Goal: Transaction & Acquisition: Book appointment/travel/reservation

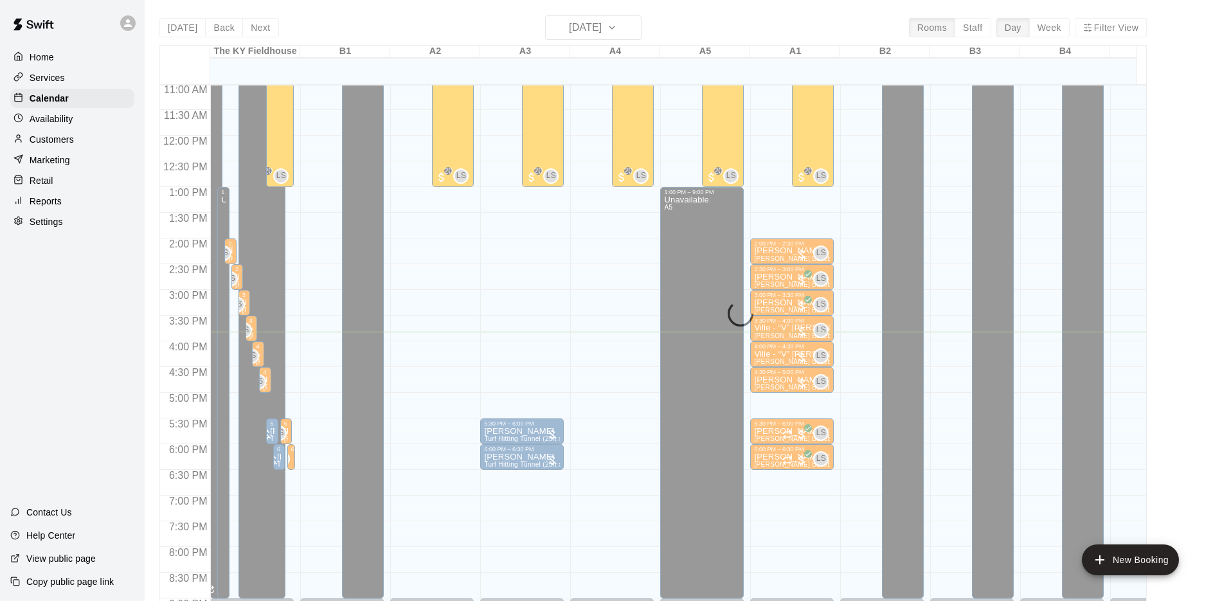
scroll to position [568, 0]
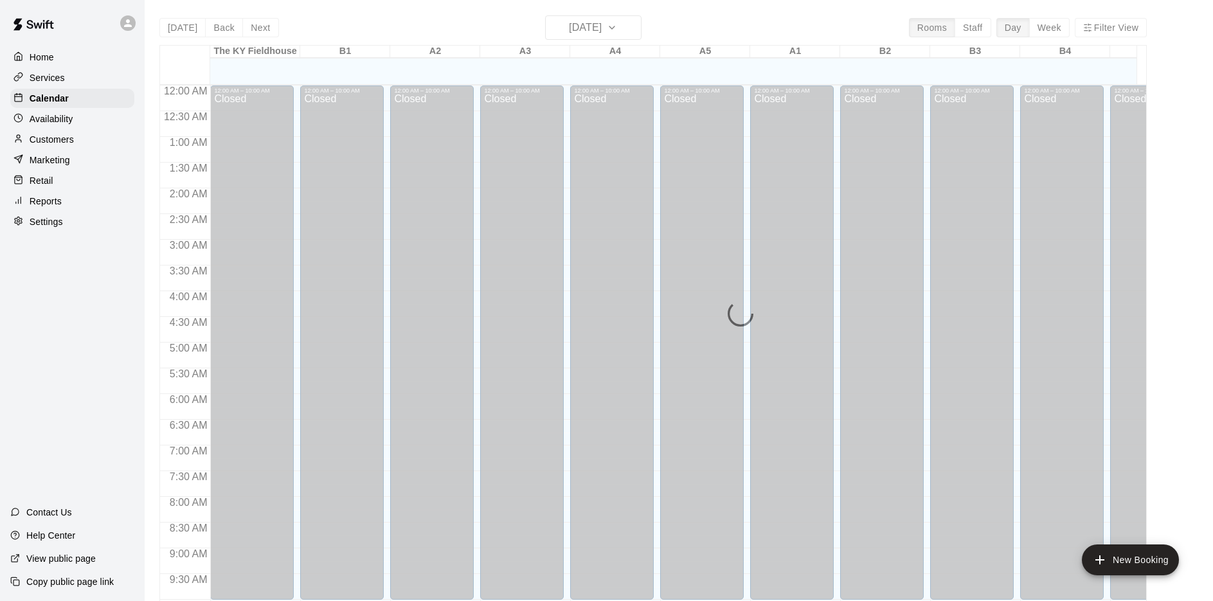
scroll to position [665, 0]
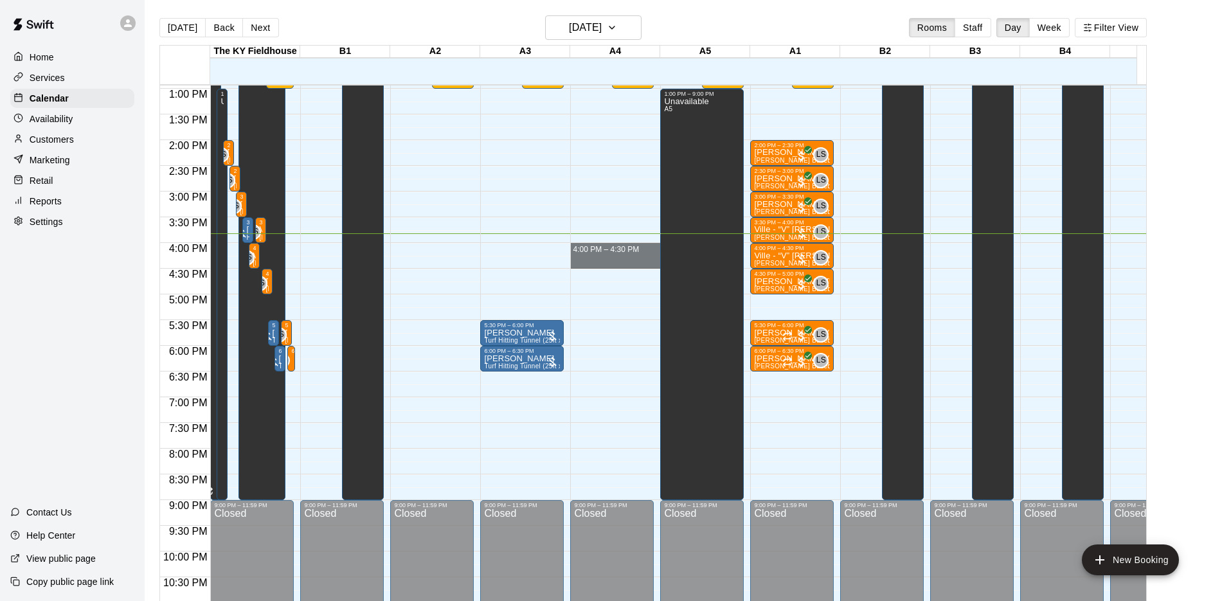
drag, startPoint x: 586, startPoint y: 247, endPoint x: 586, endPoint y: 260, distance: 12.9
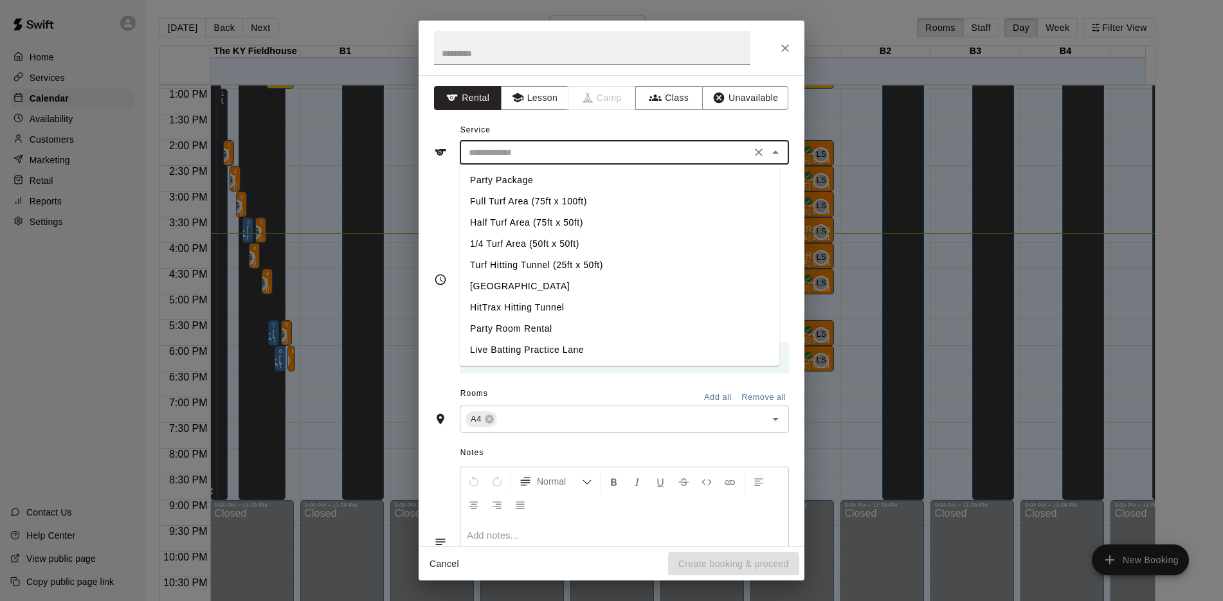
click at [569, 151] on input "text" at bounding box center [604, 153] width 283 height 16
click at [525, 266] on li "Turf Hitting Tunnel (25ft x 50ft)" at bounding box center [619, 265] width 319 height 21
type input "**********"
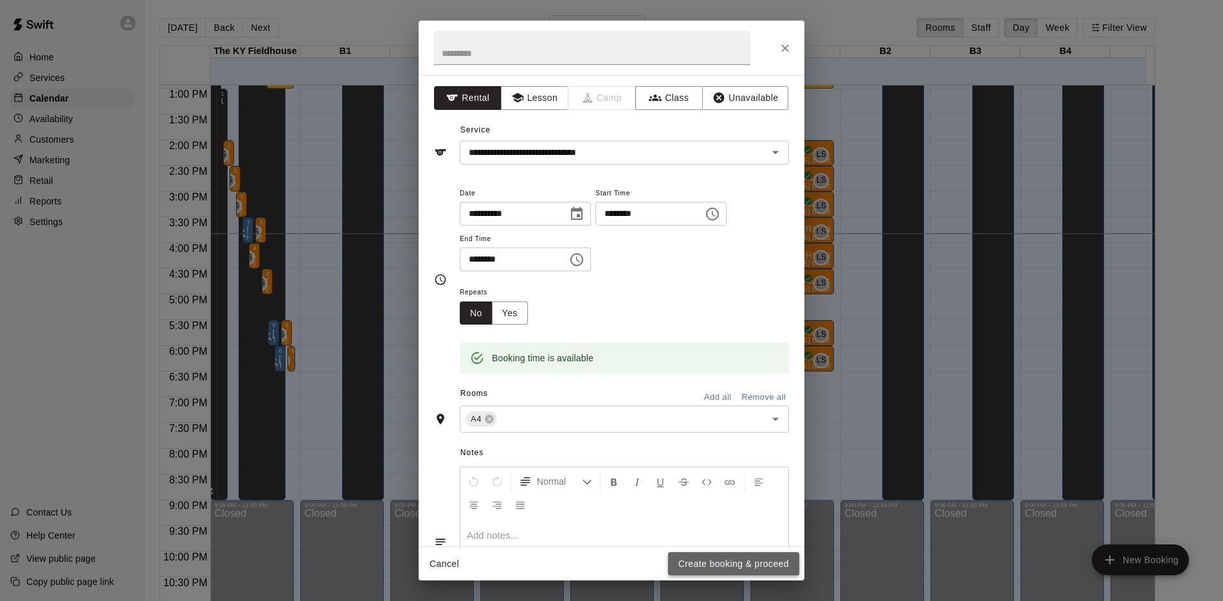
click at [730, 561] on button "Create booking & proceed" at bounding box center [733, 564] width 131 height 24
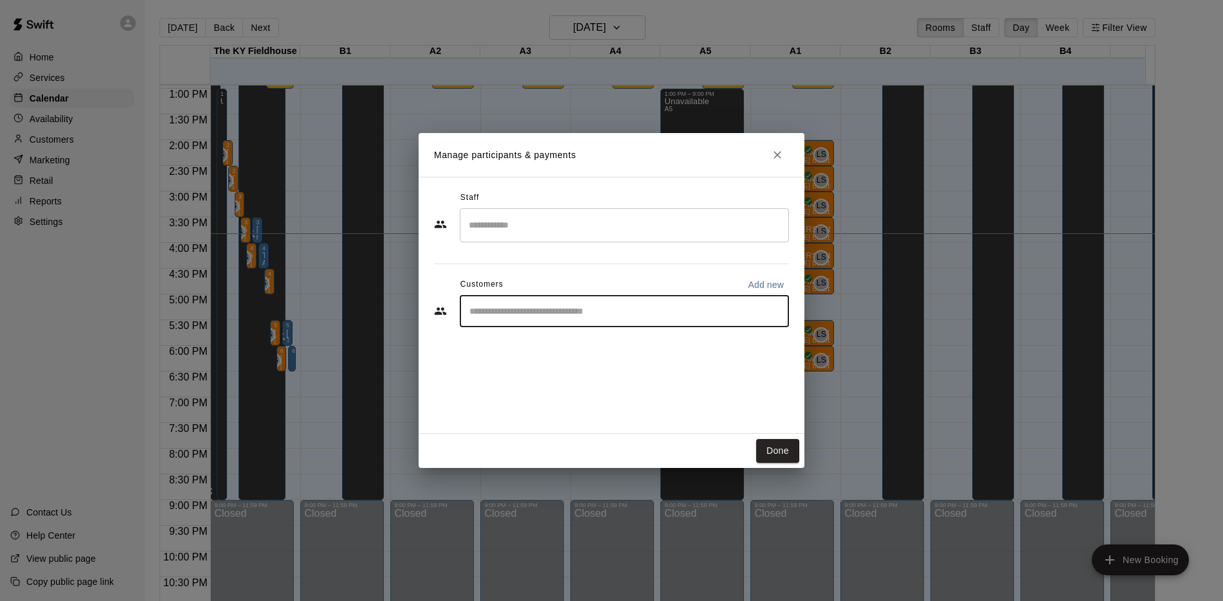
click at [518, 313] on input "Start typing to search customers..." at bounding box center [624, 311] width 318 height 13
type input "*"
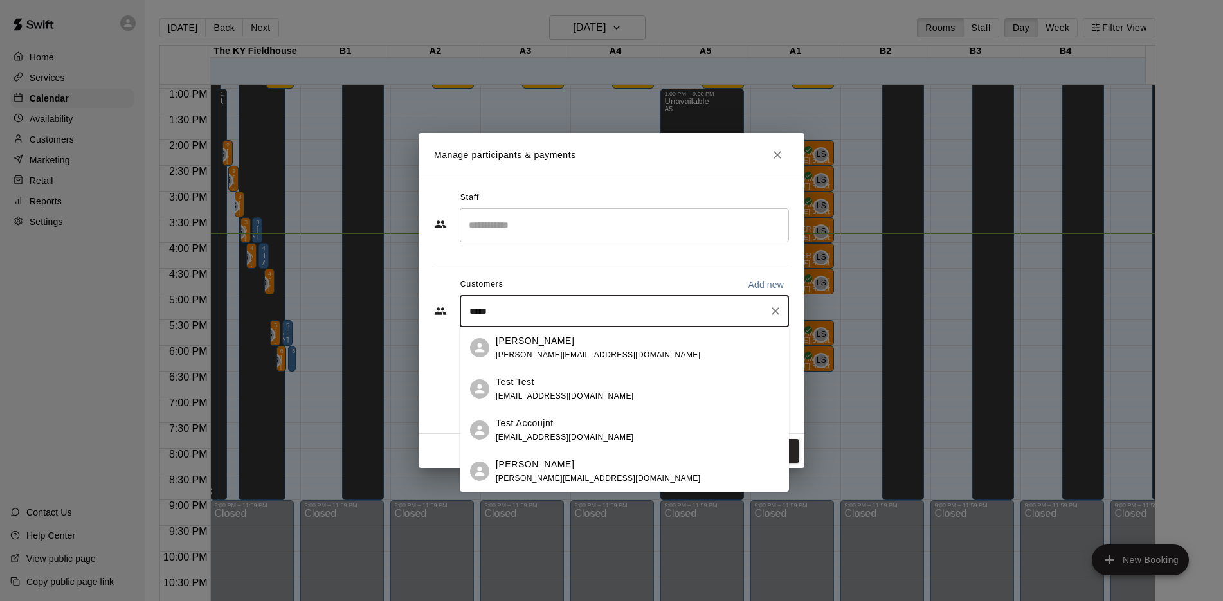
type input "******"
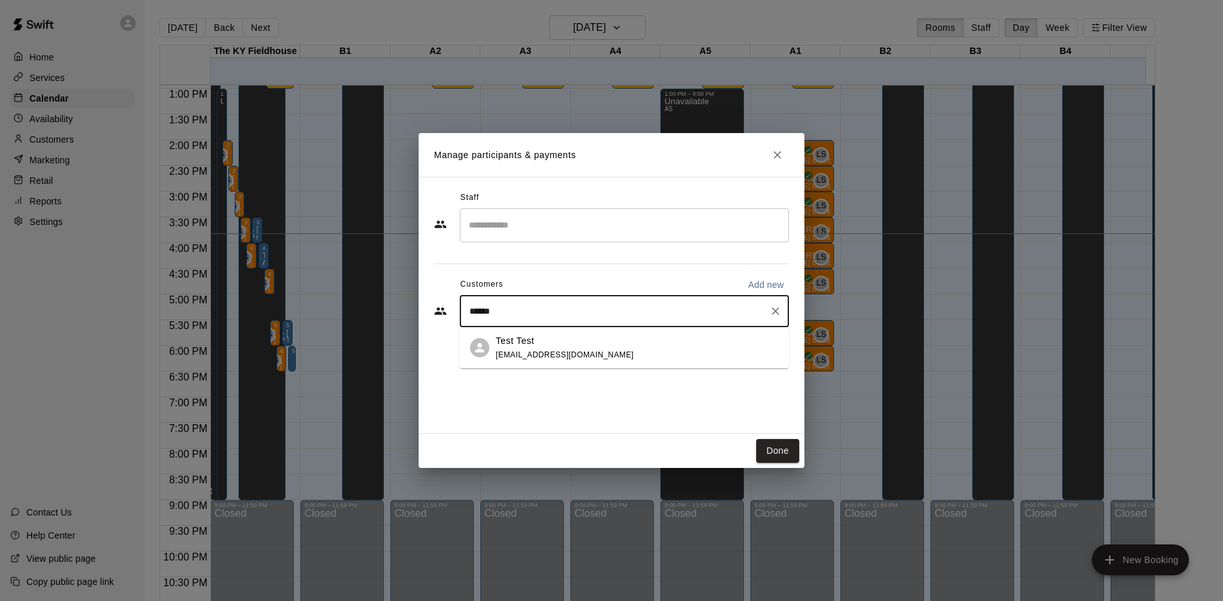
click at [508, 350] on span "[EMAIL_ADDRESS][DOMAIN_NAME]" at bounding box center [565, 354] width 138 height 9
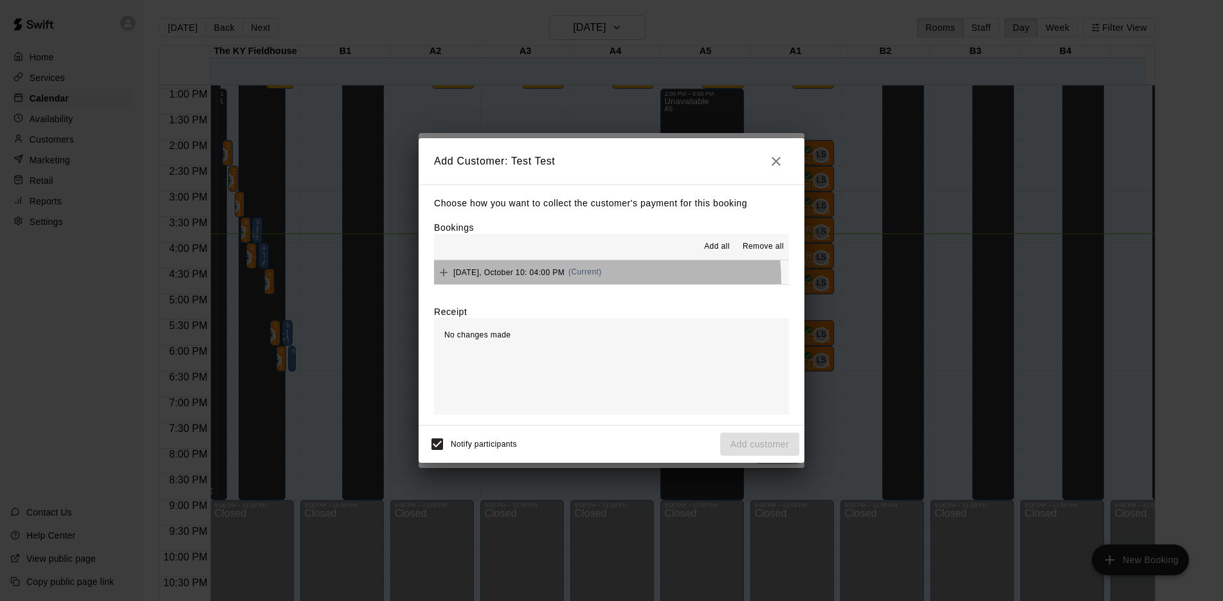
click at [525, 283] on button "[DATE], October 10: 04:00 PM (Current)" at bounding box center [611, 272] width 355 height 24
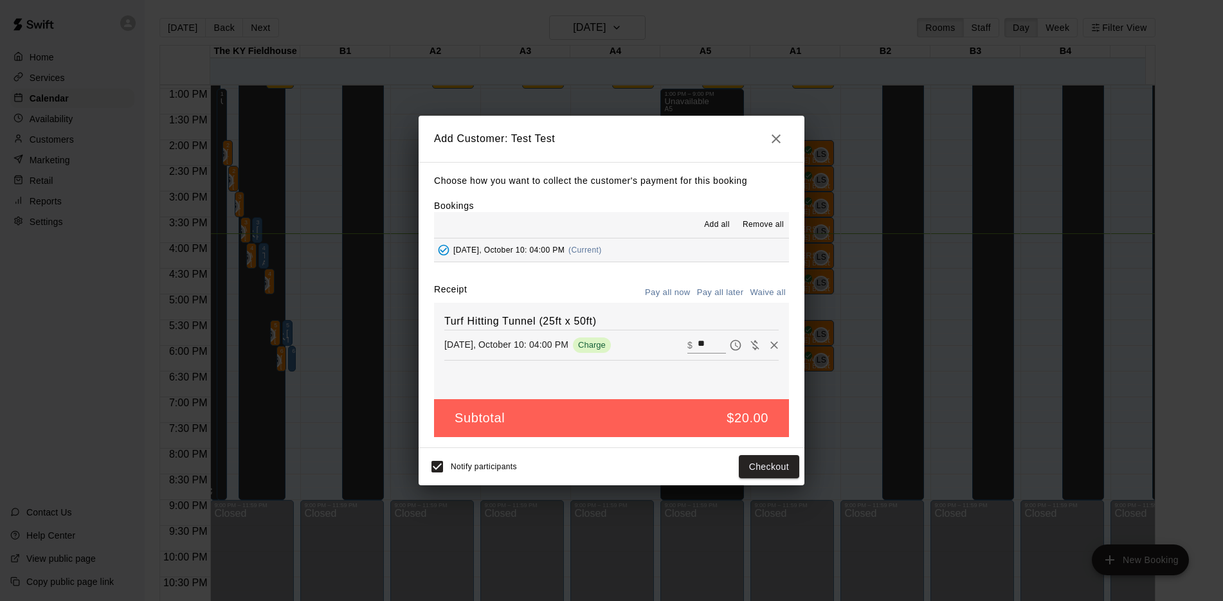
click at [719, 294] on button "Pay all later" at bounding box center [720, 293] width 53 height 20
click at [667, 292] on button "Pay all now" at bounding box center [668, 293] width 52 height 20
click at [766, 470] on button "Checkout" at bounding box center [769, 467] width 60 height 24
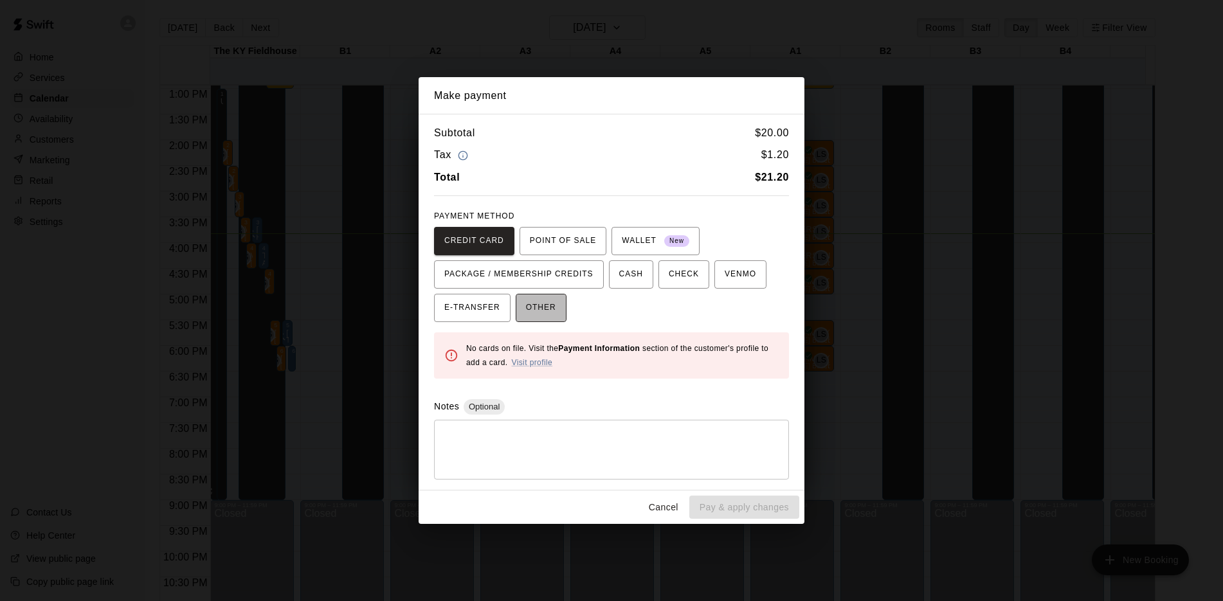
click at [537, 314] on span "OTHER" at bounding box center [541, 308] width 30 height 21
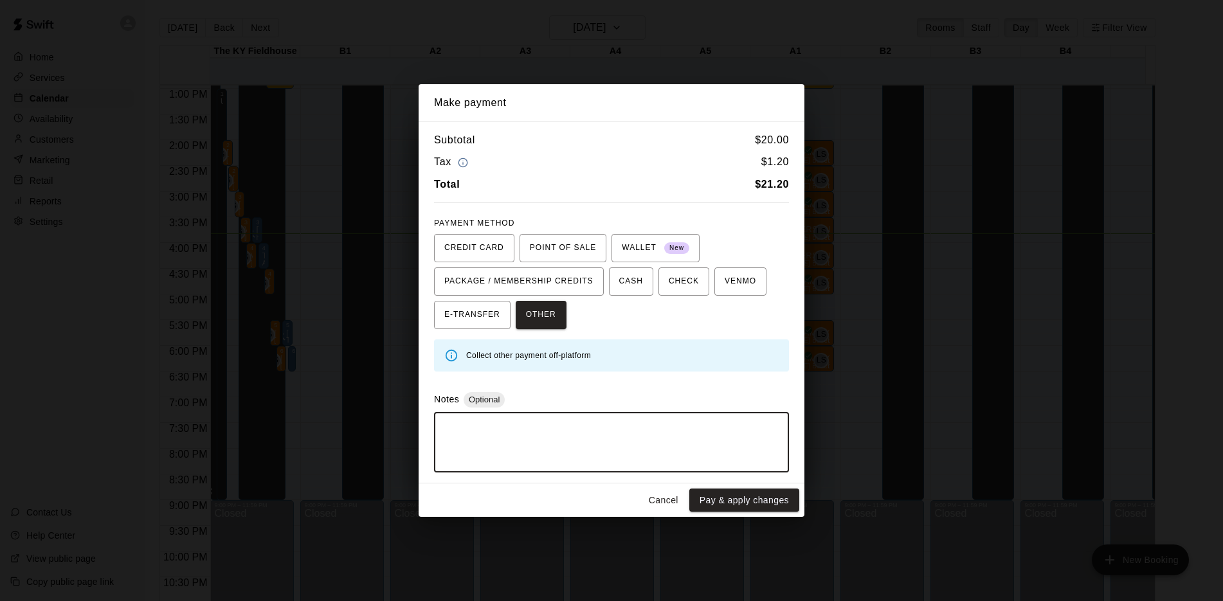
click at [523, 430] on textarea at bounding box center [611, 442] width 337 height 39
type textarea "***"
click at [778, 499] on button "Pay & apply changes" at bounding box center [744, 501] width 110 height 24
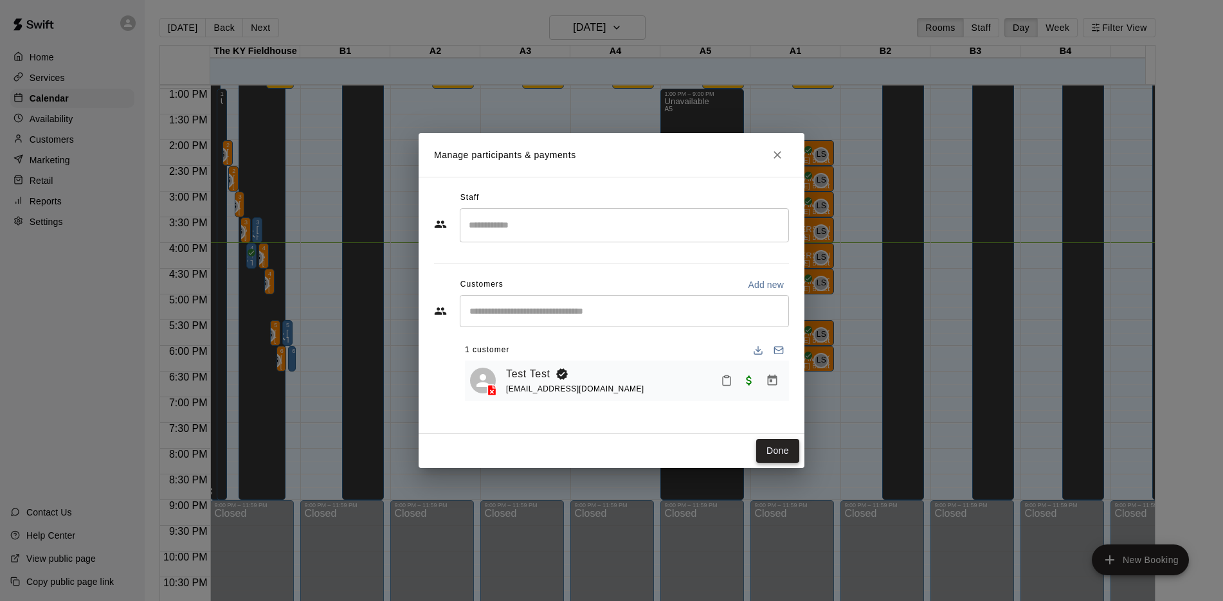
drag, startPoint x: 778, startPoint y: 499, endPoint x: 776, endPoint y: 449, distance: 49.5
click at [776, 449] on div "Manage participants & payments Staff ​ Customers Add new ​ 1 customer Test Test…" at bounding box center [611, 300] width 1223 height 601
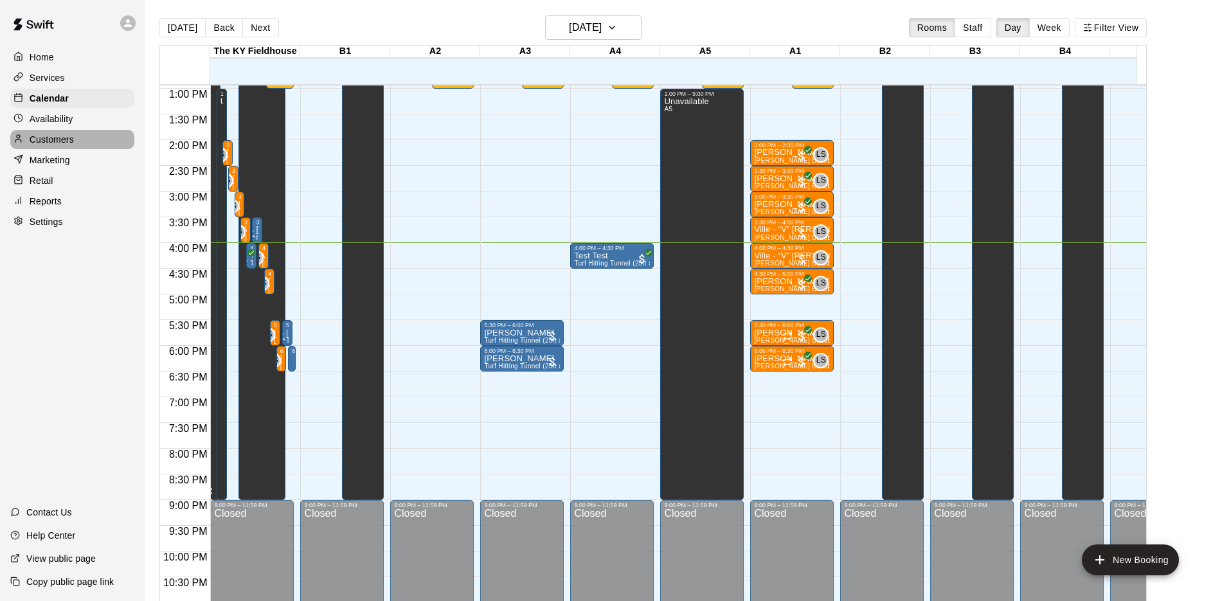
click at [74, 141] on div "Customers" at bounding box center [72, 139] width 124 height 19
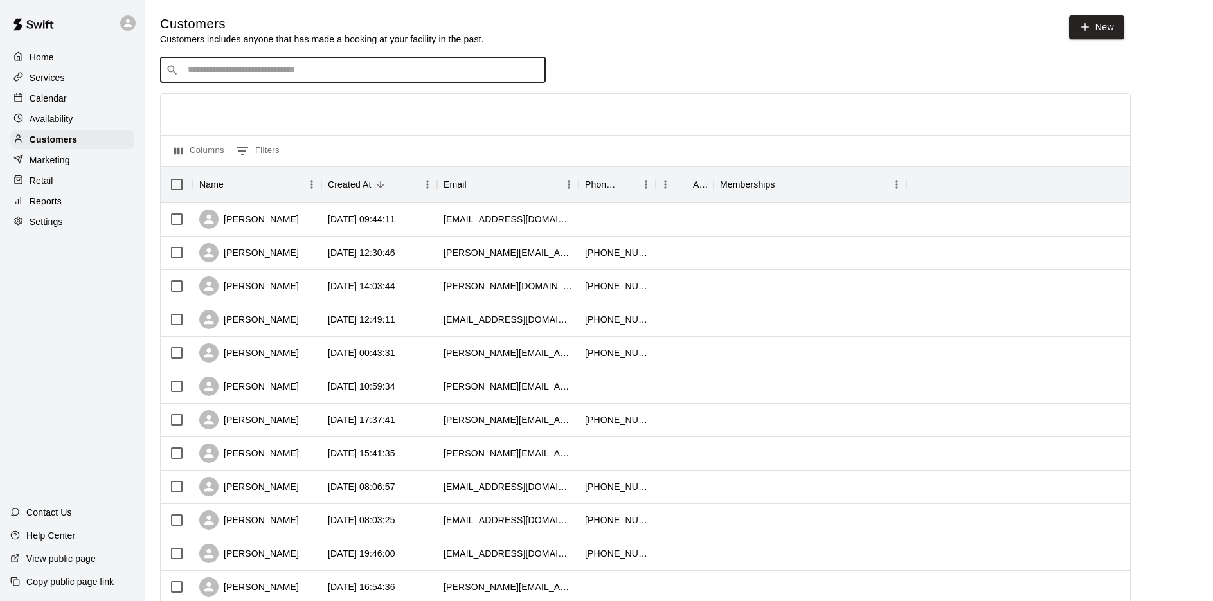
click at [192, 72] on input "Search customers by name or email" at bounding box center [362, 70] width 356 height 13
type input "**"
click at [251, 100] on p "[PERSON_NAME]" at bounding box center [235, 98] width 78 height 13
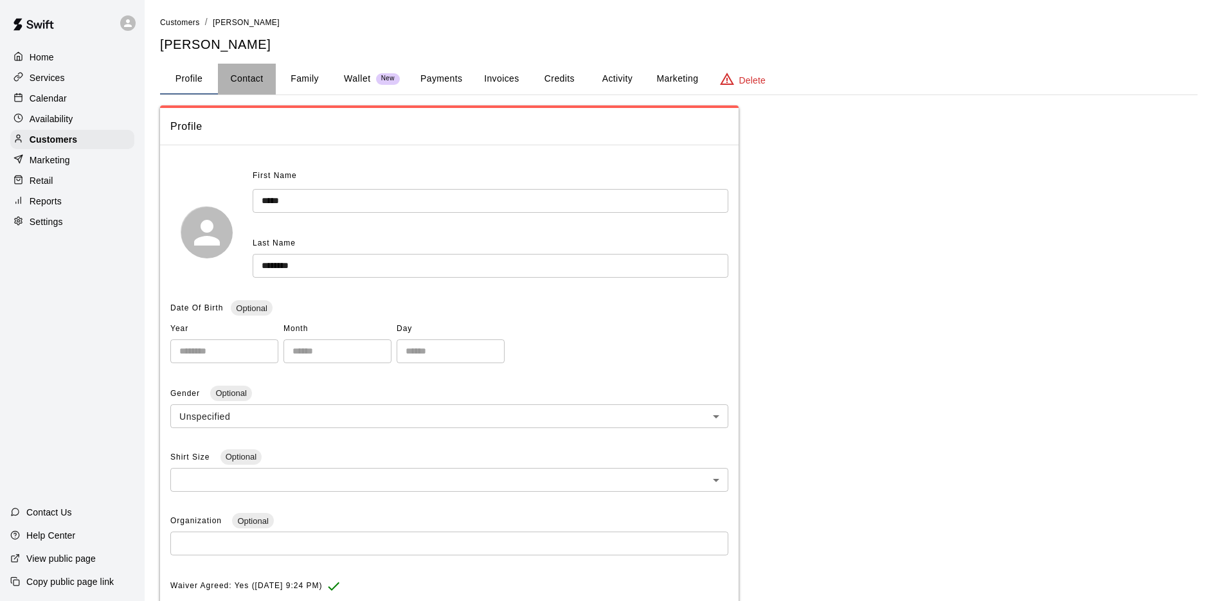
click at [254, 81] on button "Contact" at bounding box center [247, 79] width 58 height 31
select select "**"
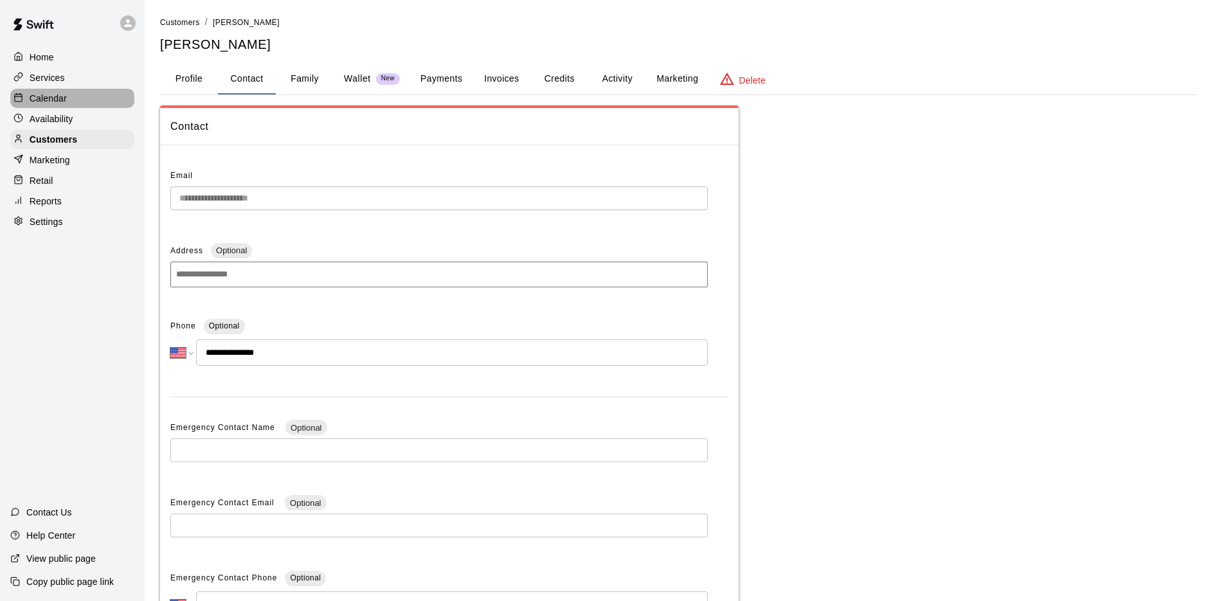
click at [64, 100] on p "Calendar" at bounding box center [48, 98] width 37 height 13
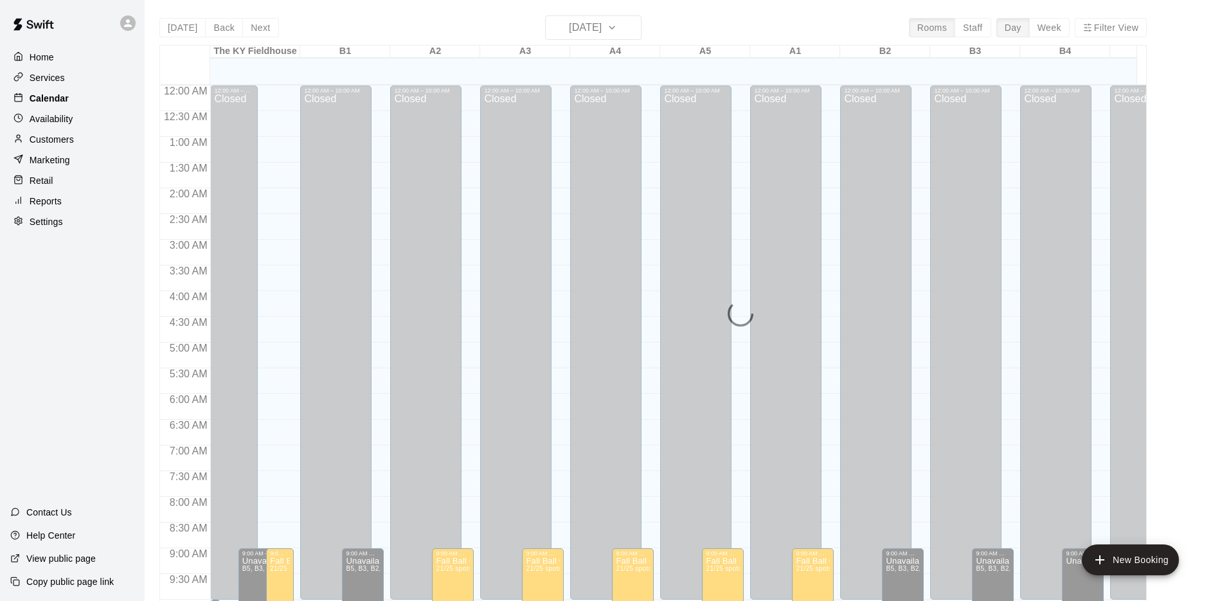
scroll to position [665, 0]
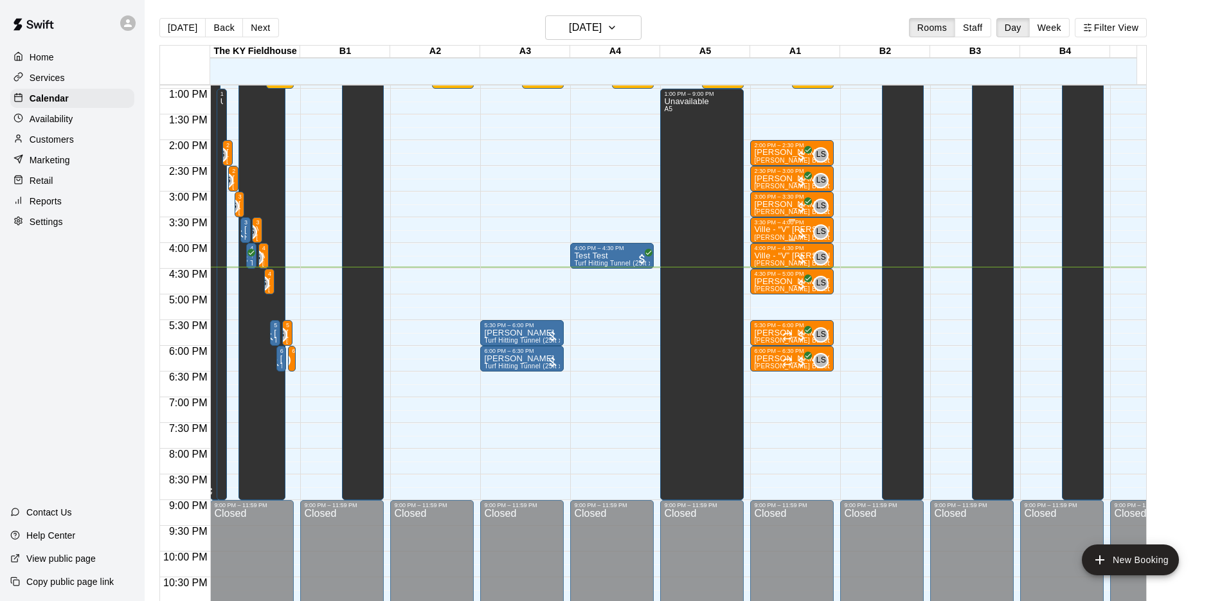
click at [802, 230] on div at bounding box center [801, 233] width 13 height 13
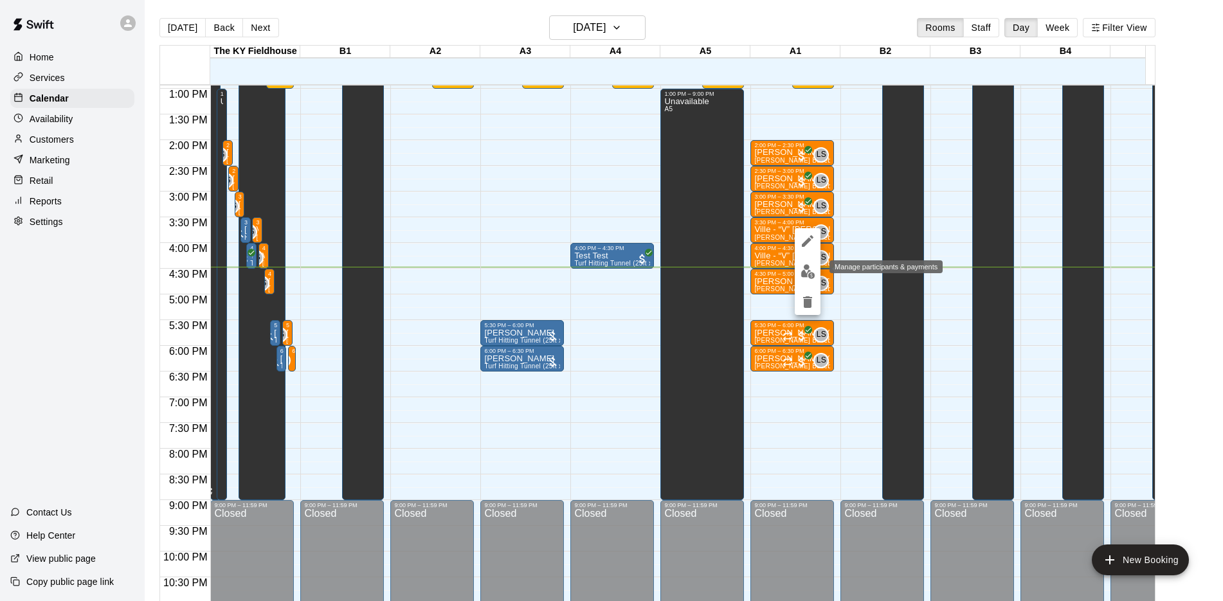
click at [805, 268] on img "edit" at bounding box center [807, 271] width 15 height 15
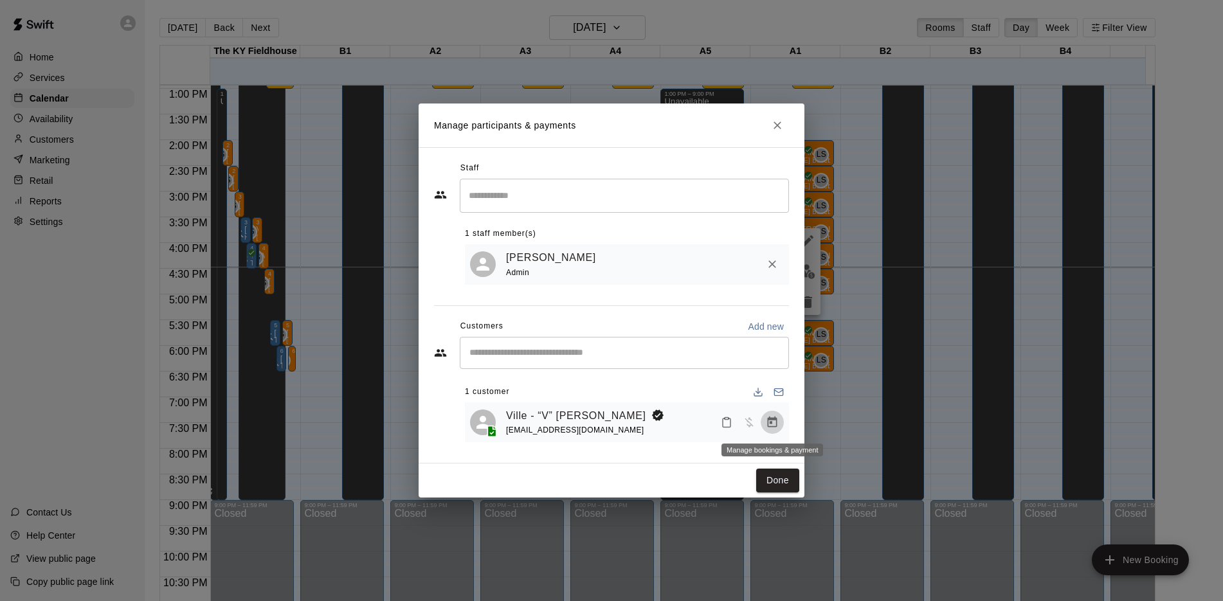
click at [766, 420] on icon "Manage bookings & payment" at bounding box center [772, 422] width 13 height 13
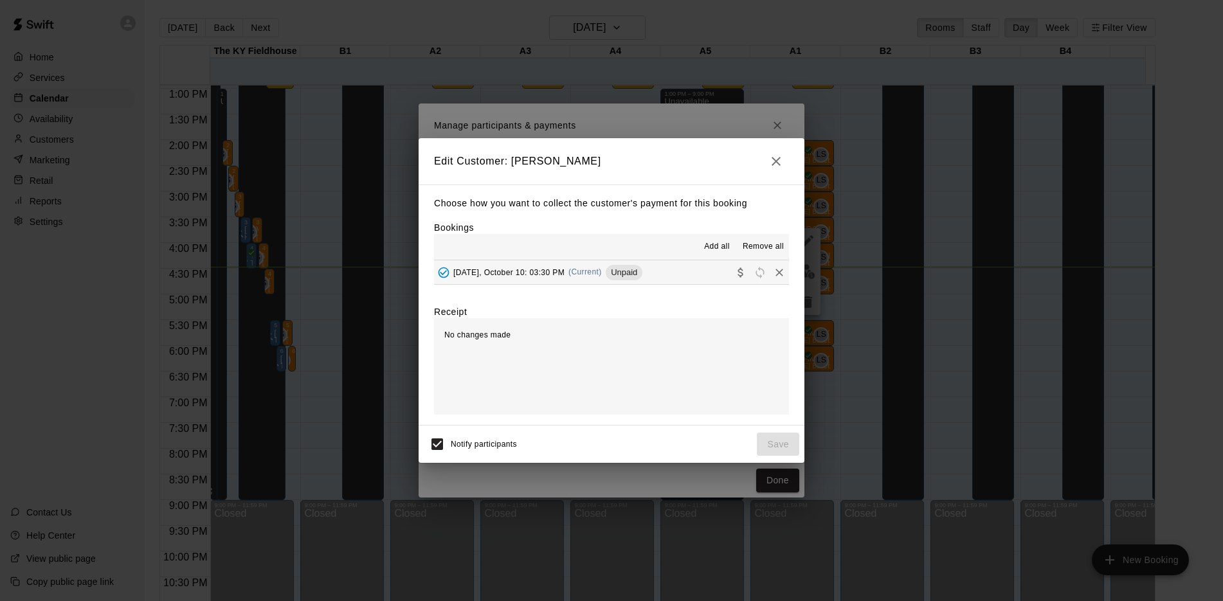
click at [582, 280] on div "[DATE], October 10: 03:30 PM (Current) Unpaid" at bounding box center [538, 272] width 208 height 19
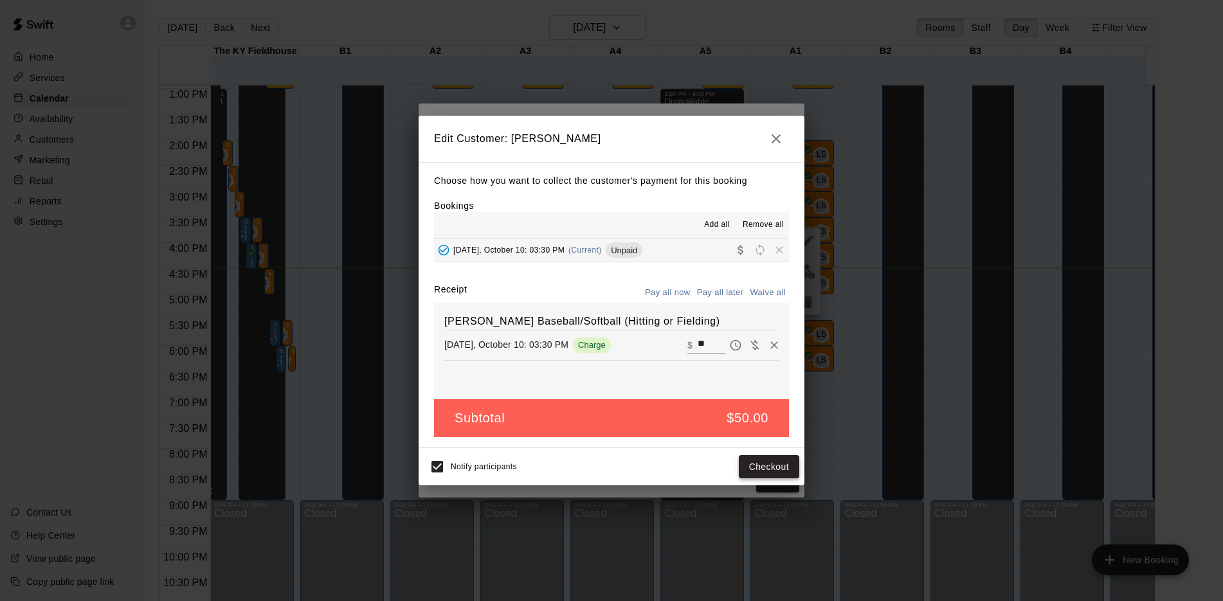
click at [771, 460] on button "Checkout" at bounding box center [769, 467] width 60 height 24
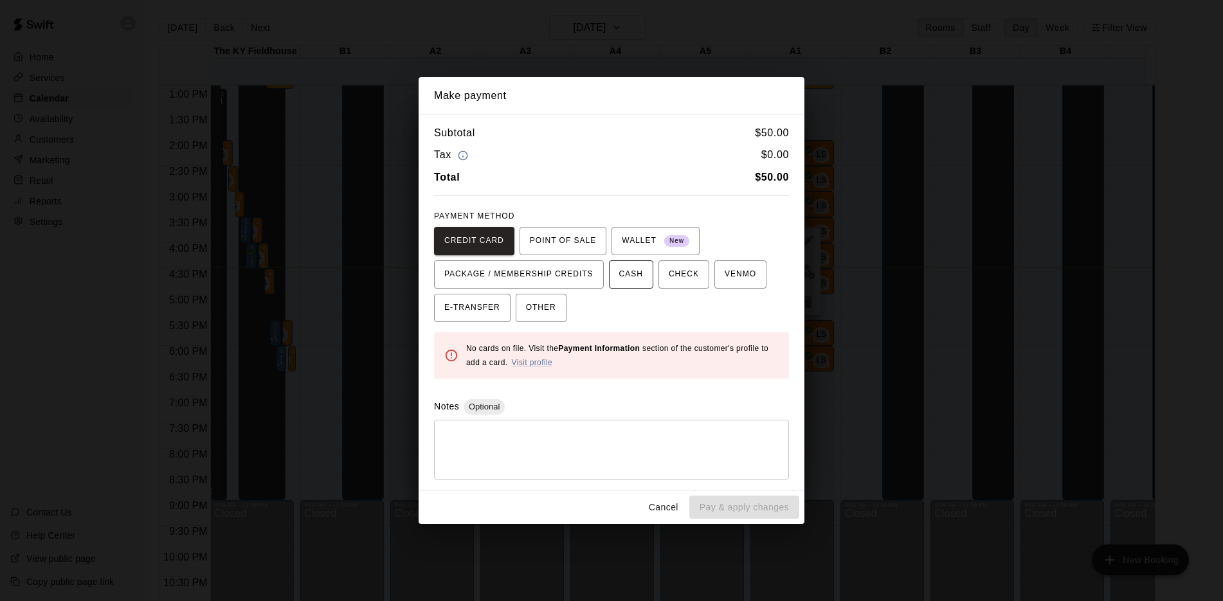
click at [636, 273] on span "CASH" at bounding box center [631, 274] width 24 height 21
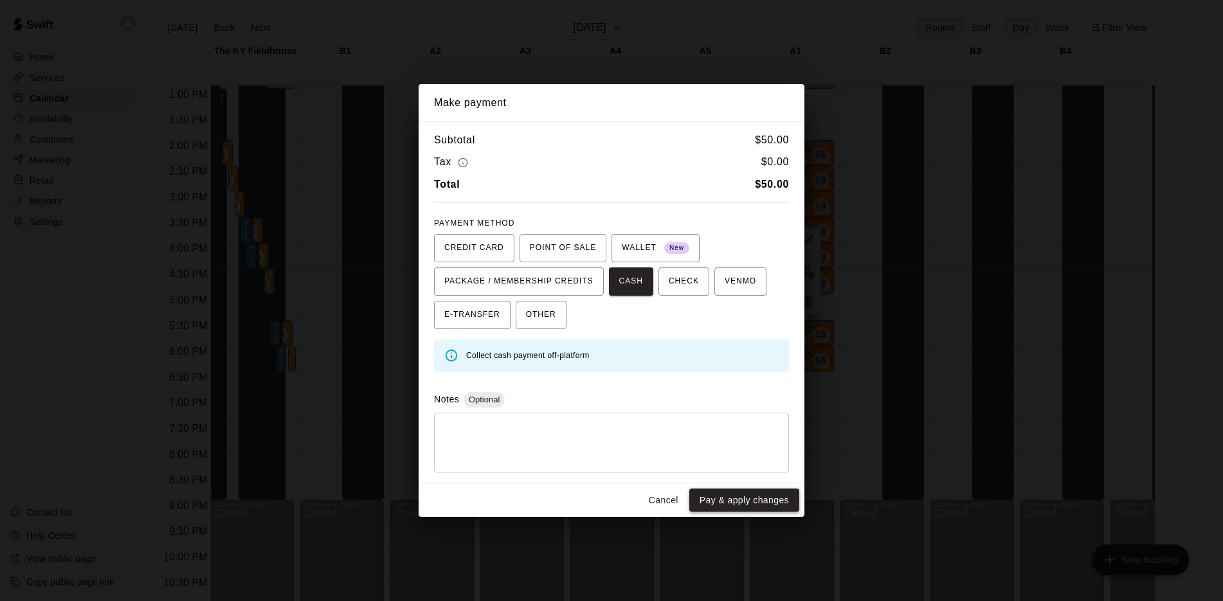
click at [776, 501] on button "Pay & apply changes" at bounding box center [744, 501] width 110 height 24
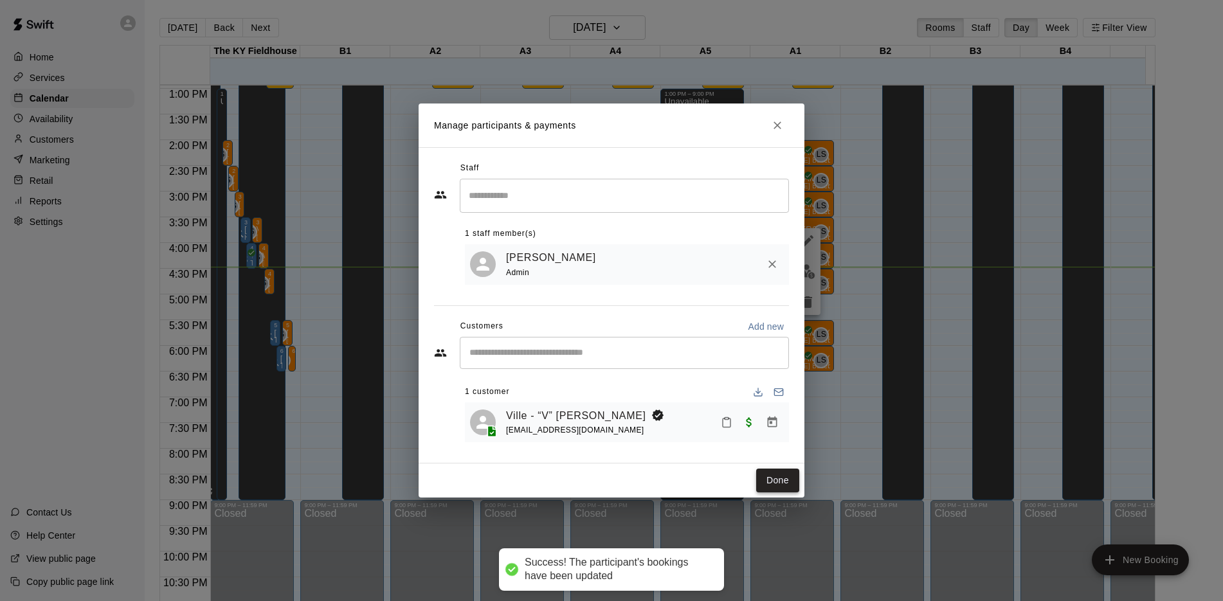
click at [793, 478] on button "Done" at bounding box center [777, 481] width 43 height 24
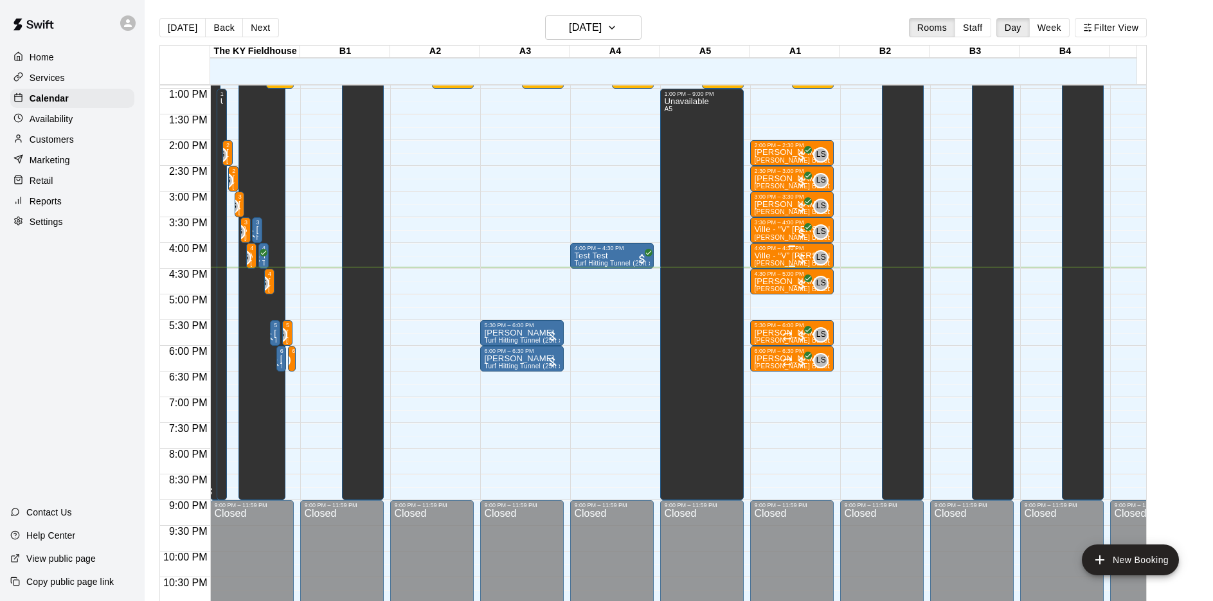
click at [802, 256] on div at bounding box center [801, 259] width 13 height 13
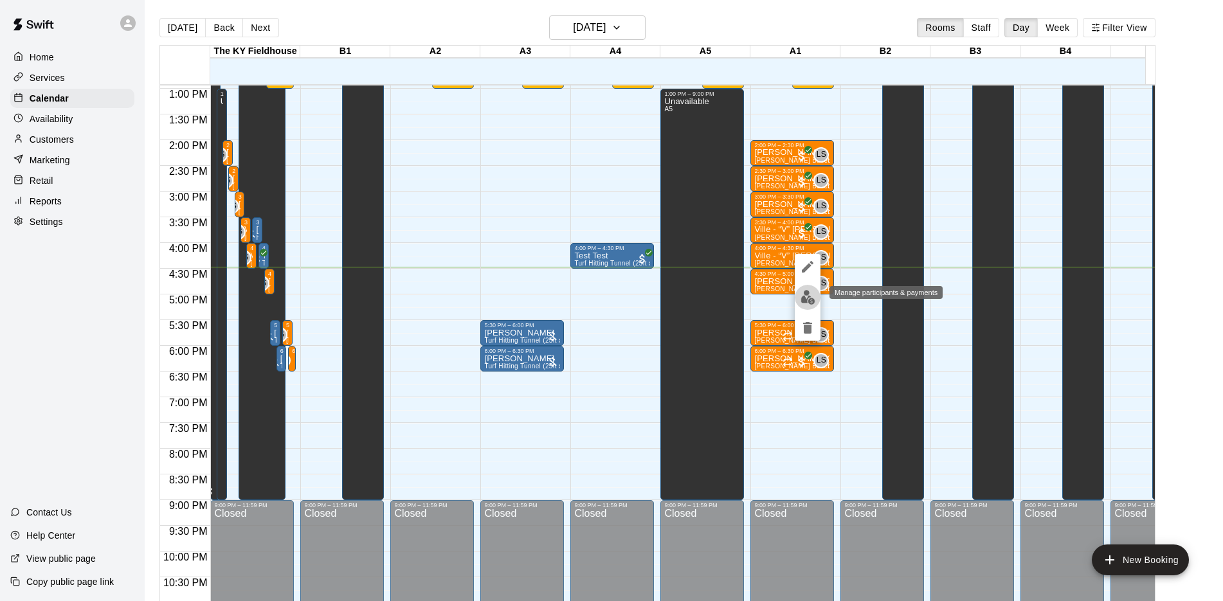
click at [811, 302] on img "edit" at bounding box center [807, 297] width 15 height 15
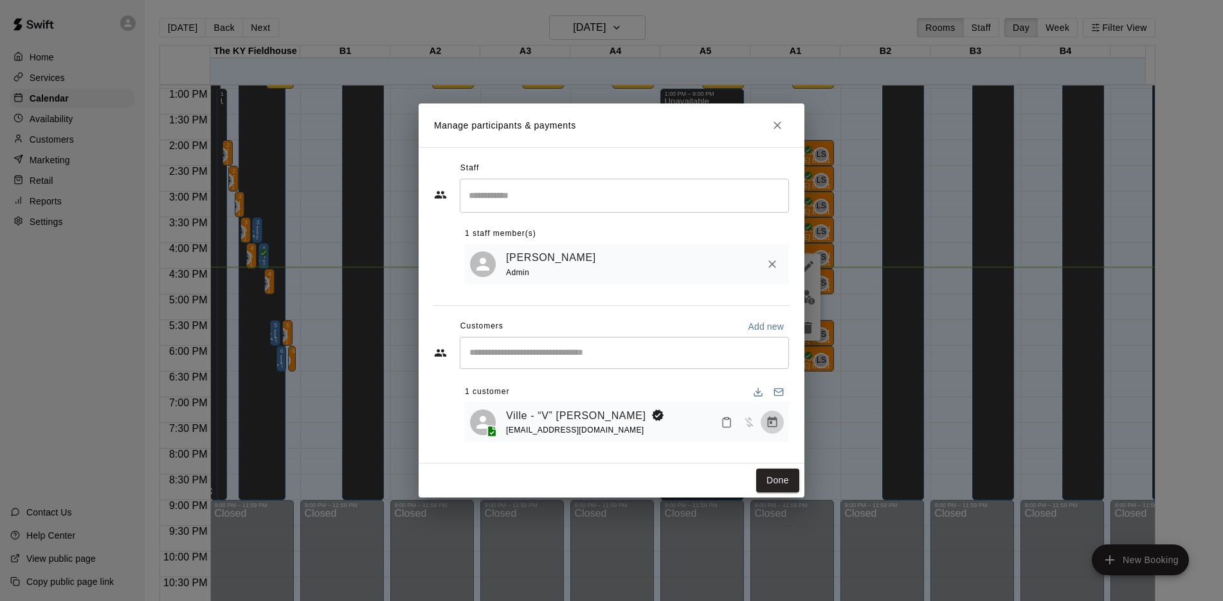
click at [773, 424] on icon "Manage bookings & payment" at bounding box center [772, 422] width 13 height 13
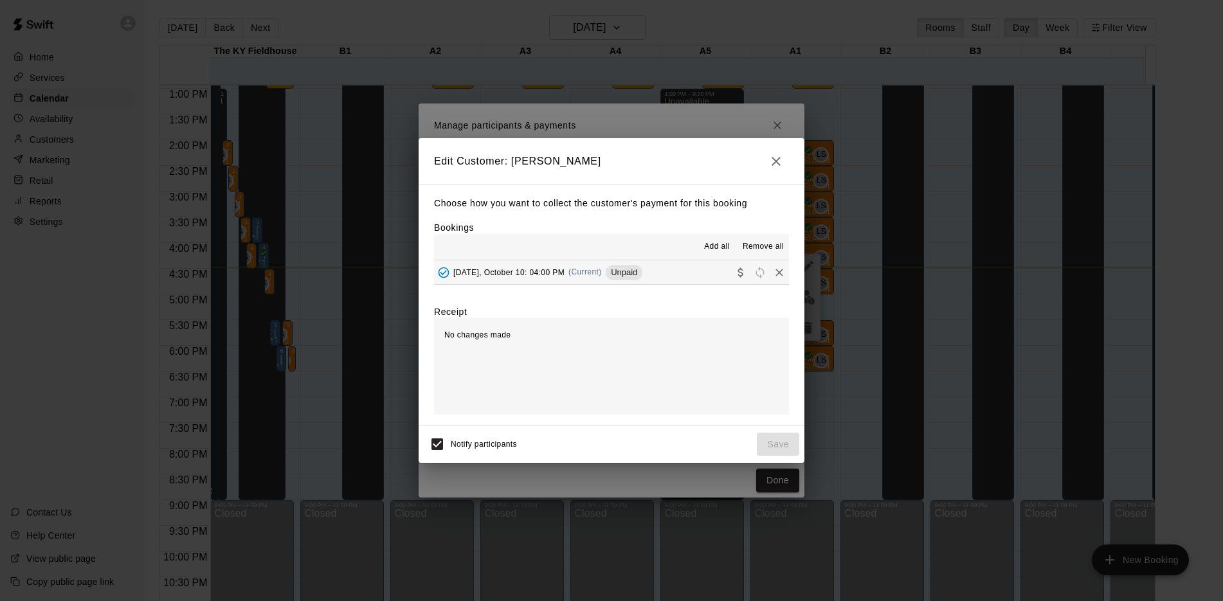
click at [633, 273] on span "Unpaid" at bounding box center [624, 272] width 37 height 10
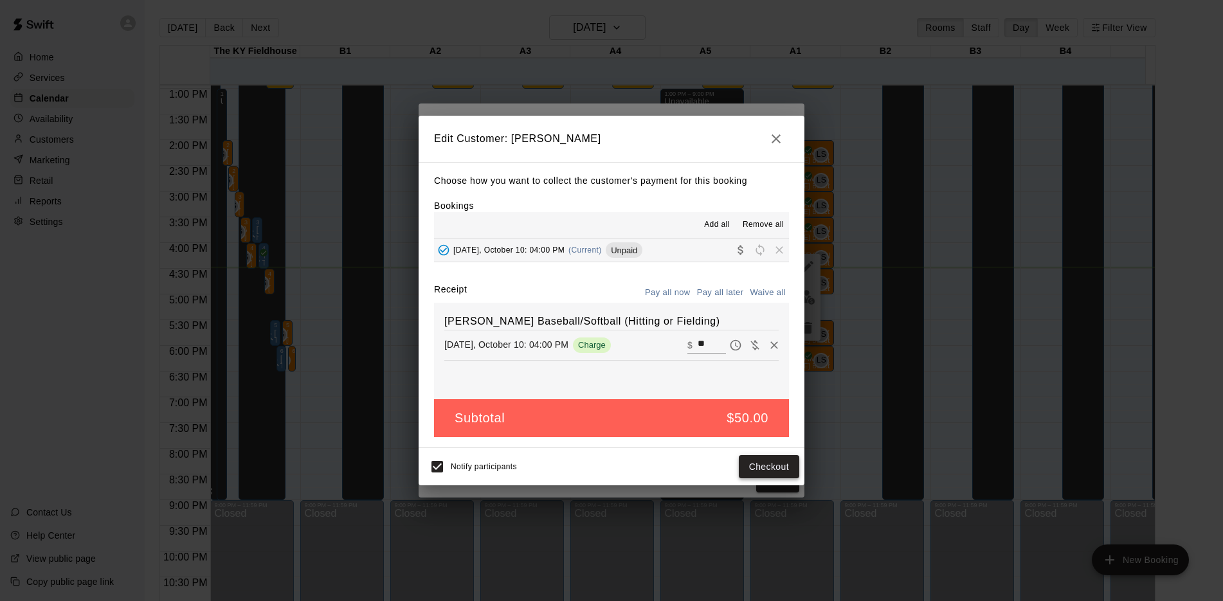
click at [756, 465] on button "Checkout" at bounding box center [769, 467] width 60 height 24
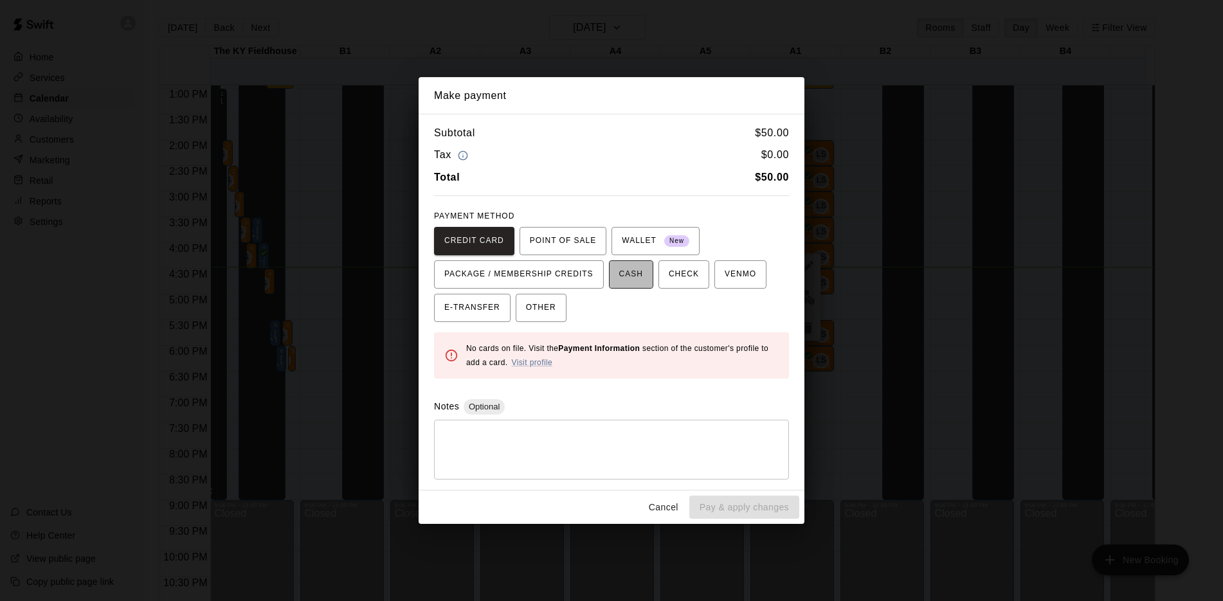
click at [614, 278] on button "CASH" at bounding box center [631, 274] width 44 height 28
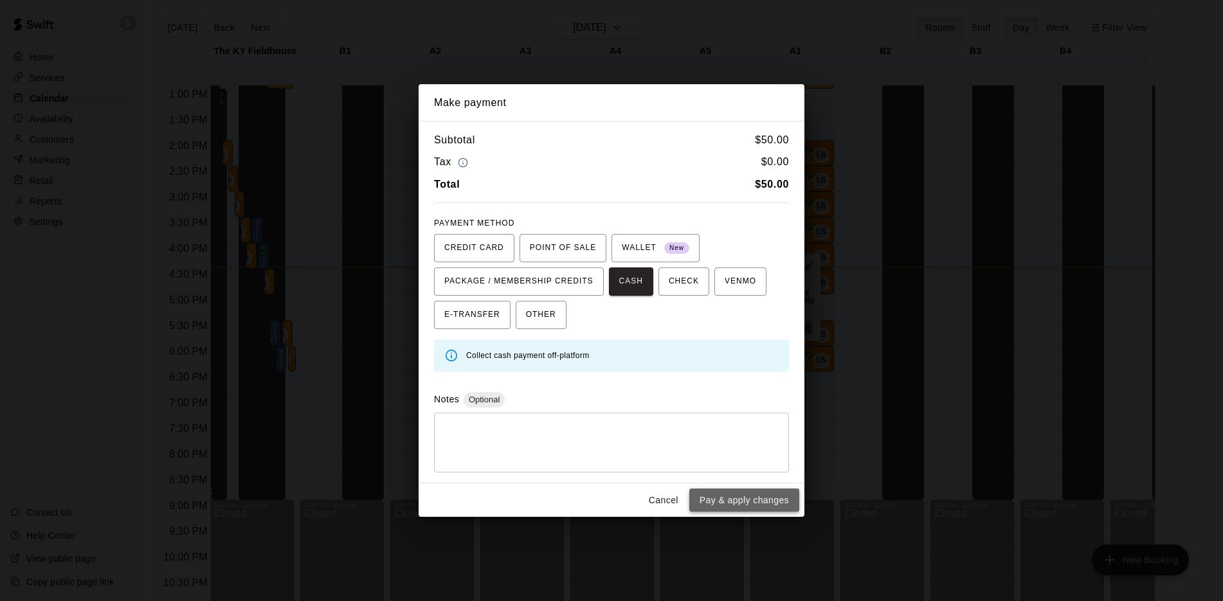
click at [741, 507] on button "Pay & apply changes" at bounding box center [744, 501] width 110 height 24
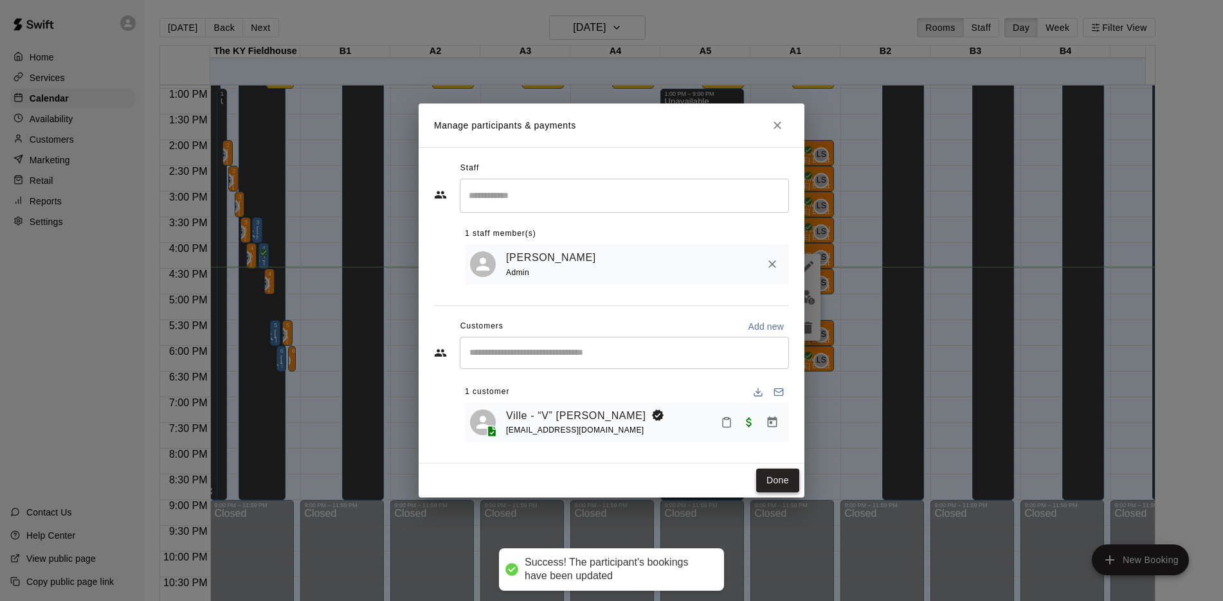
click at [766, 485] on button "Done" at bounding box center [777, 481] width 43 height 24
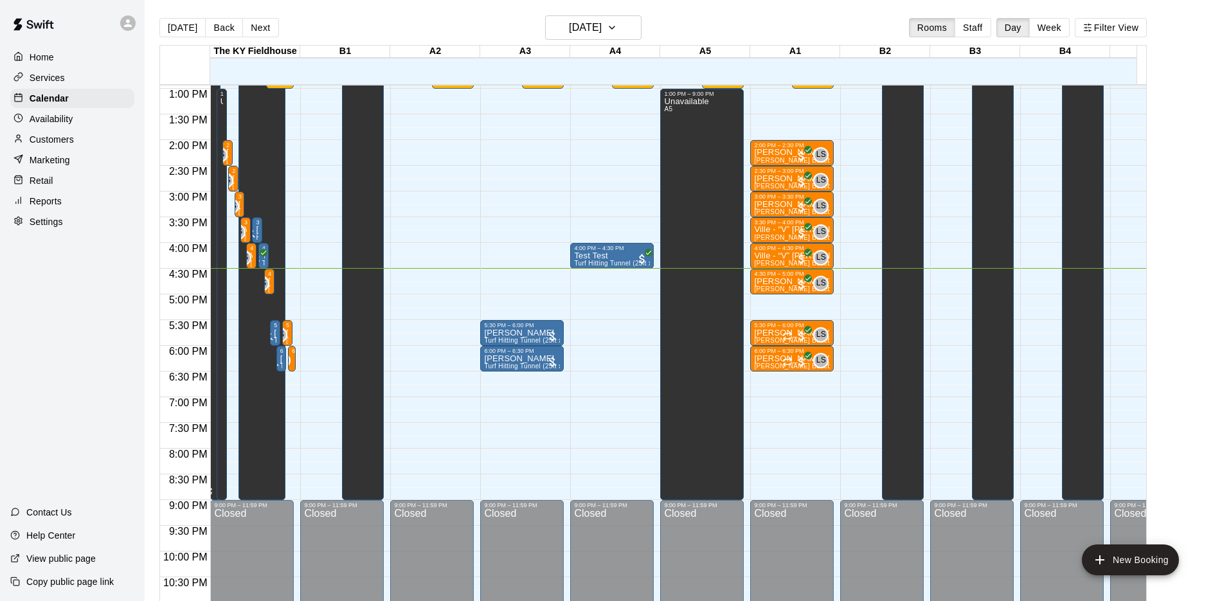
click at [37, 87] on div "Services" at bounding box center [72, 77] width 124 height 19
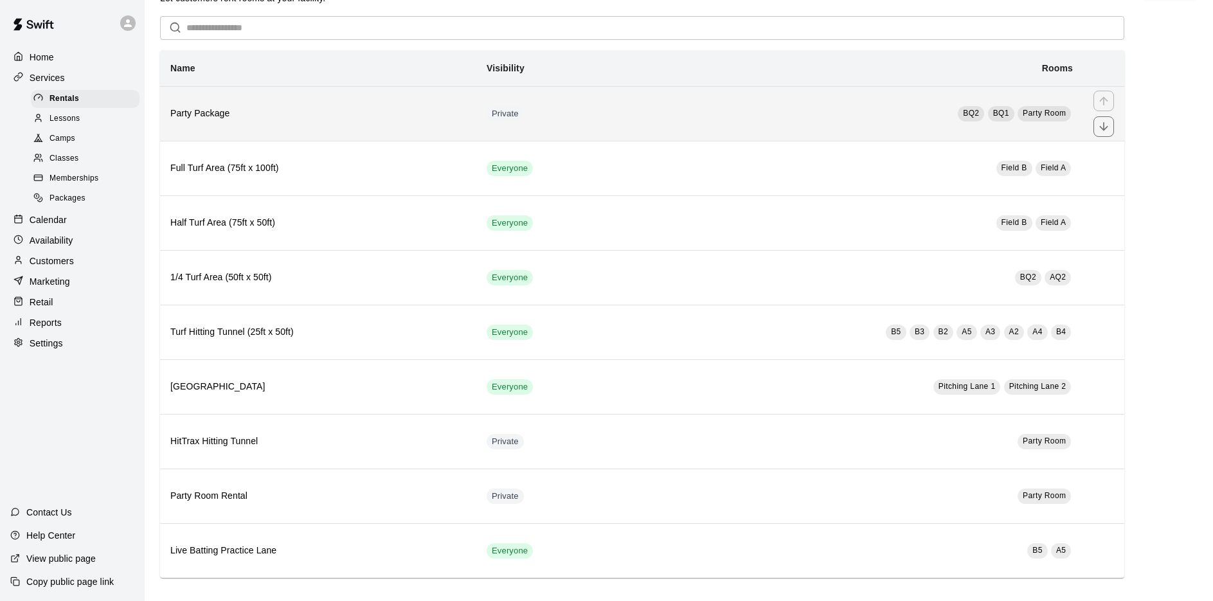
scroll to position [46, 0]
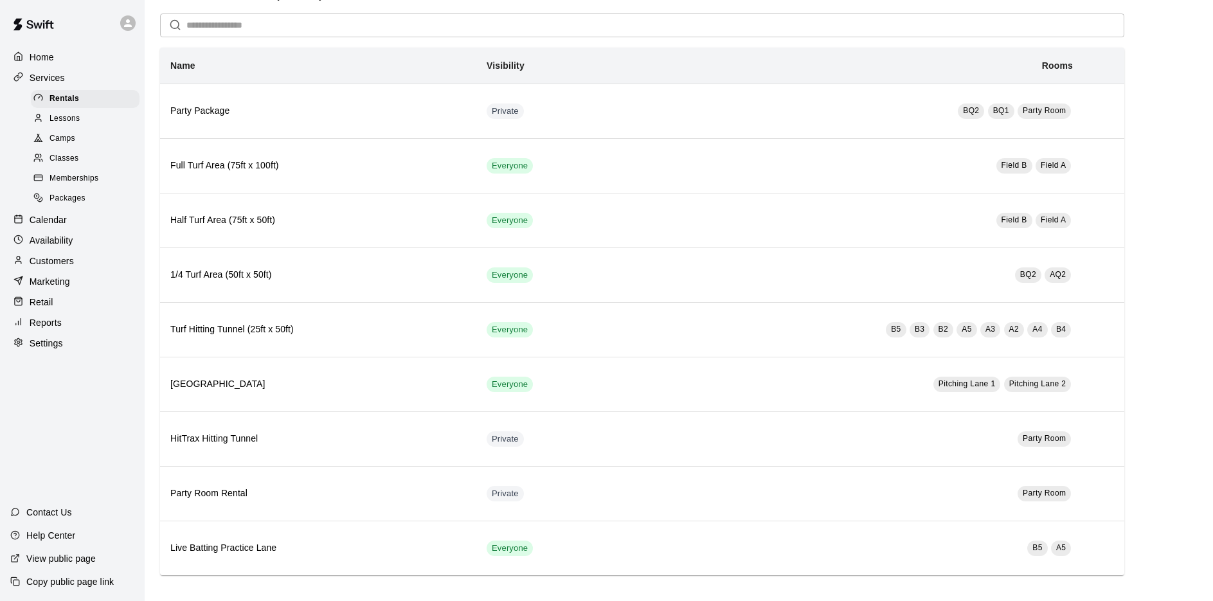
click at [53, 220] on p "Calendar" at bounding box center [48, 219] width 37 height 13
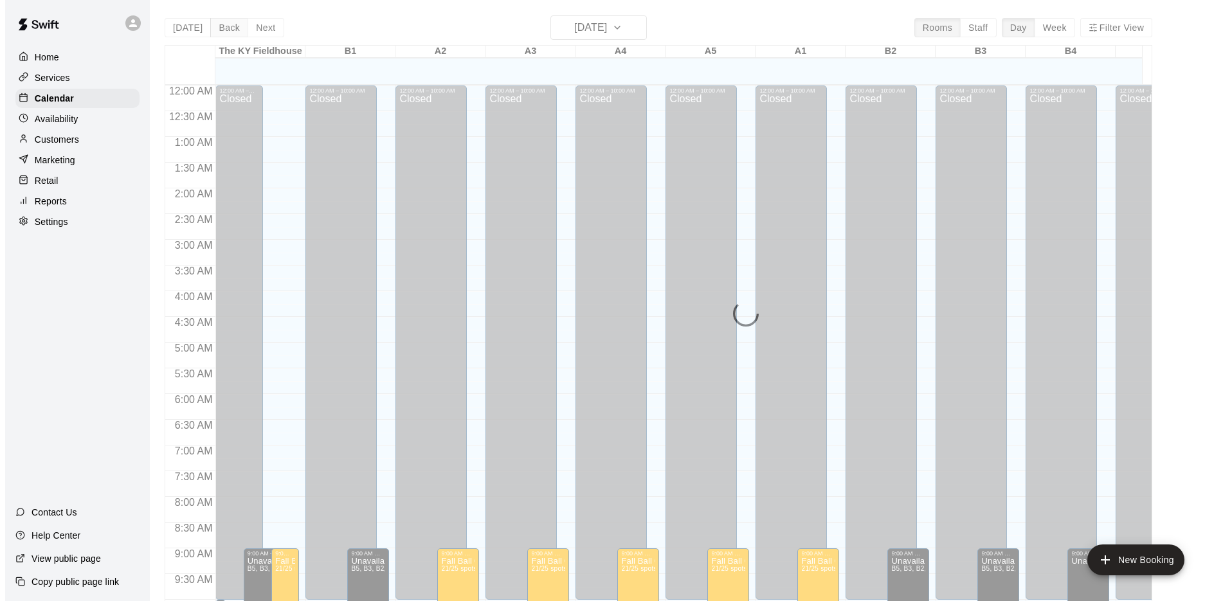
scroll to position [665, 0]
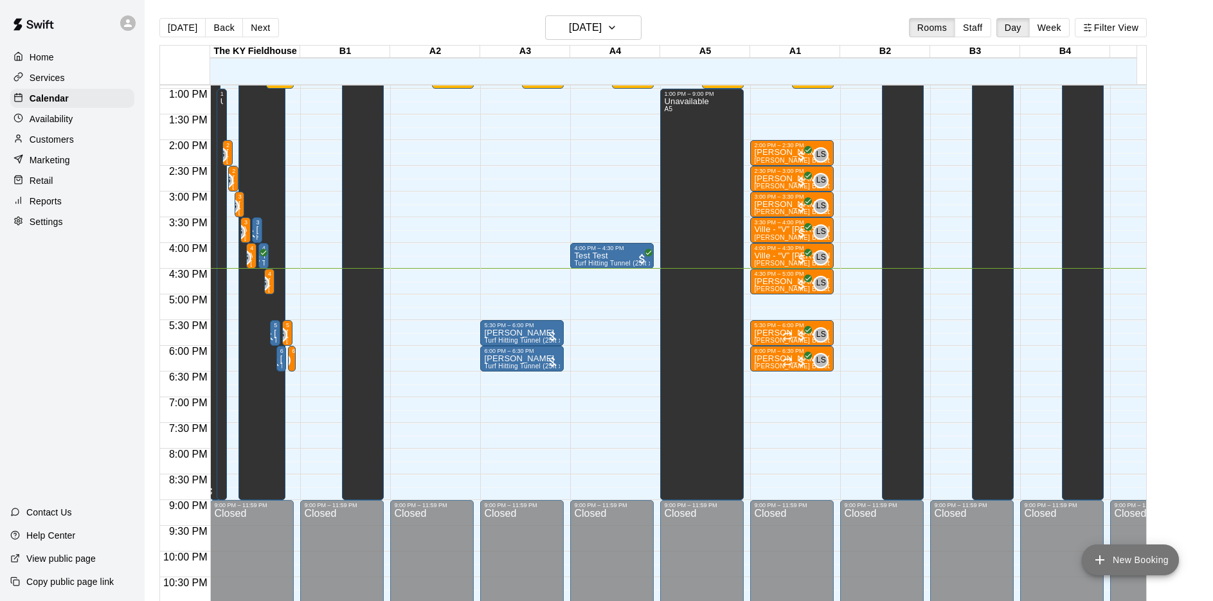
click at [1134, 559] on button "New Booking" at bounding box center [1130, 559] width 97 height 31
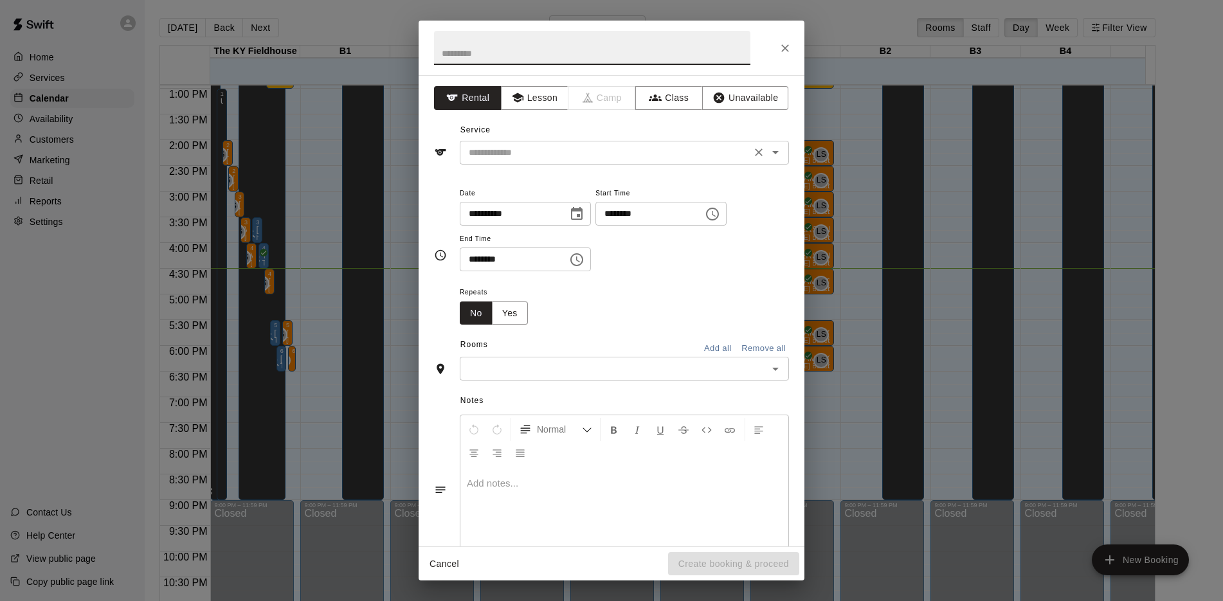
click at [540, 153] on input "text" at bounding box center [604, 153] width 283 height 16
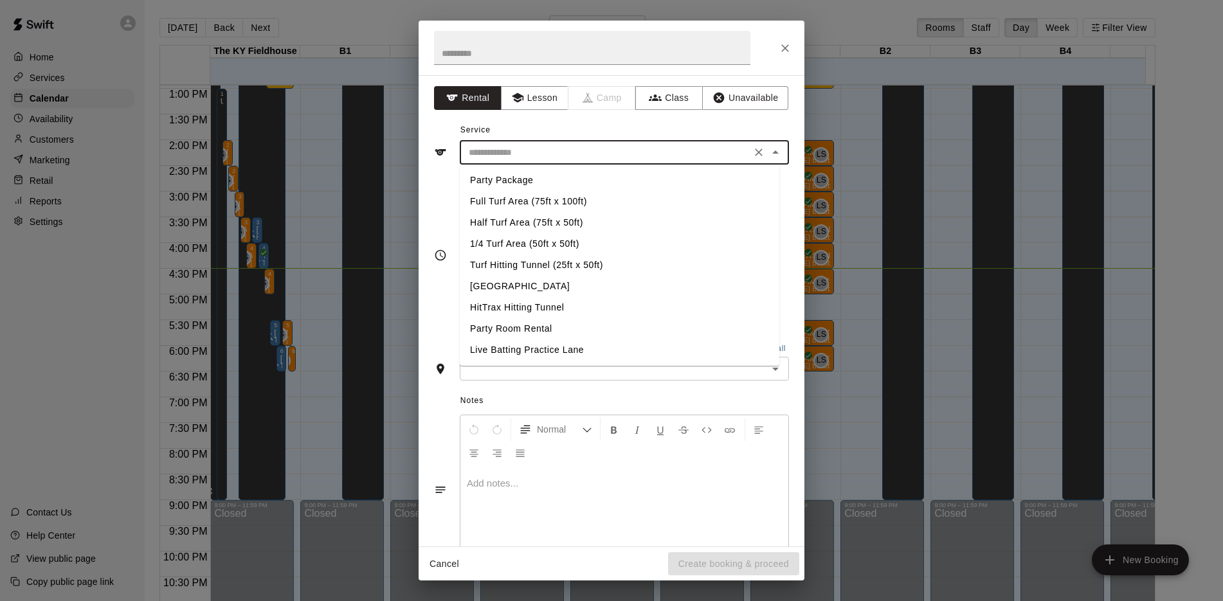
click at [530, 348] on li "Live Batting Practice Lane" at bounding box center [619, 349] width 319 height 21
type input "**********"
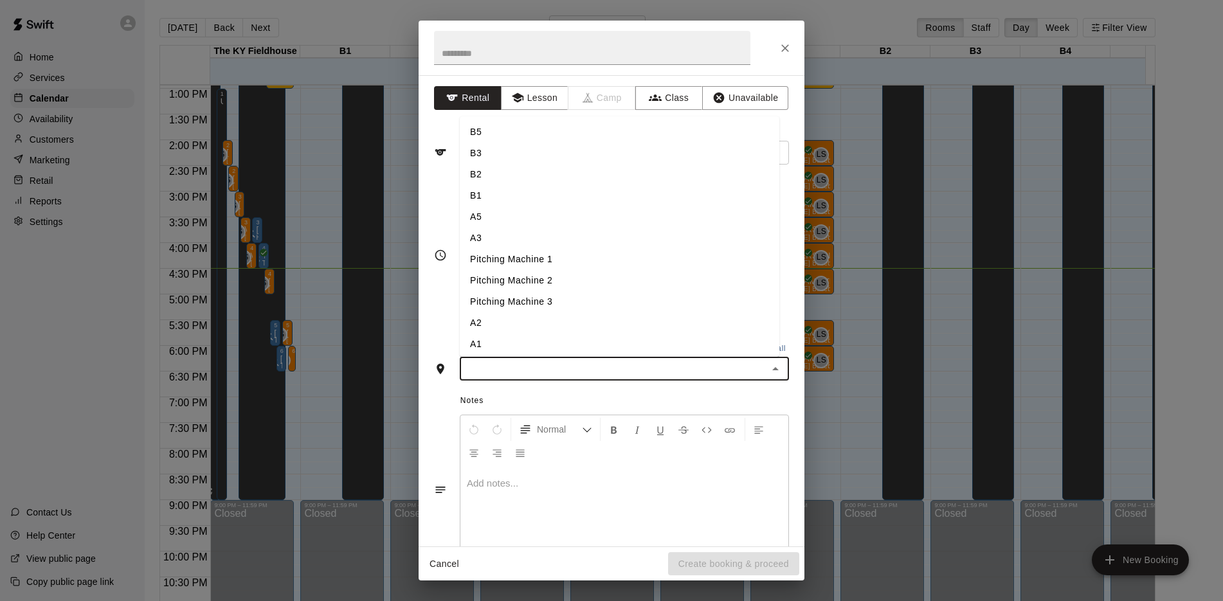
click at [507, 368] on input "text" at bounding box center [613, 369] width 300 height 16
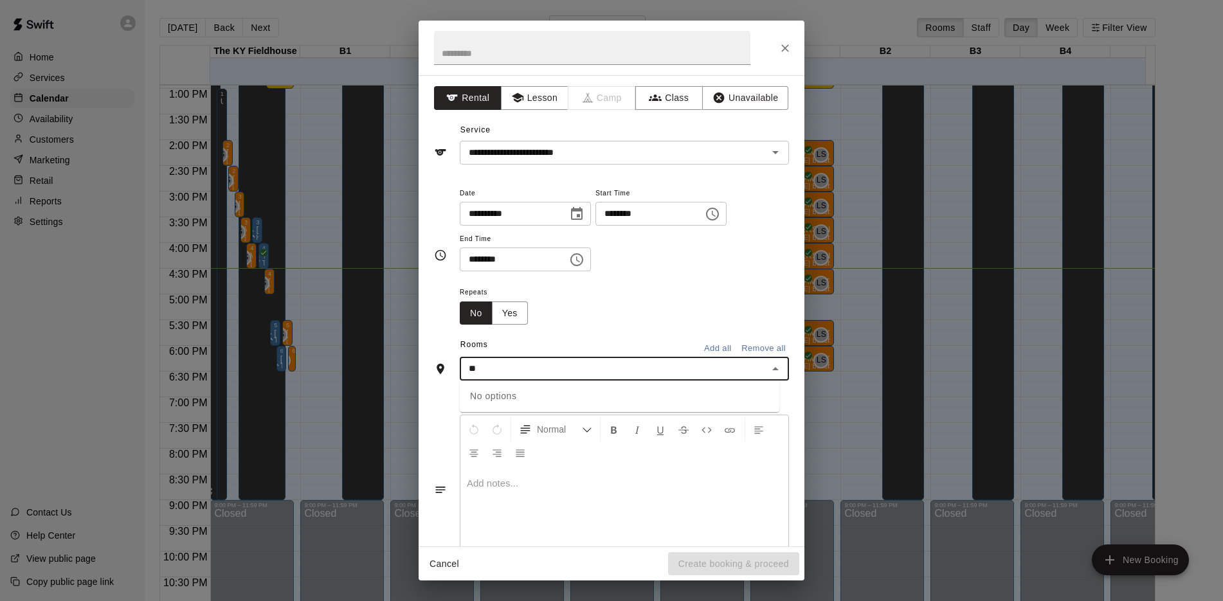
type input "*"
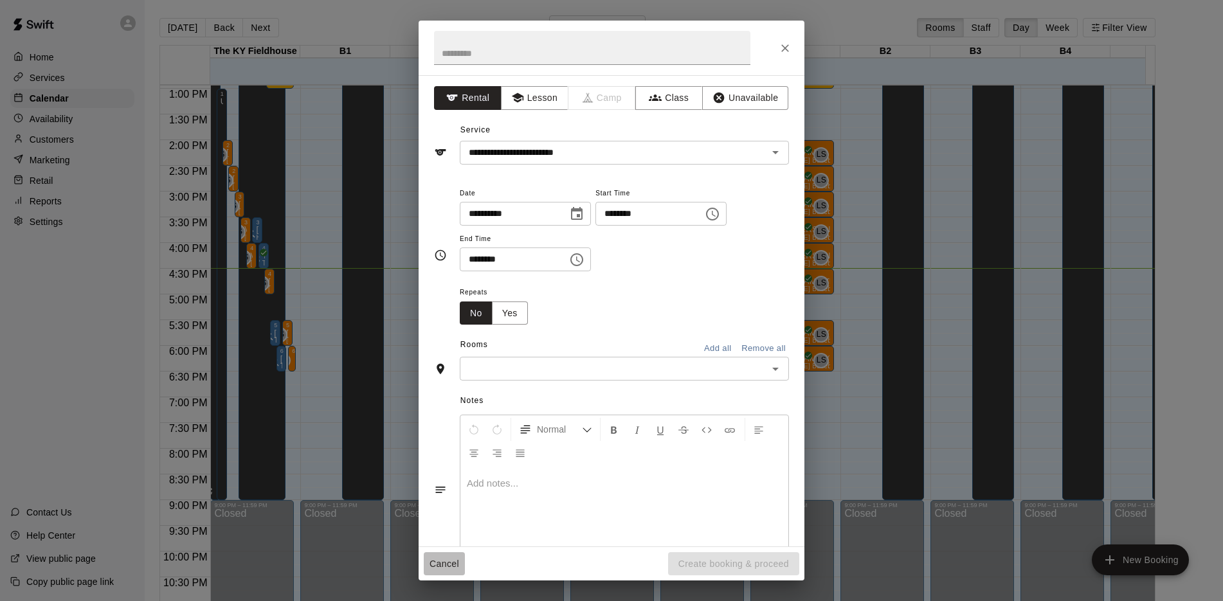
click at [445, 561] on button "Cancel" at bounding box center [444, 564] width 41 height 24
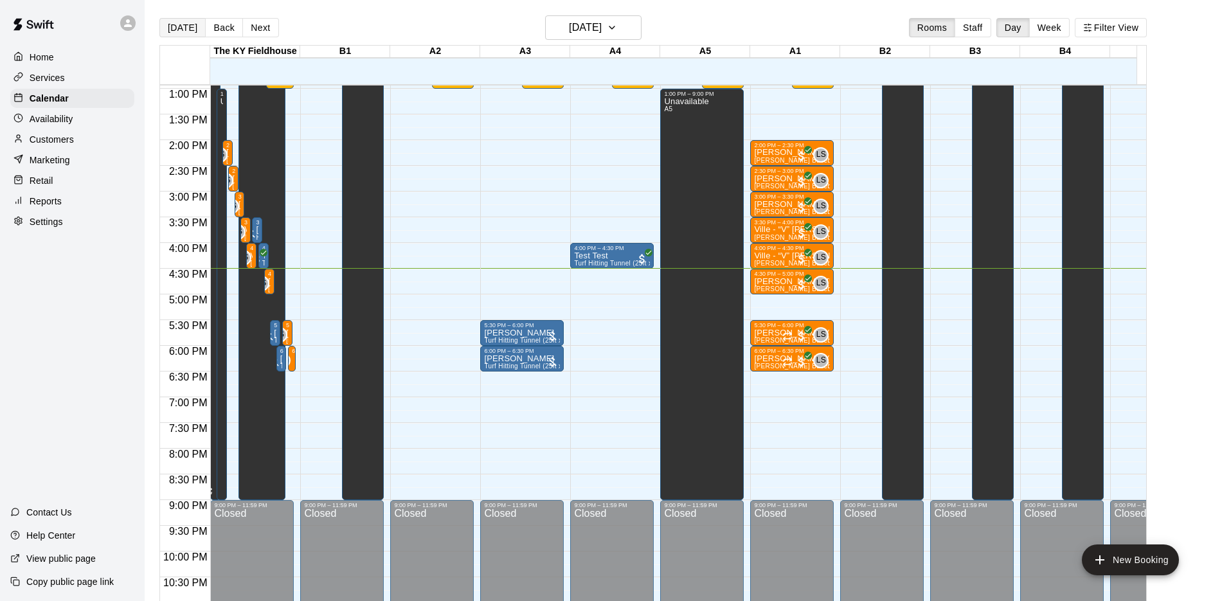
click at [177, 29] on button "[DATE]" at bounding box center [182, 27] width 46 height 19
click at [569, 36] on h6 "[DATE]" at bounding box center [585, 28] width 33 height 18
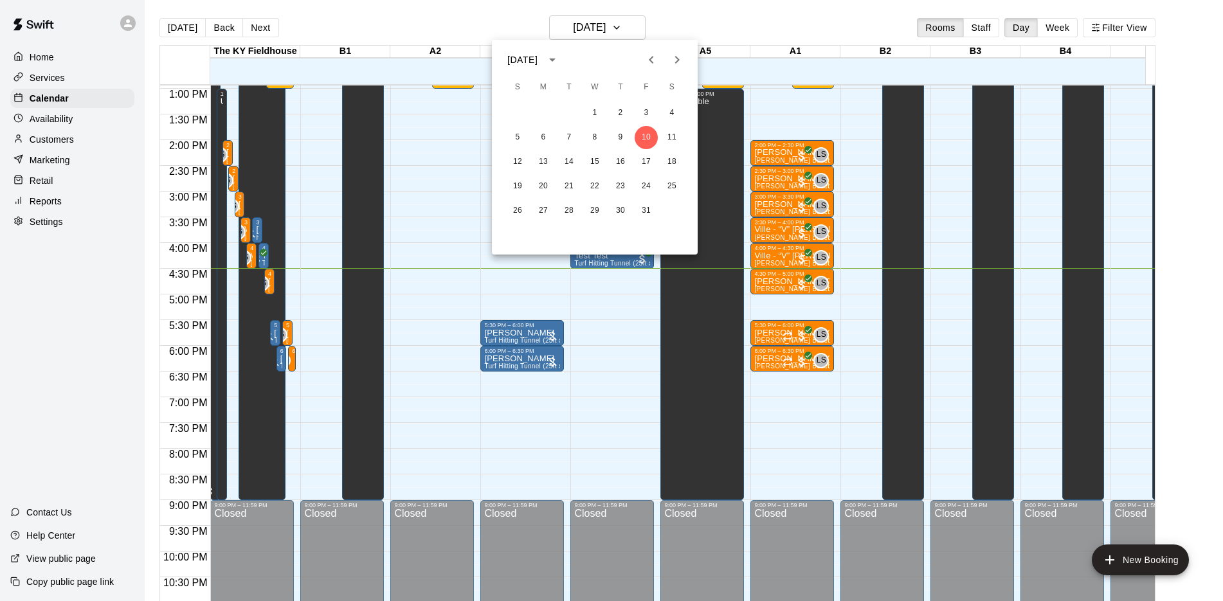
click at [679, 57] on icon "Next month" at bounding box center [676, 59] width 15 height 15
click at [570, 165] on button "11" at bounding box center [568, 161] width 23 height 23
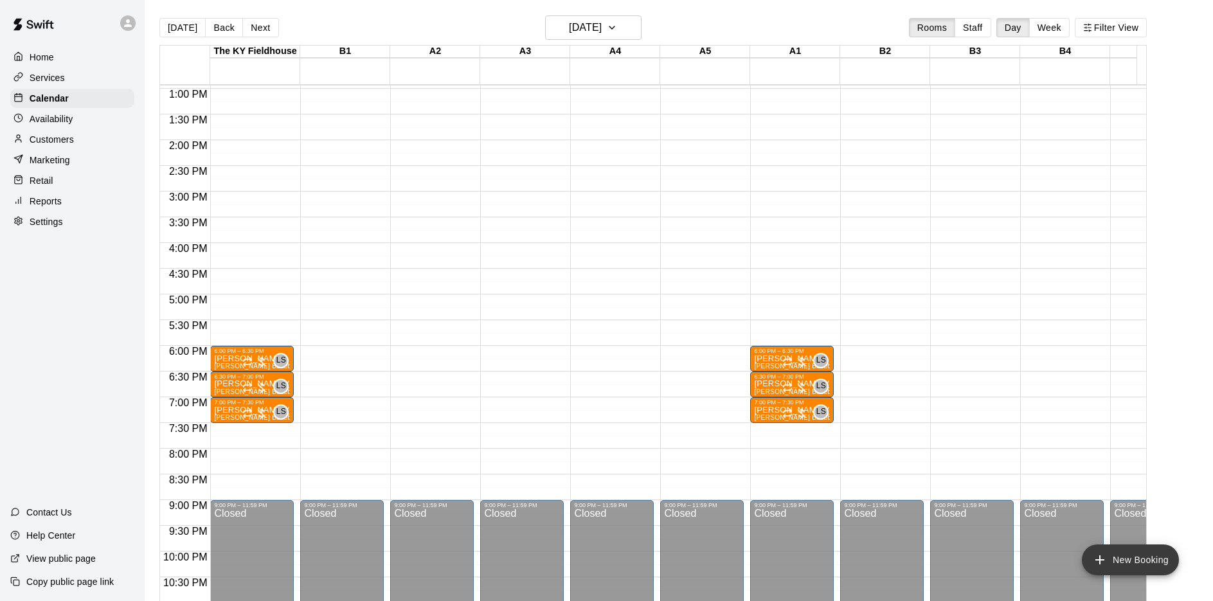
click at [1101, 557] on icon "add" at bounding box center [1099, 559] width 15 height 15
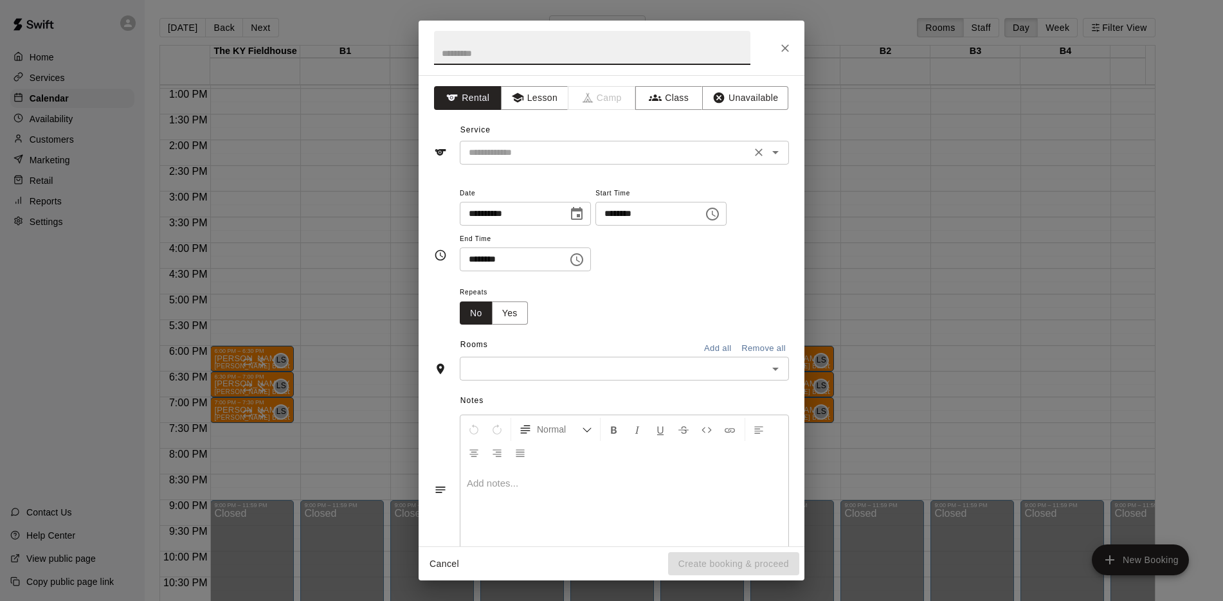
click at [591, 145] on input "text" at bounding box center [604, 153] width 283 height 16
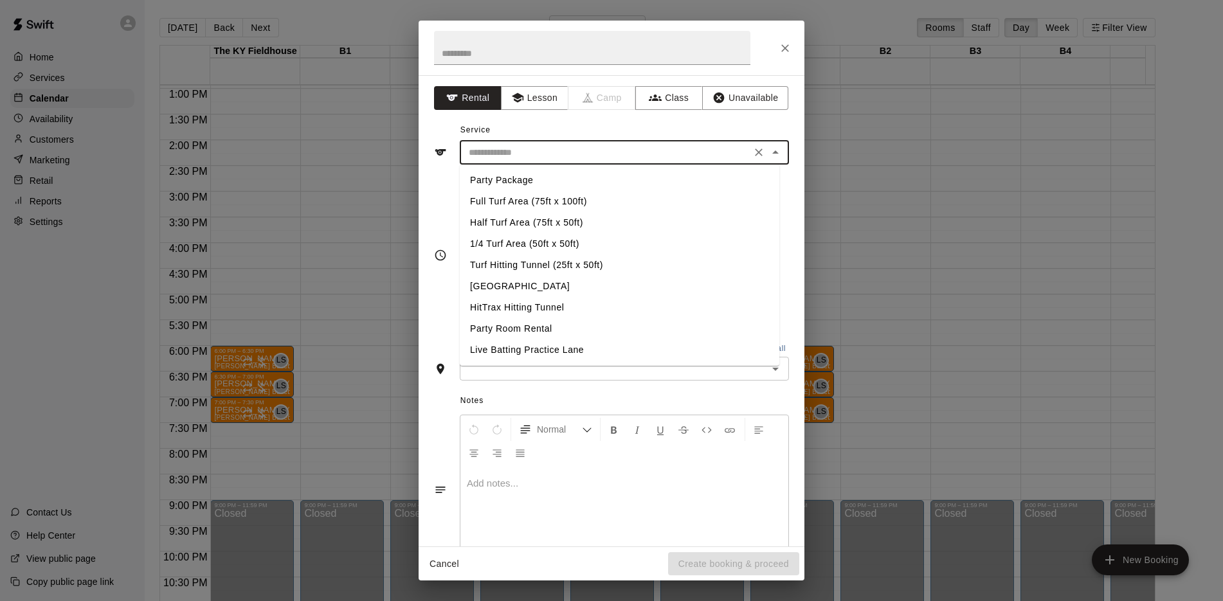
click at [486, 346] on li "Live Batting Practice Lane" at bounding box center [619, 349] width 319 height 21
type input "**********"
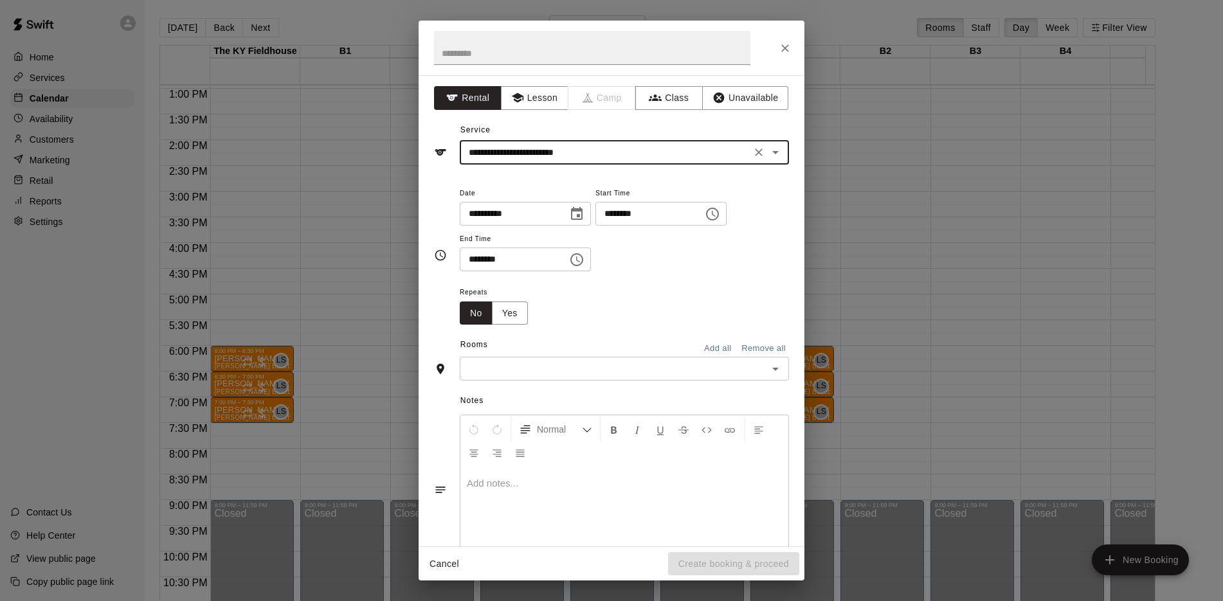
click at [581, 374] on input "text" at bounding box center [613, 369] width 300 height 16
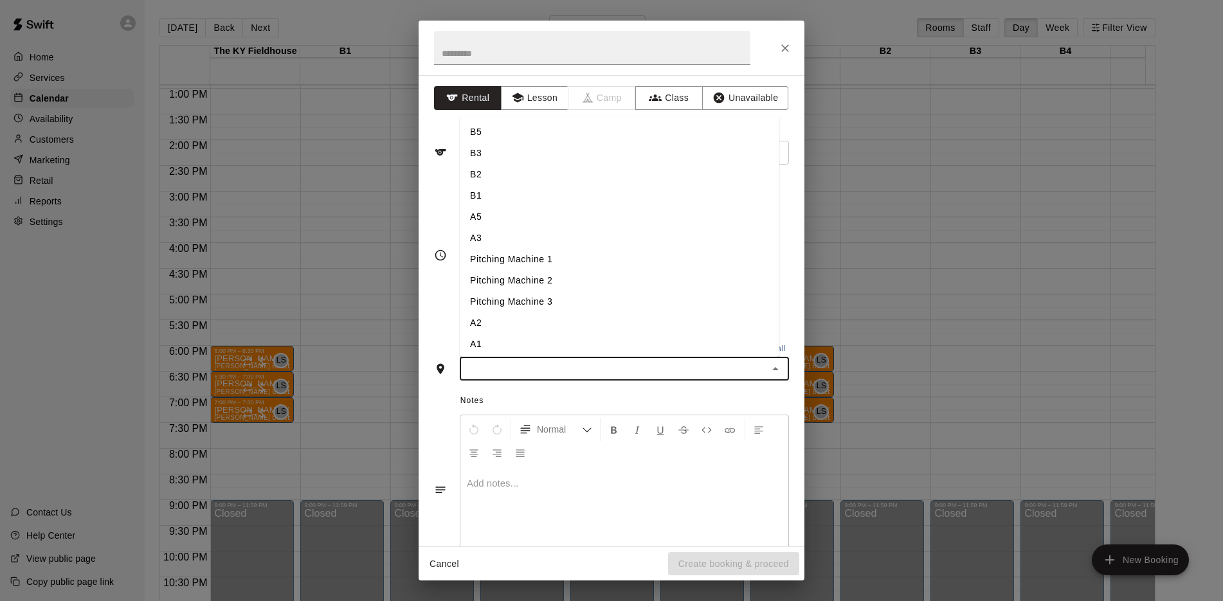
type input "*"
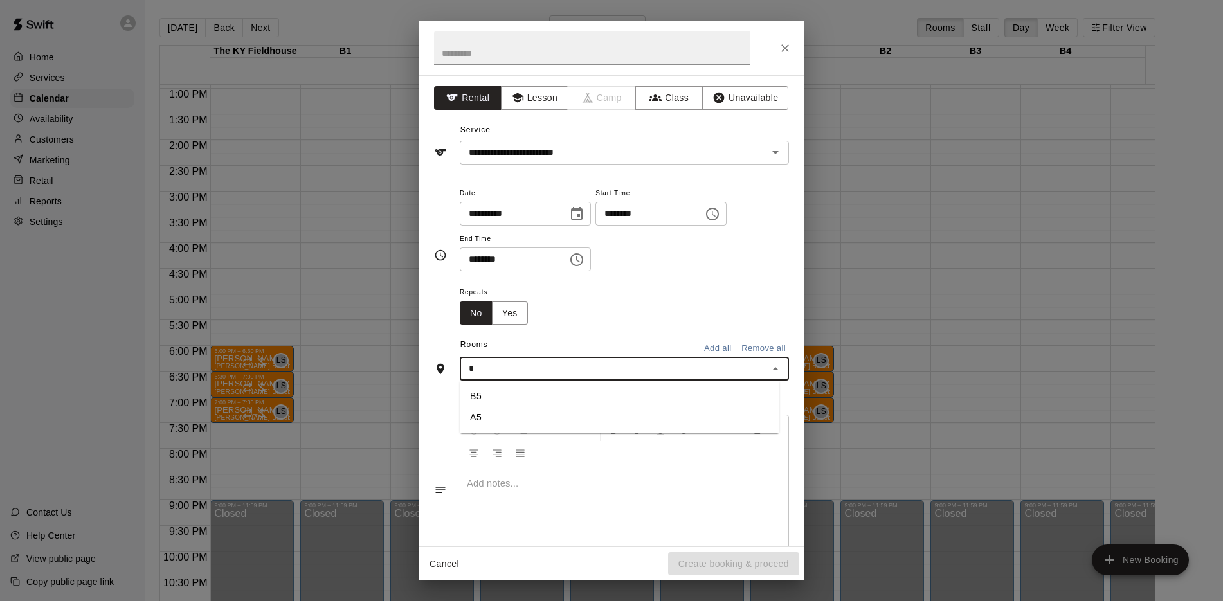
click at [548, 416] on li "A5" at bounding box center [619, 417] width 319 height 21
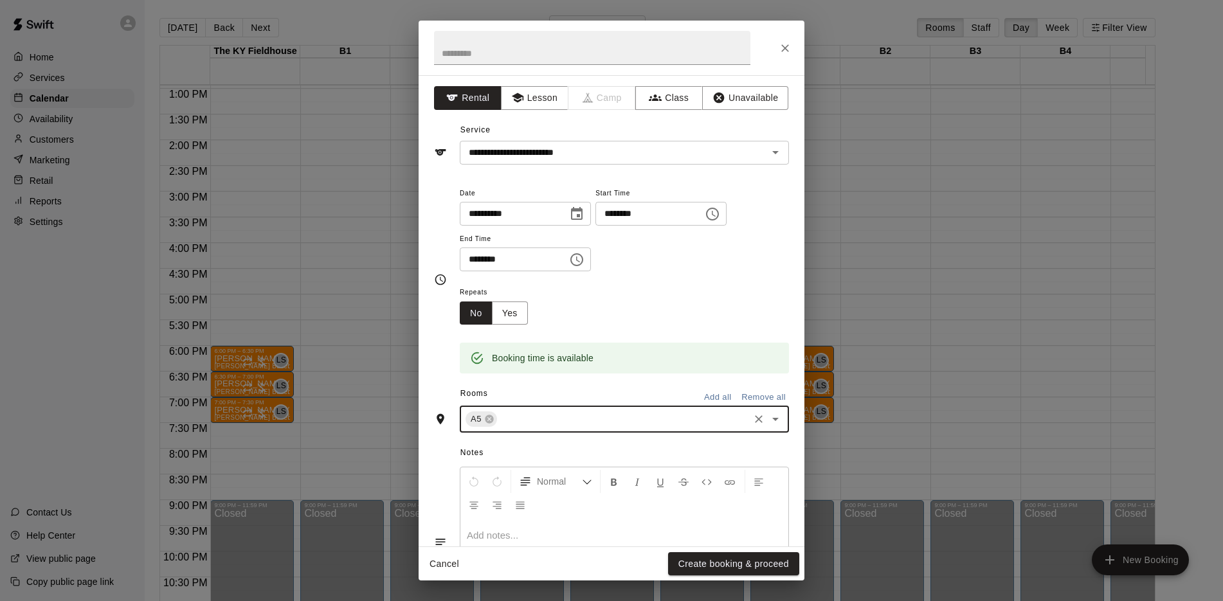
type input "*"
click at [532, 441] on li "B5" at bounding box center [619, 448] width 319 height 21
click at [717, 566] on button "Create booking & proceed" at bounding box center [733, 564] width 131 height 24
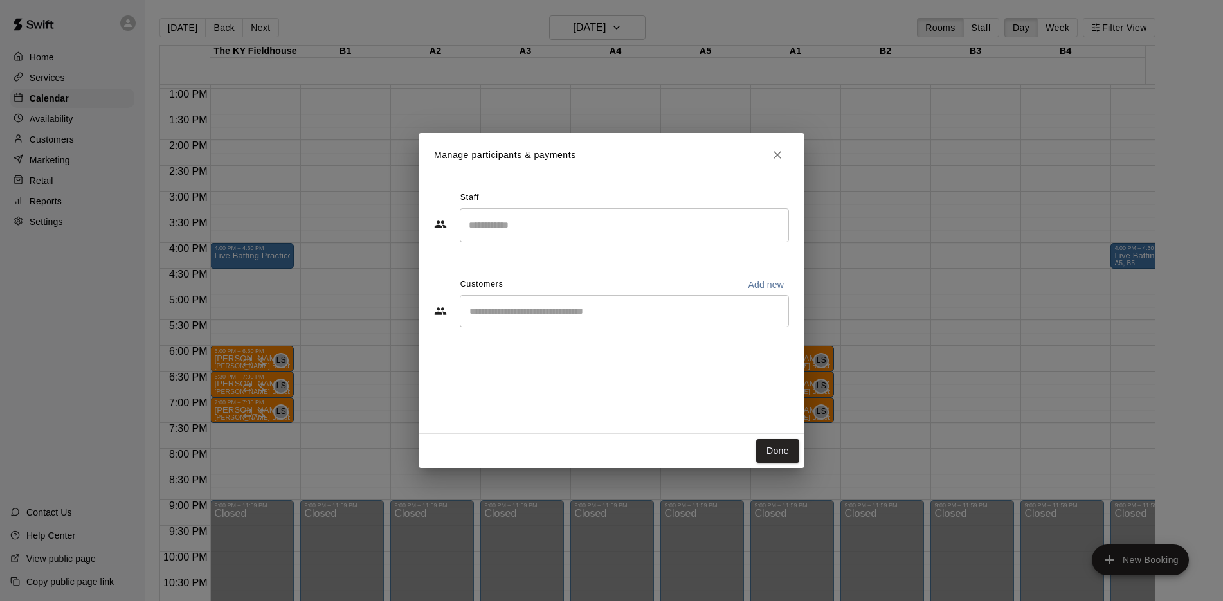
click at [606, 308] on input "Start typing to search customers..." at bounding box center [624, 311] width 318 height 13
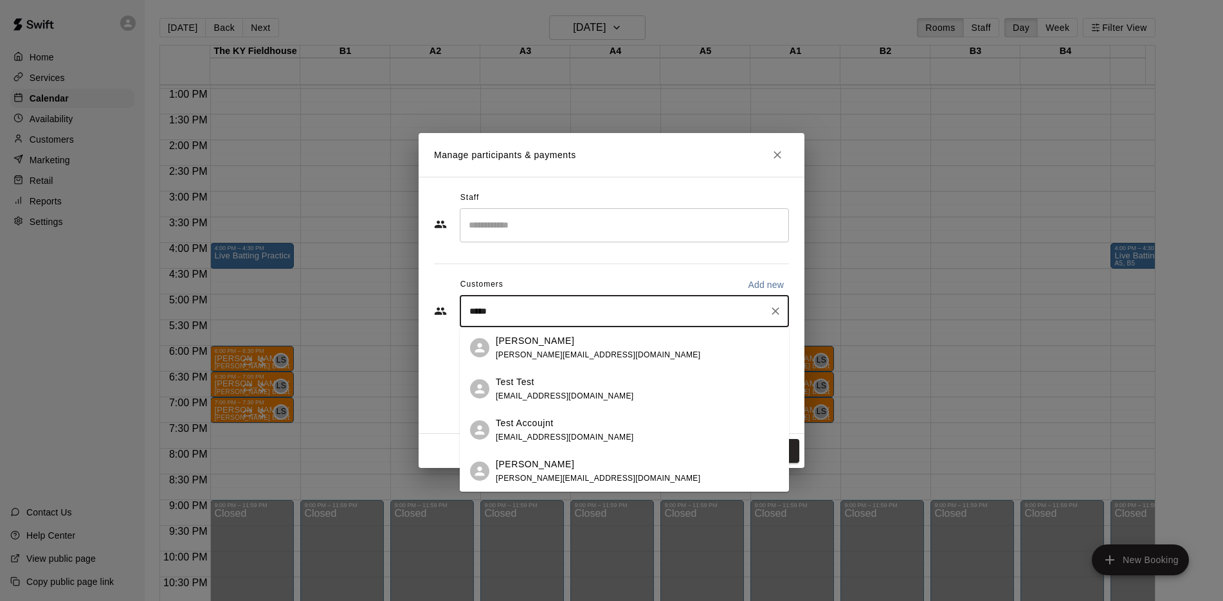
type input "******"
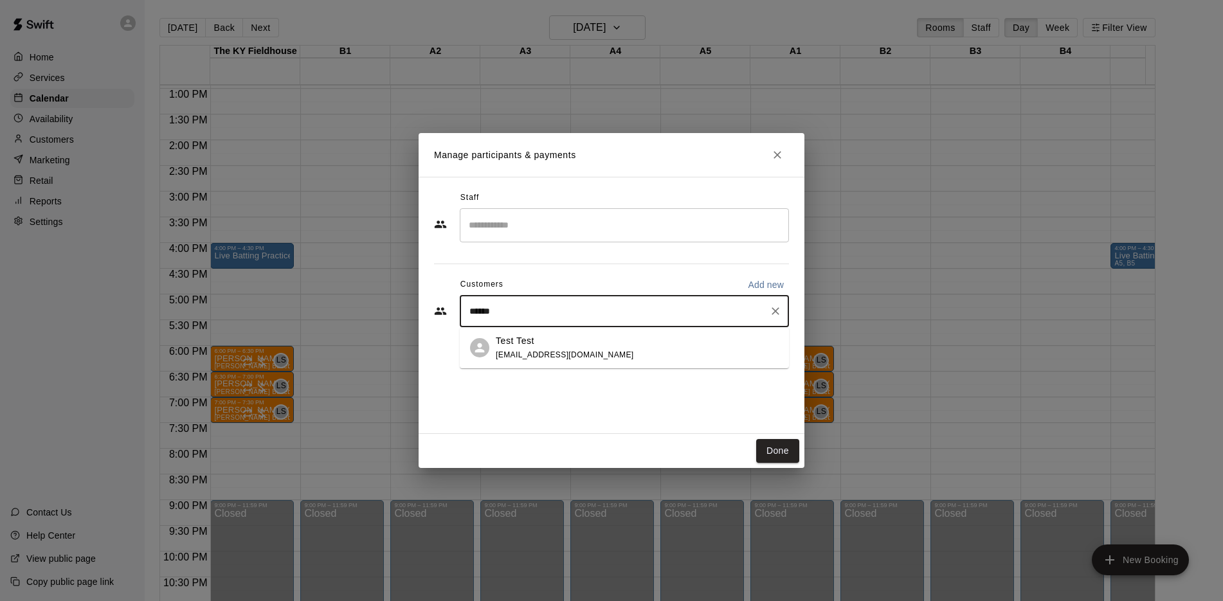
click at [546, 349] on div "Test Test [EMAIL_ADDRESS][DOMAIN_NAME]" at bounding box center [565, 348] width 138 height 28
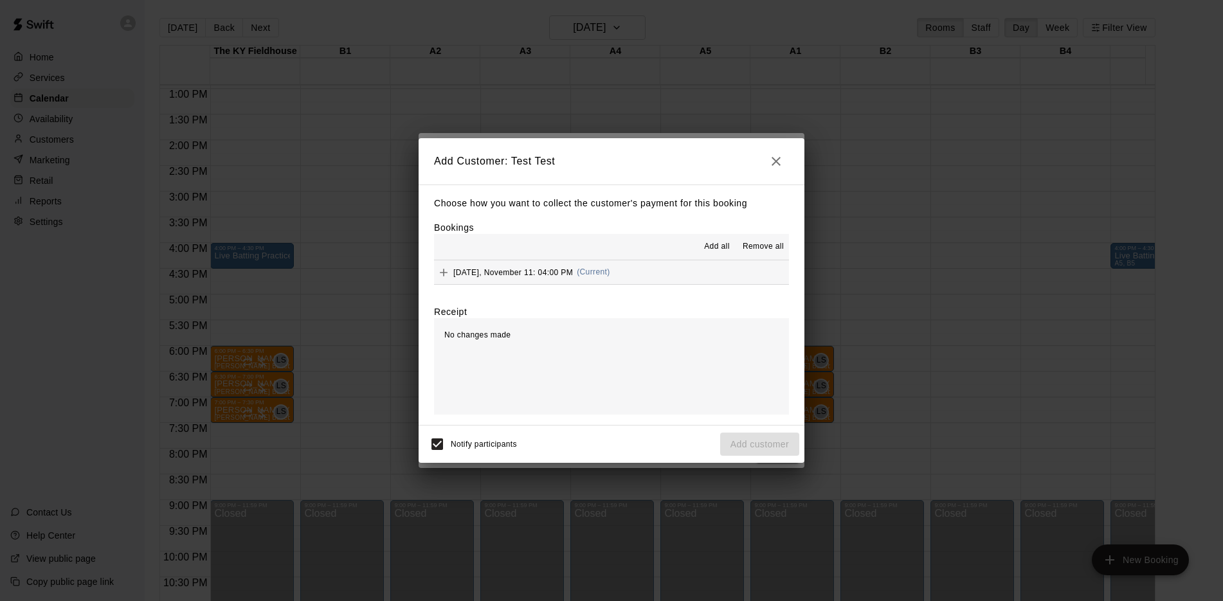
click at [659, 276] on button "[DATE], November 11: 04:00 PM (Current)" at bounding box center [611, 272] width 355 height 24
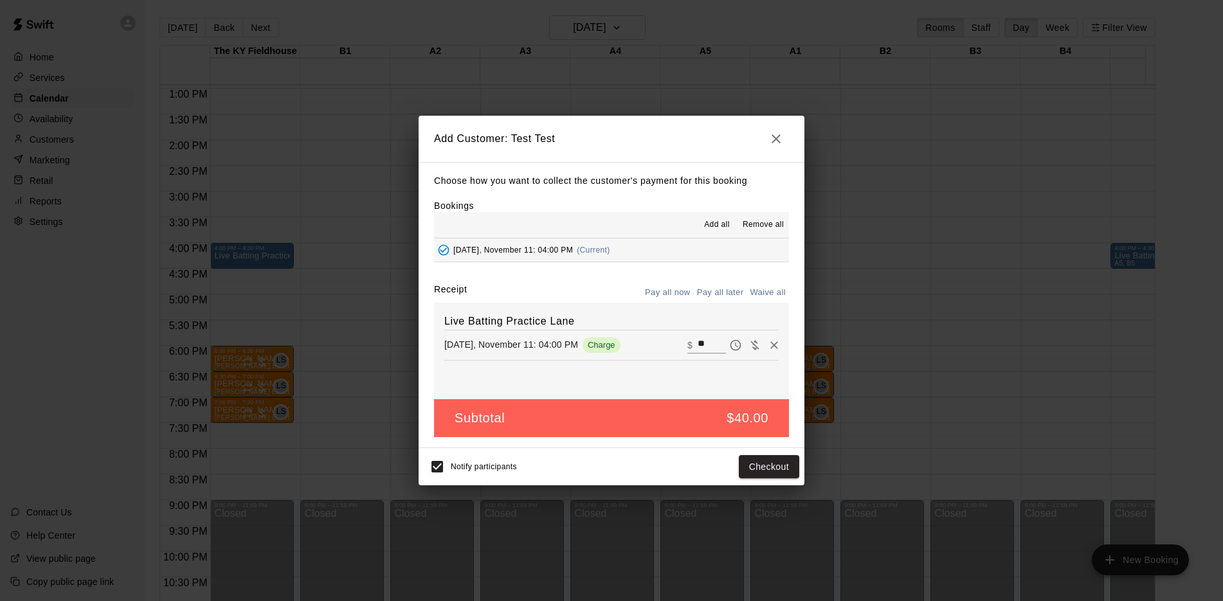
click at [766, 141] on button "button" at bounding box center [776, 139] width 26 height 26
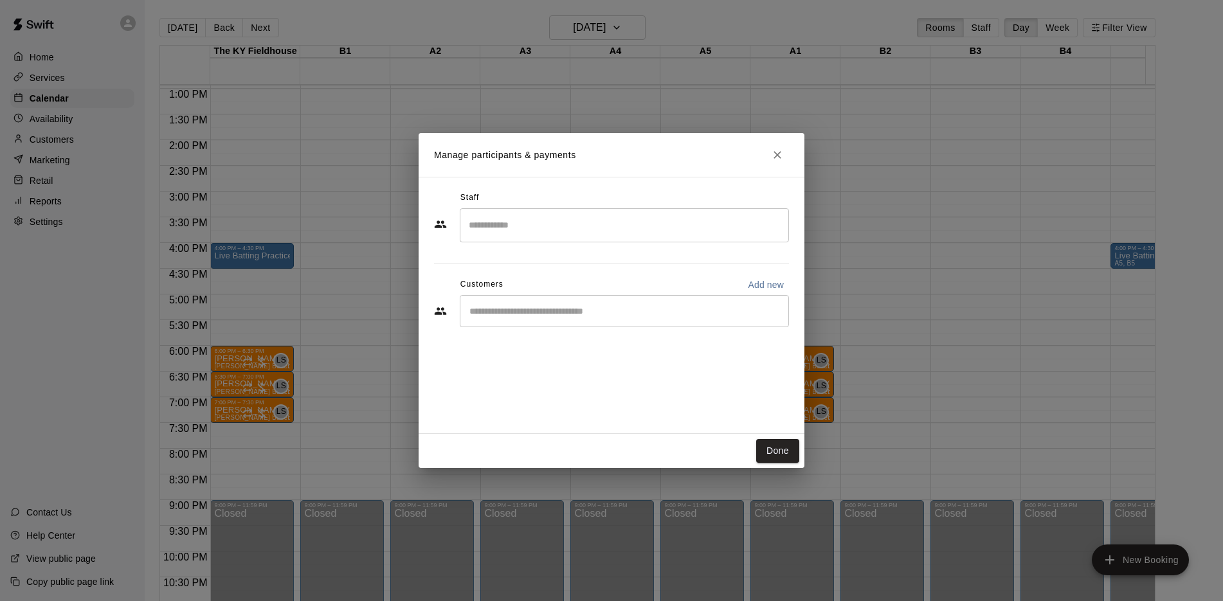
click at [776, 166] on h2 "Manage participants & payments" at bounding box center [611, 155] width 386 height 44
click at [777, 155] on icon "Close" at bounding box center [777, 155] width 8 height 8
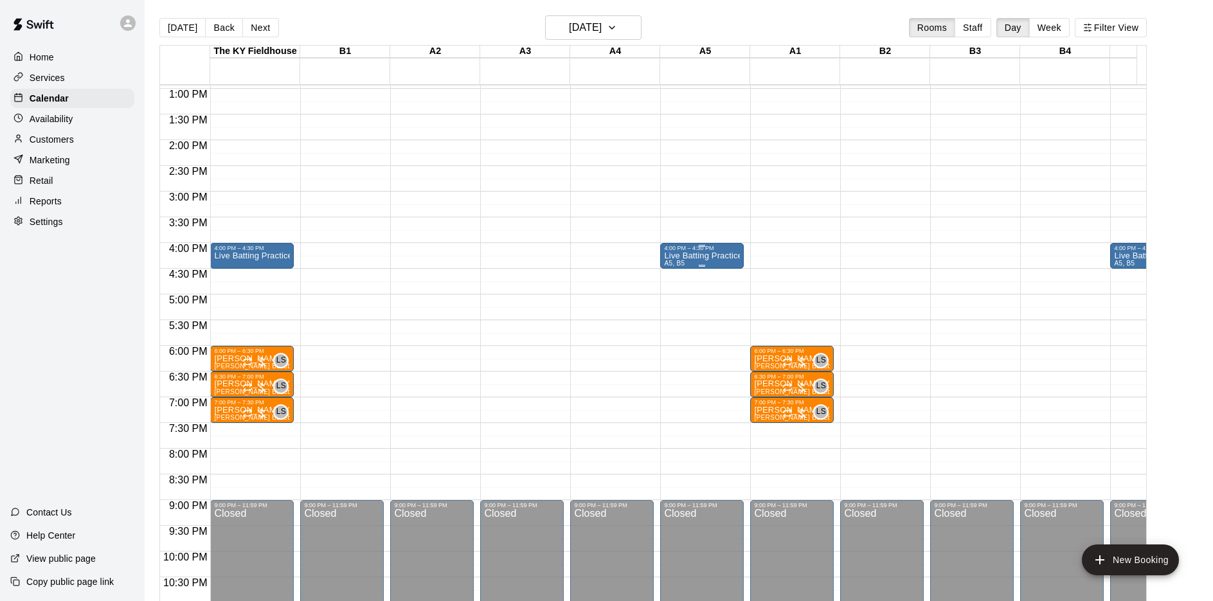
click at [714, 249] on div "4:00 PM – 4:30 PM" at bounding box center [702, 248] width 76 height 6
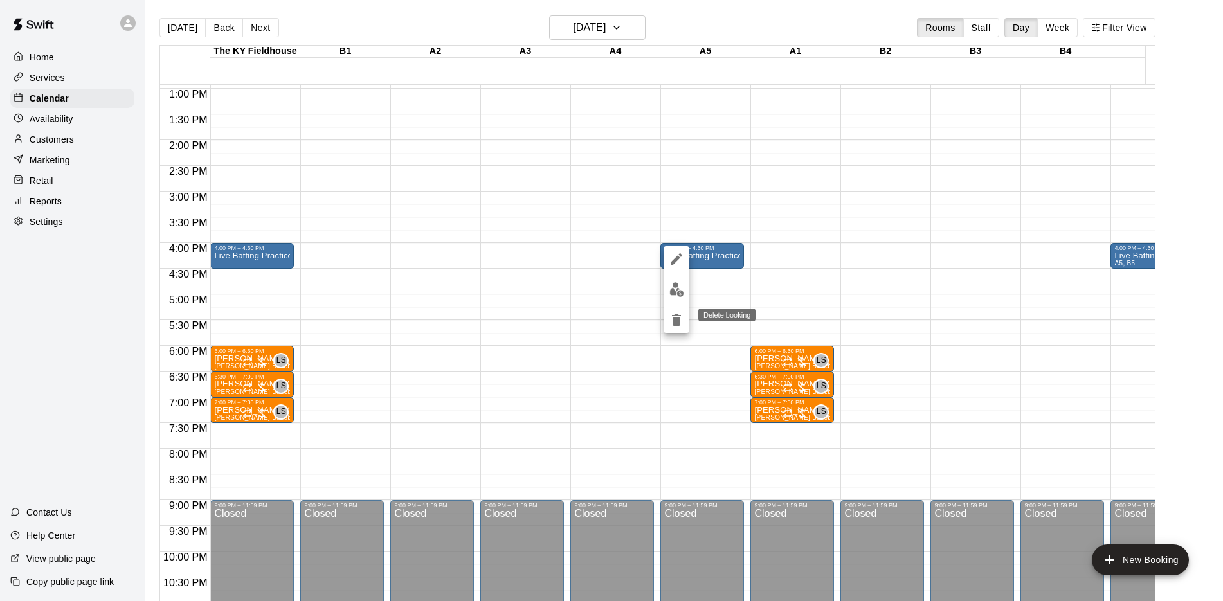
click at [674, 325] on icon "delete" at bounding box center [676, 320] width 9 height 12
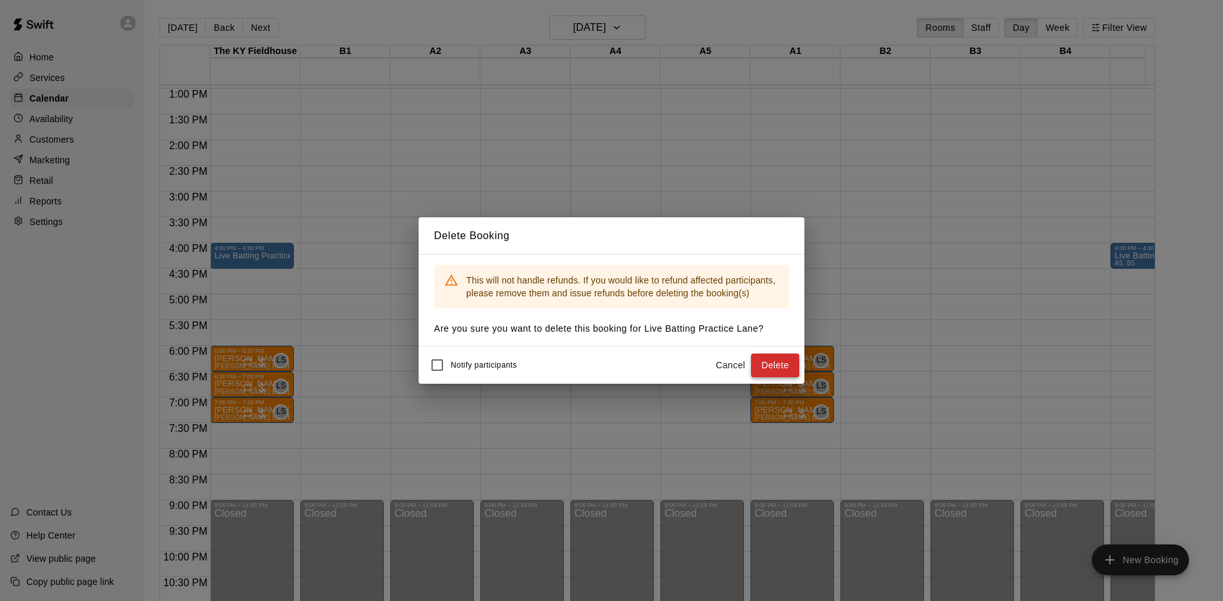
click at [795, 361] on button "Delete" at bounding box center [775, 366] width 48 height 24
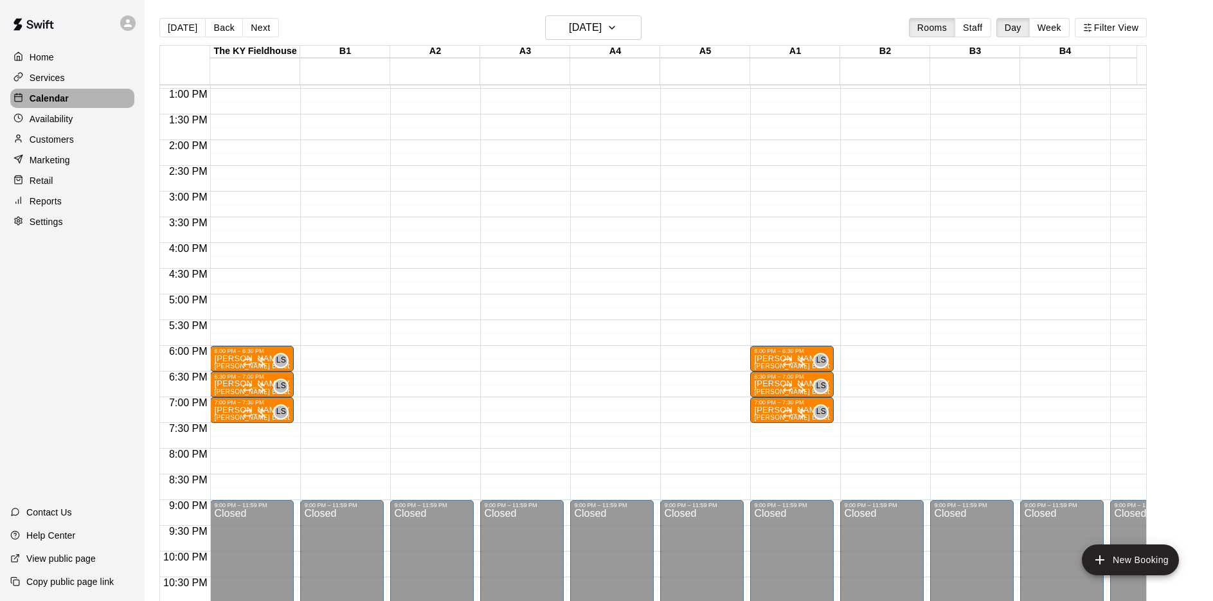
click at [107, 100] on div "Calendar" at bounding box center [72, 98] width 124 height 19
click at [180, 24] on button "[DATE]" at bounding box center [182, 27] width 46 height 19
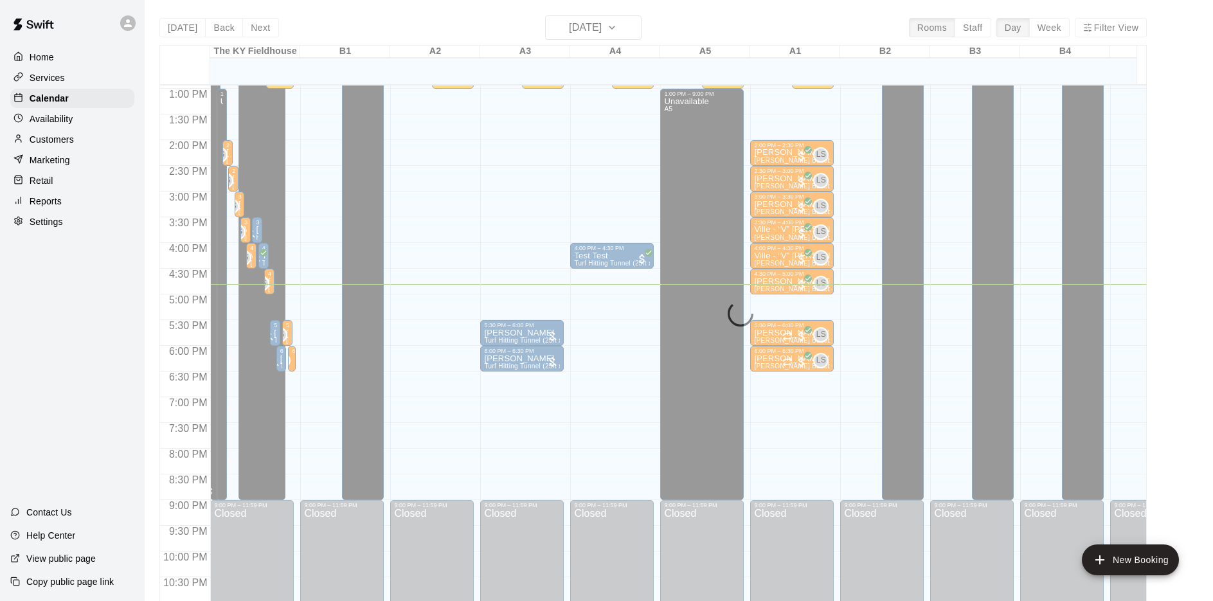
click at [460, 382] on div "12:00 AM – 10:00 AM Closed 9:00 PM – 11:59 PM Closed 9:00 AM – 1:00 PM [GEOGRAP…" at bounding box center [432, 37] width 84 height 1234
click at [460, 382] on body "Home Services Calendar Availability Customers Marketing Retail Reports Settings…" at bounding box center [606, 311] width 1213 height 622
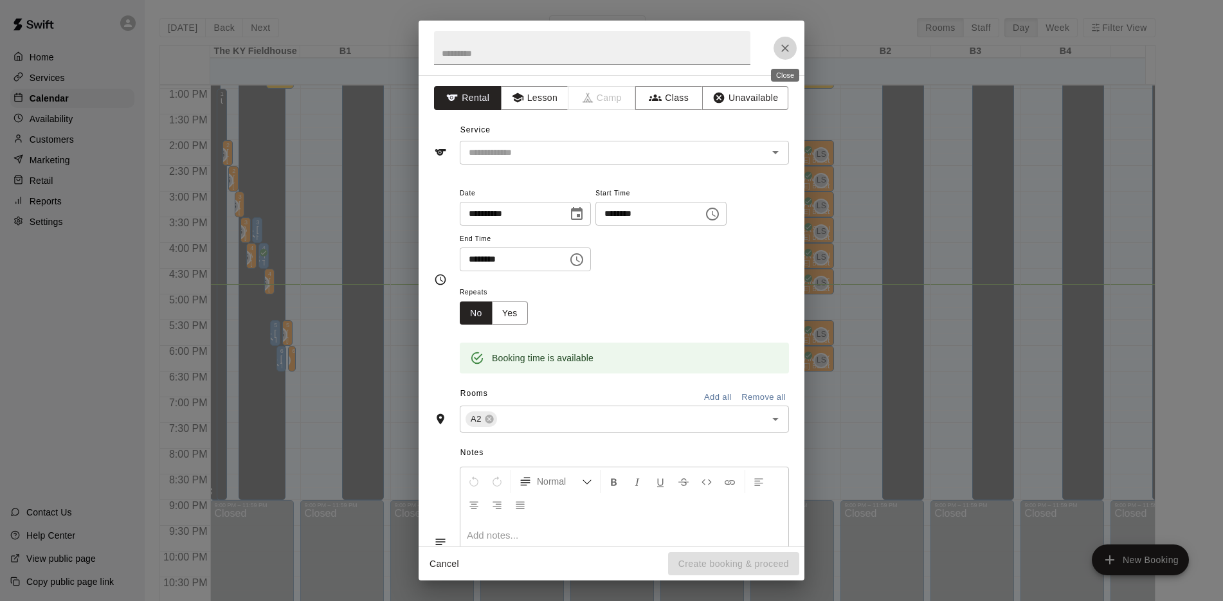
click at [780, 57] on button "Close" at bounding box center [784, 48] width 23 height 23
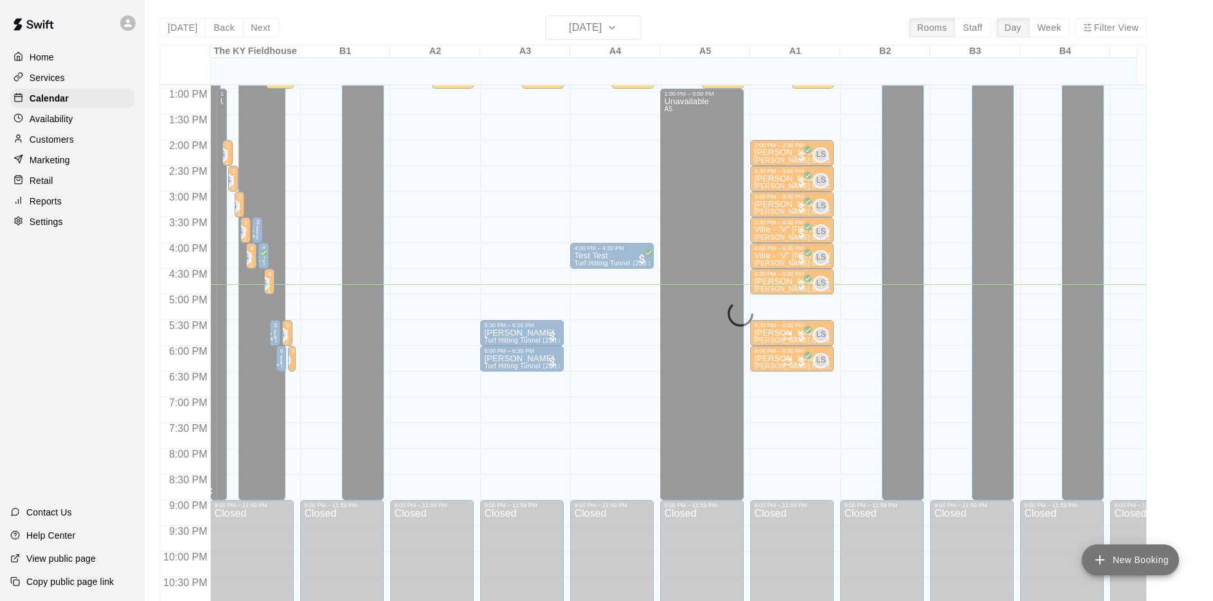
click at [1138, 559] on button "New Booking" at bounding box center [1130, 559] width 97 height 31
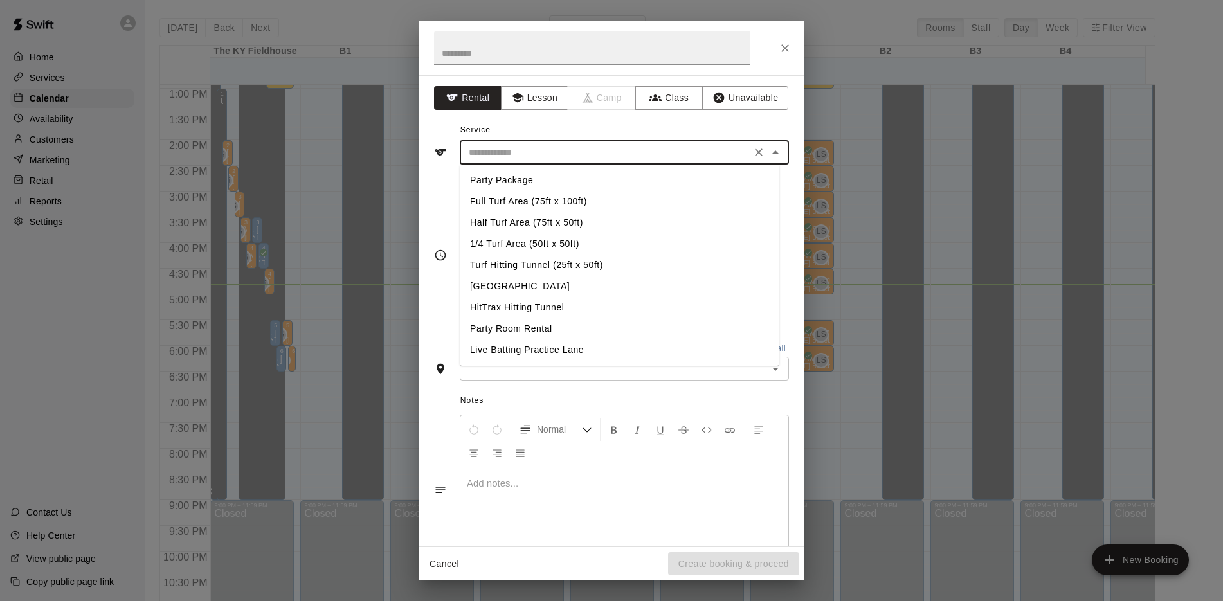
click at [646, 152] on input "text" at bounding box center [604, 153] width 283 height 16
click at [537, 263] on li "Turf Hitting Tunnel (25ft x 50ft)" at bounding box center [619, 265] width 319 height 21
type input "**********"
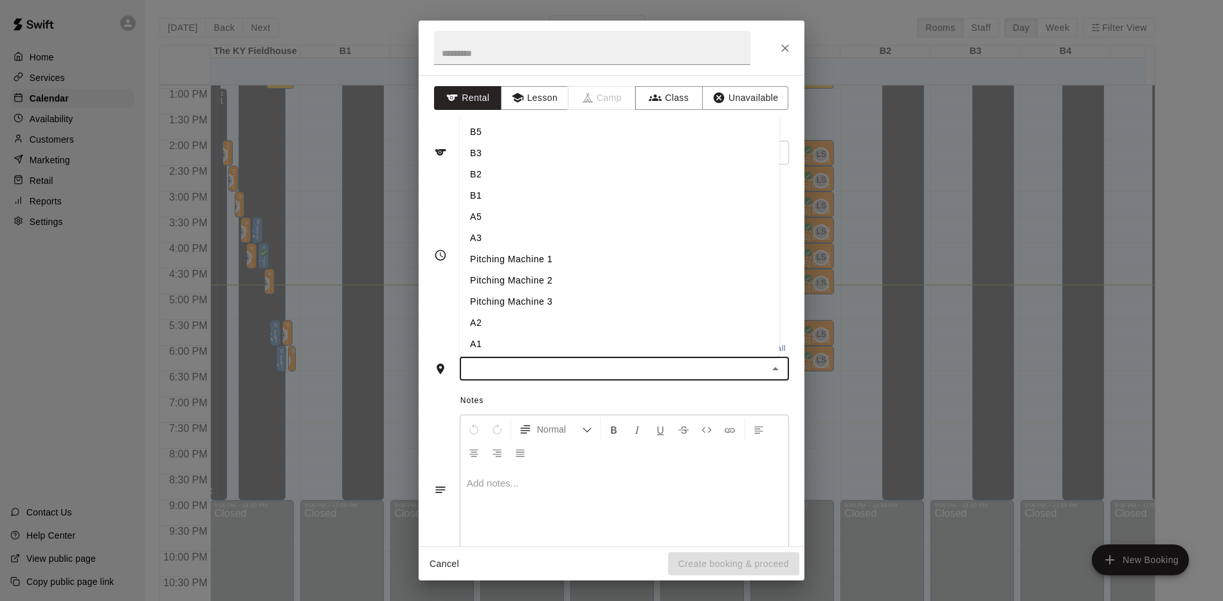
click at [508, 368] on input "text" at bounding box center [613, 369] width 300 height 16
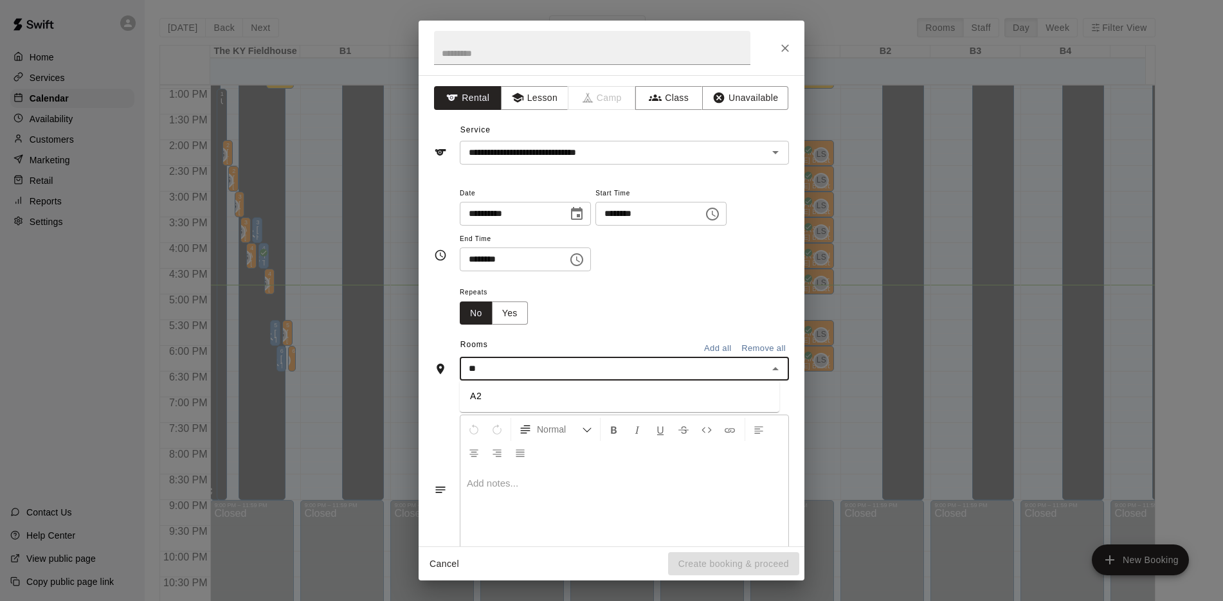
type input "**"
click at [632, 214] on input "********" at bounding box center [644, 214] width 99 height 24
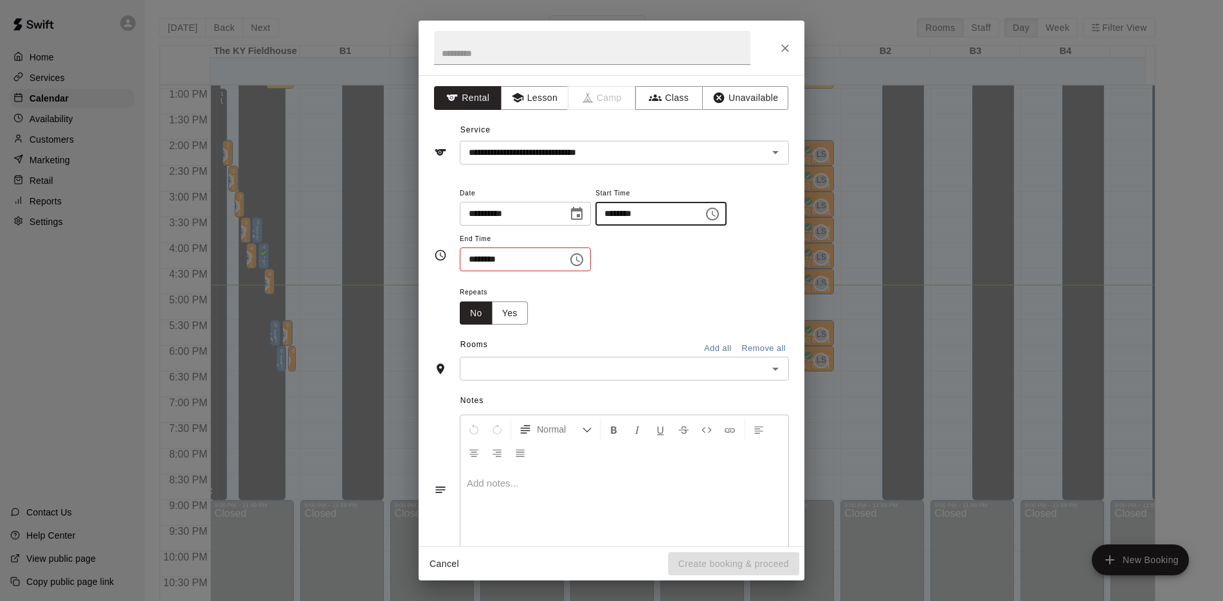
type input "********"
click at [474, 257] on input "********" at bounding box center [509, 259] width 99 height 24
type input "********"
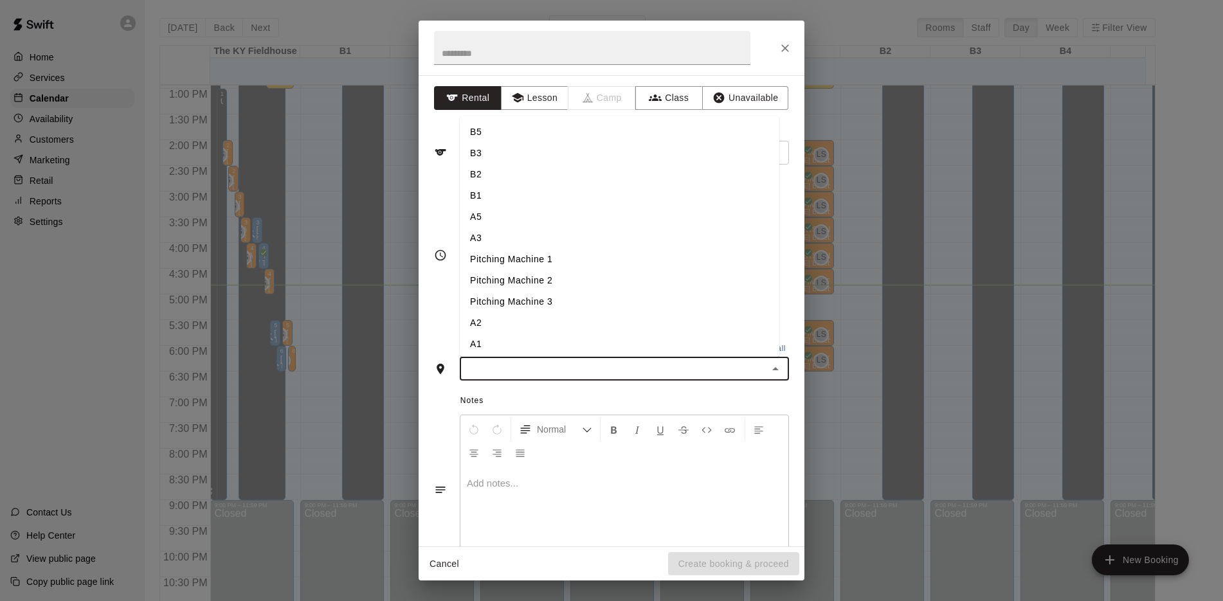
click at [582, 363] on input "text" at bounding box center [613, 369] width 300 height 16
click at [498, 327] on li "A2" at bounding box center [619, 322] width 319 height 21
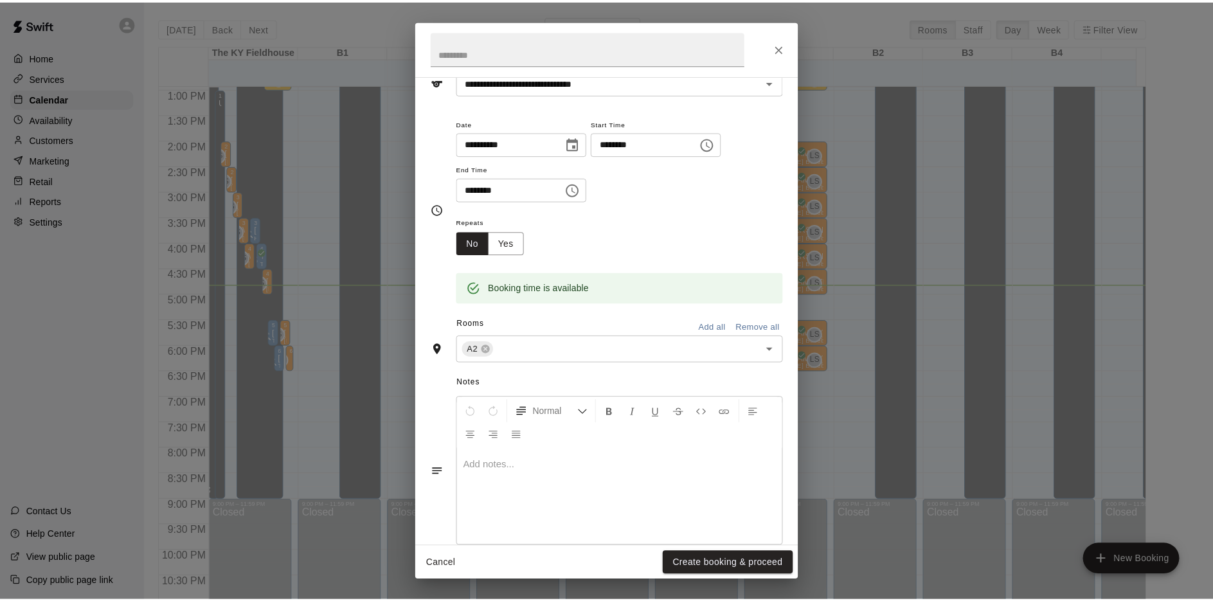
scroll to position [94, 0]
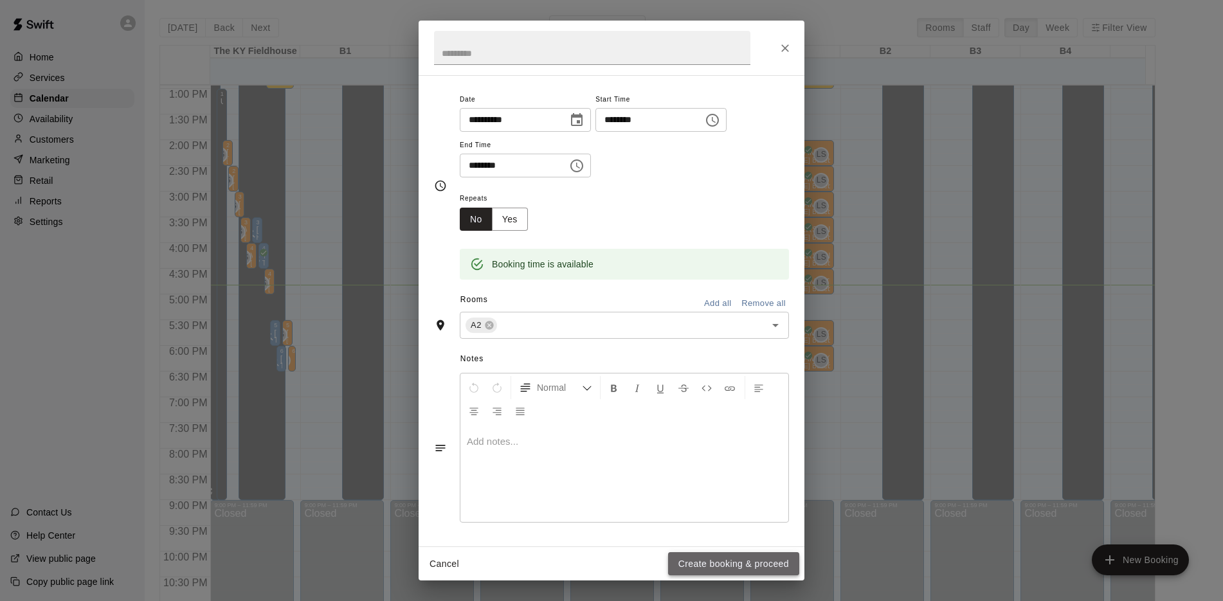
click at [708, 565] on button "Create booking & proceed" at bounding box center [733, 564] width 131 height 24
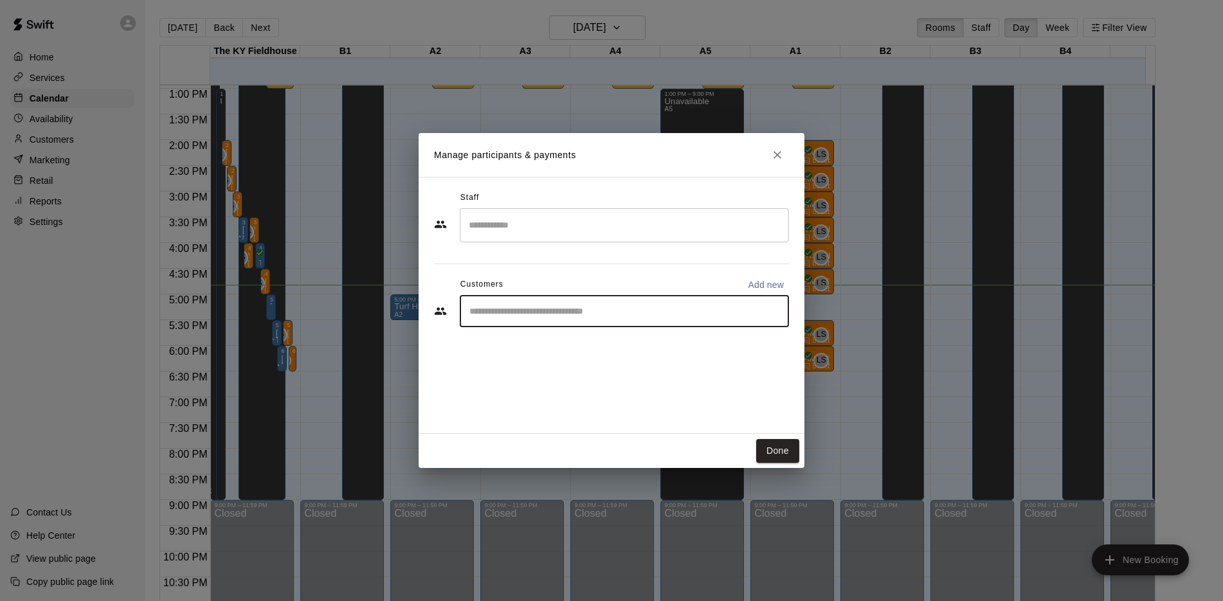
click at [550, 312] on input "Start typing to search customers..." at bounding box center [624, 311] width 318 height 13
type input "****"
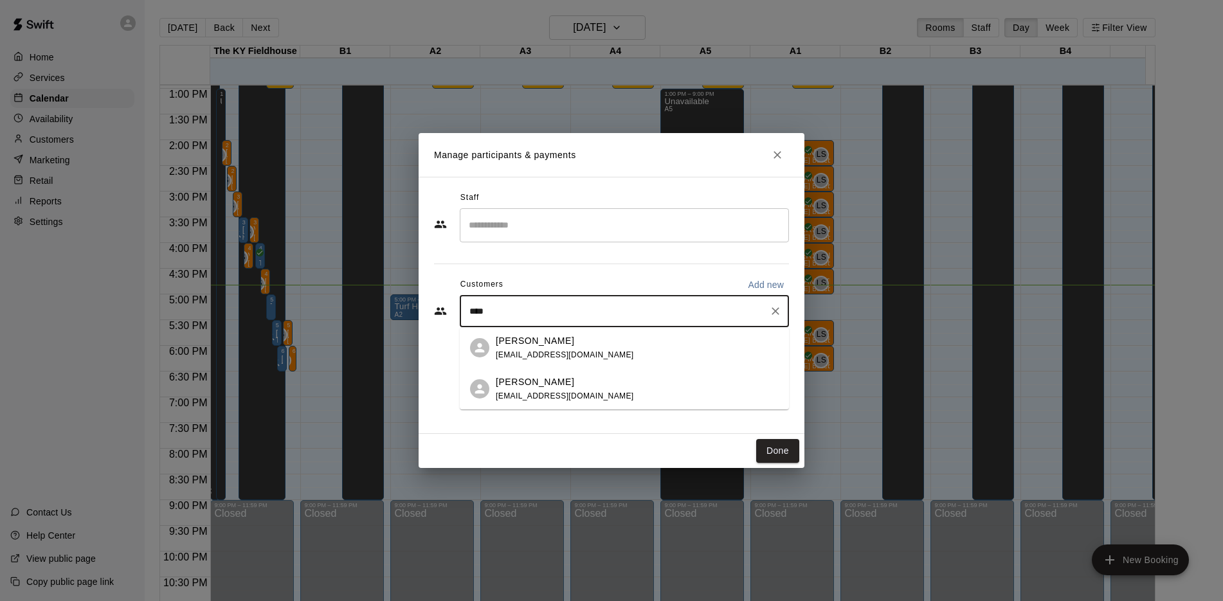
click at [537, 402] on div "[PERSON_NAME] [EMAIL_ADDRESS][DOMAIN_NAME]" at bounding box center [565, 389] width 138 height 28
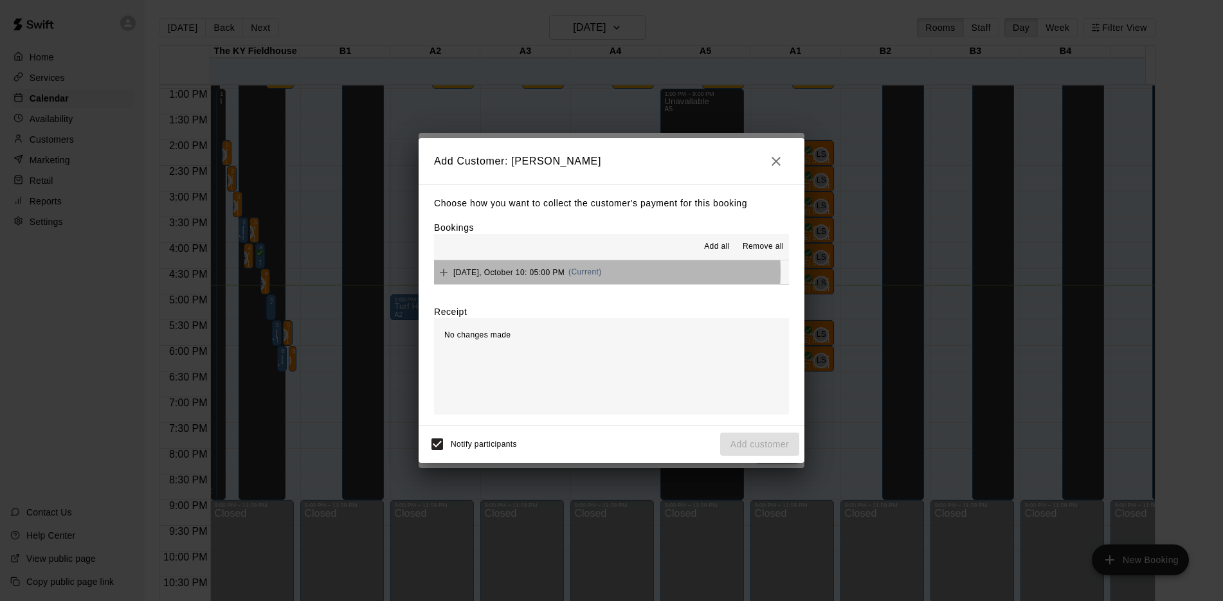
click at [586, 272] on span "(Current)" at bounding box center [584, 271] width 33 height 9
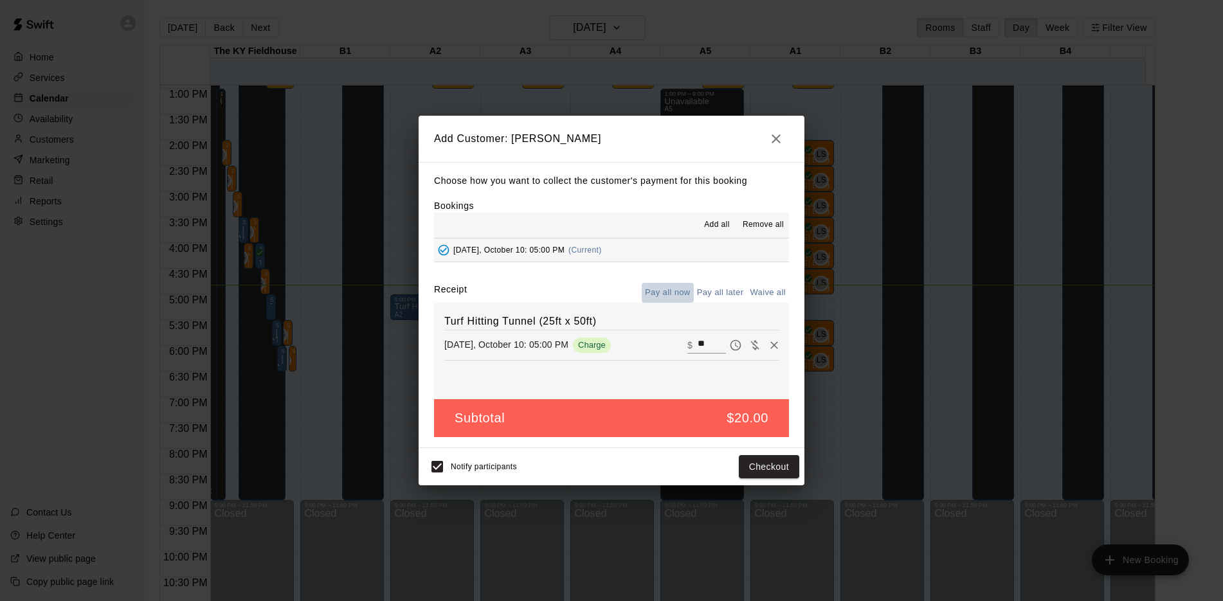
click at [674, 290] on button "Pay all now" at bounding box center [668, 293] width 52 height 20
click at [753, 467] on button "Checkout" at bounding box center [769, 467] width 60 height 24
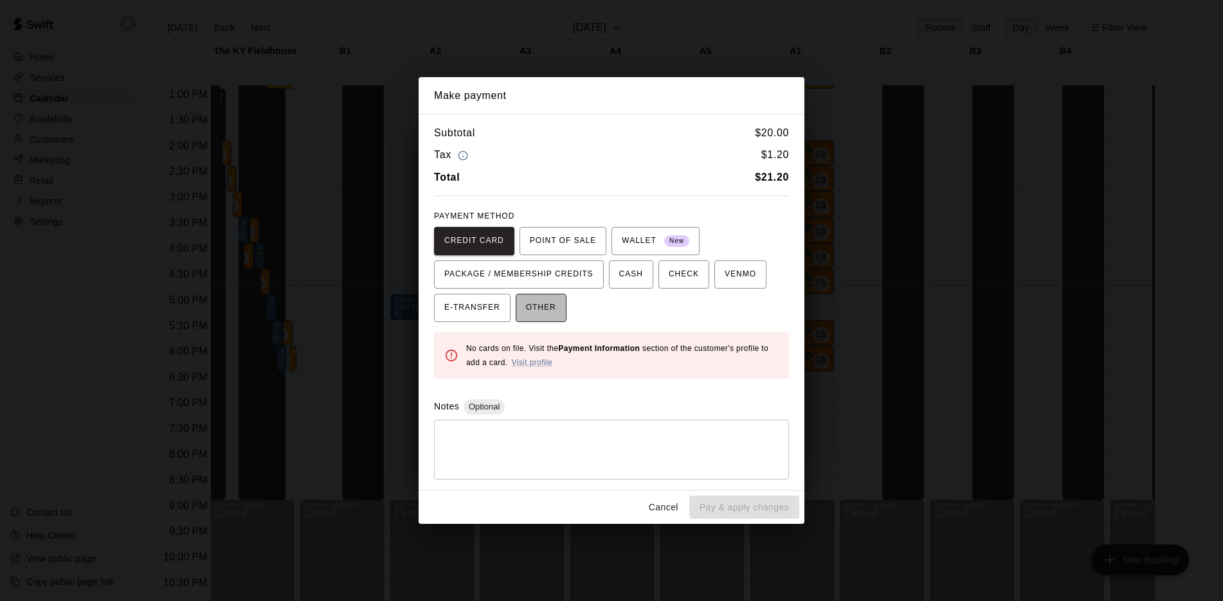
click at [548, 304] on span "OTHER" at bounding box center [541, 308] width 30 height 21
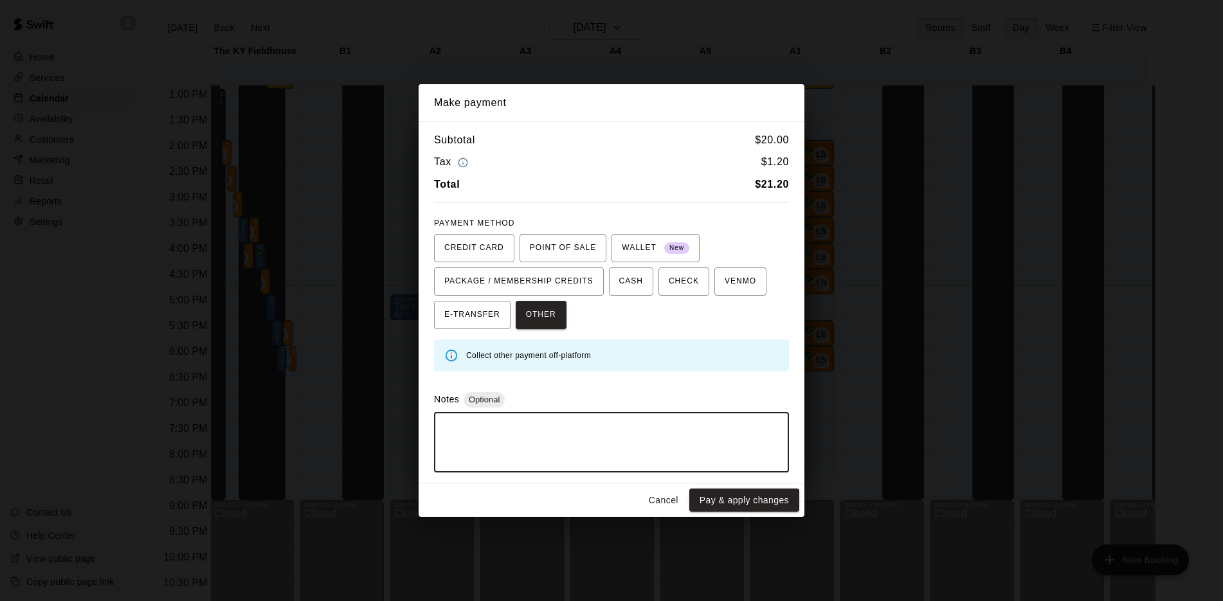
click at [483, 434] on textarea at bounding box center [611, 442] width 337 height 39
type textarea "**********"
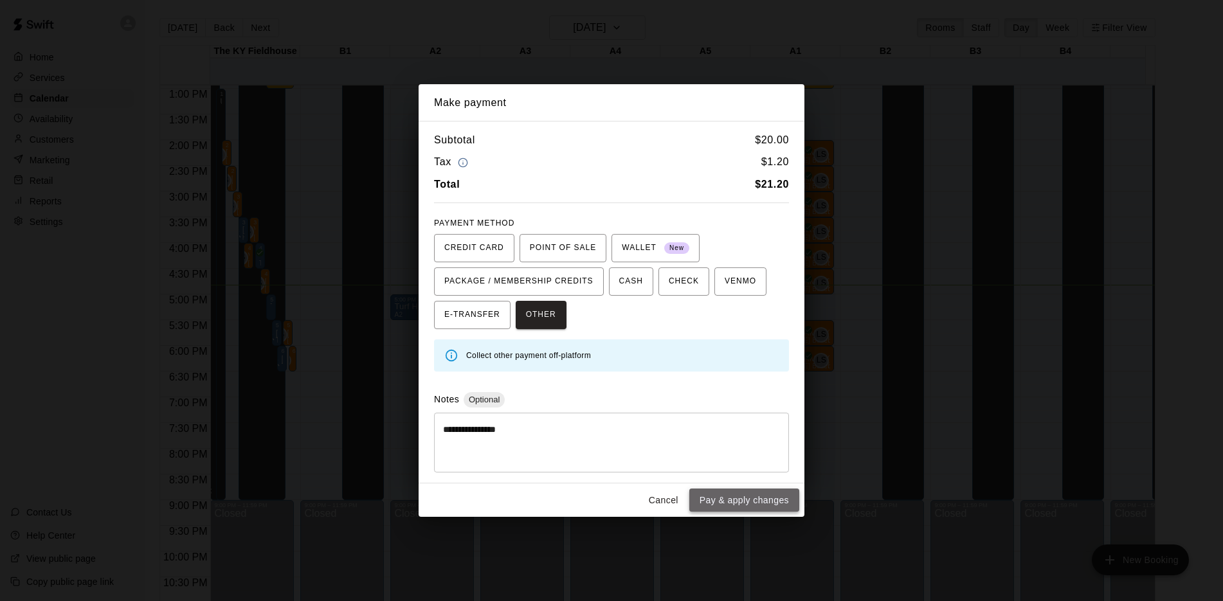
click at [756, 496] on button "Pay & apply changes" at bounding box center [744, 501] width 110 height 24
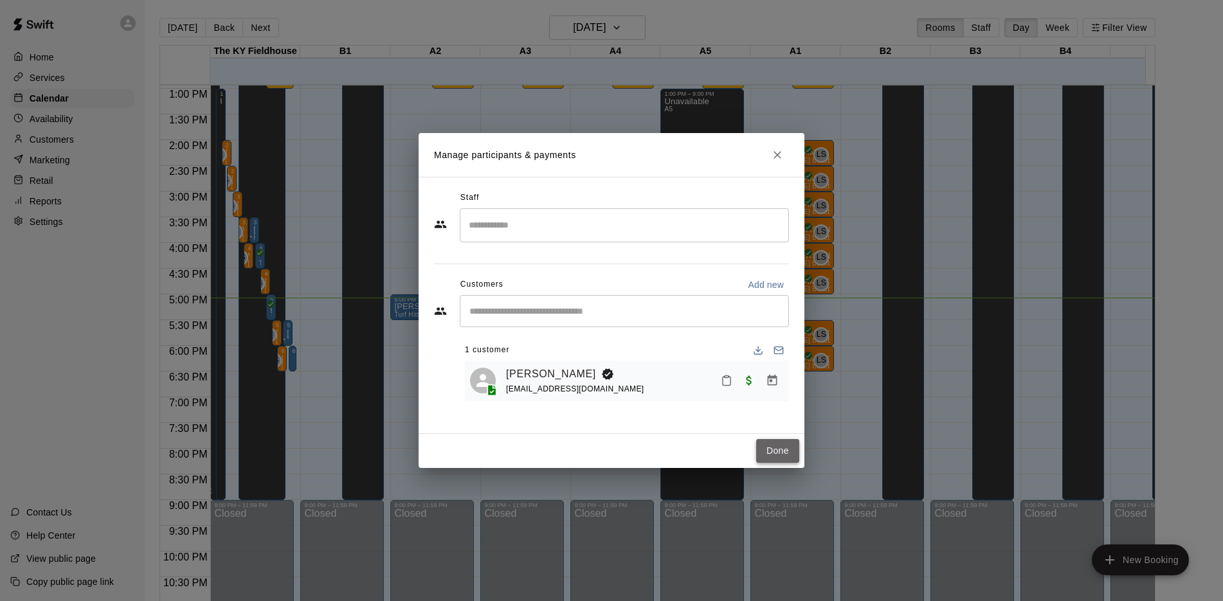
click at [770, 458] on button "Done" at bounding box center [777, 451] width 43 height 24
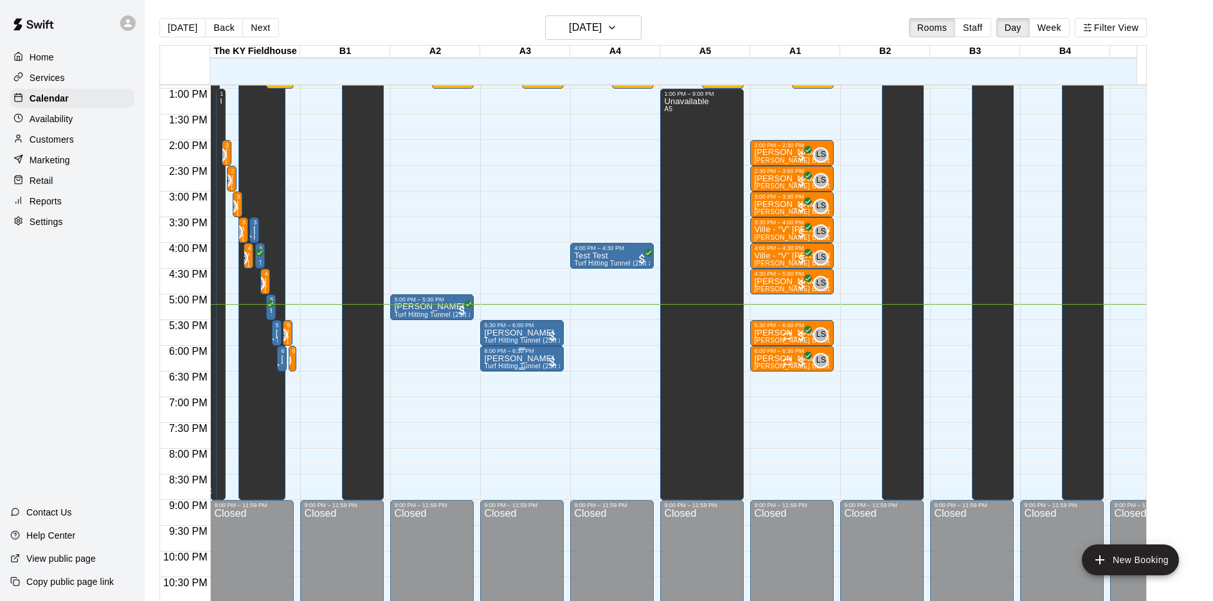
click at [553, 367] on div at bounding box center [552, 361] width 13 height 13
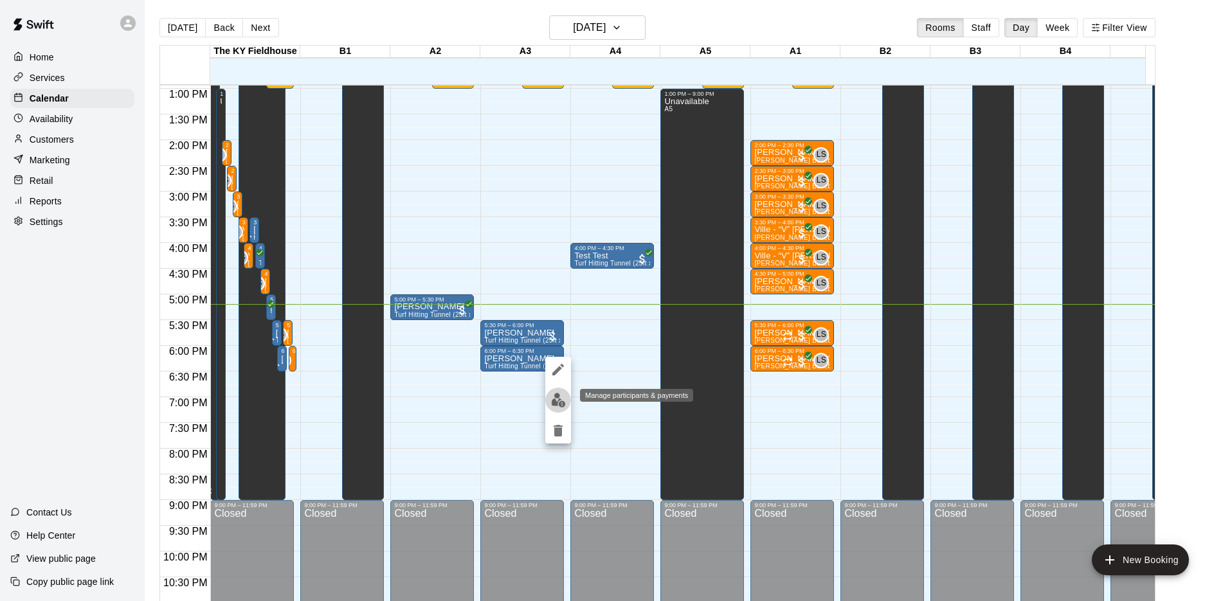
click at [562, 406] on img "edit" at bounding box center [558, 400] width 15 height 15
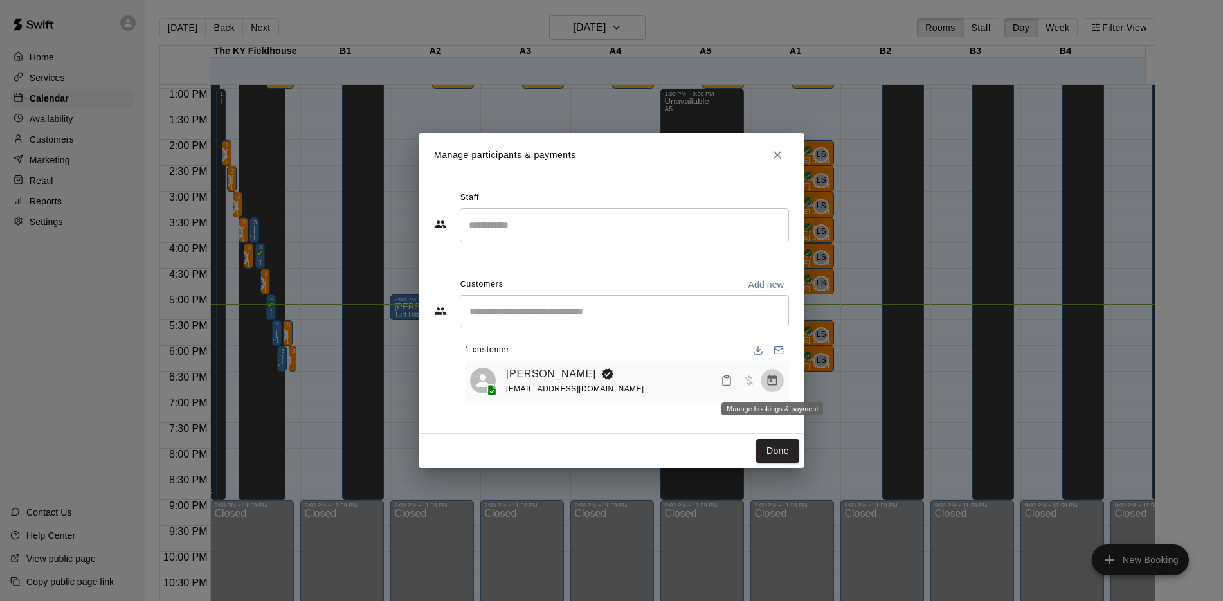
click at [774, 380] on icon "Manage bookings & payment" at bounding box center [772, 380] width 13 height 13
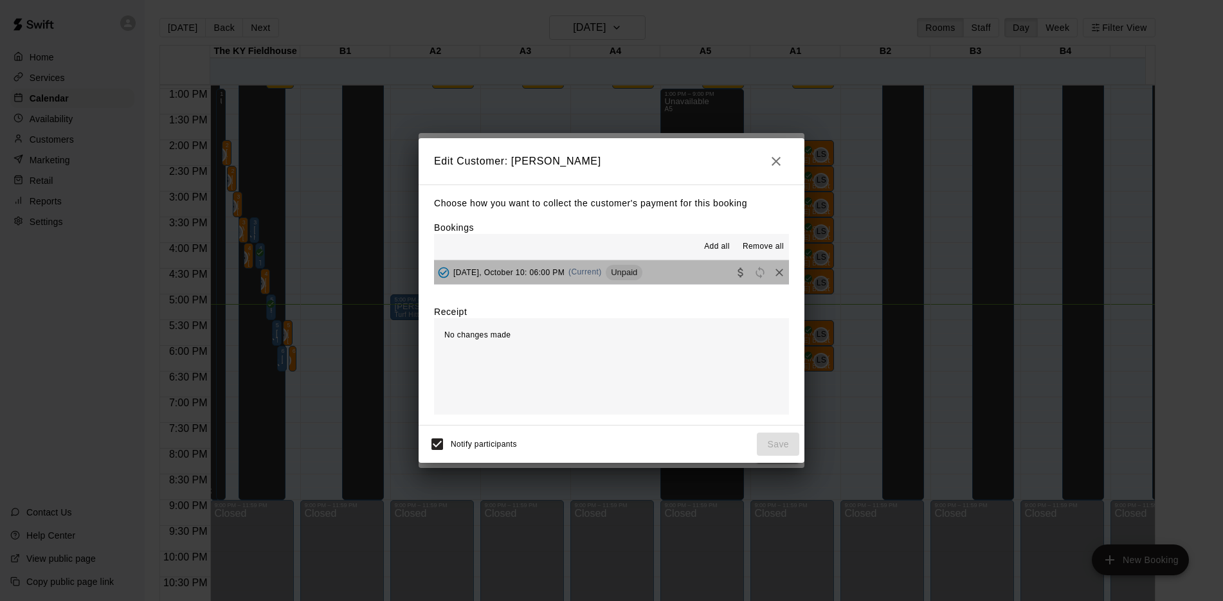
click at [623, 274] on span "Unpaid" at bounding box center [624, 272] width 37 height 10
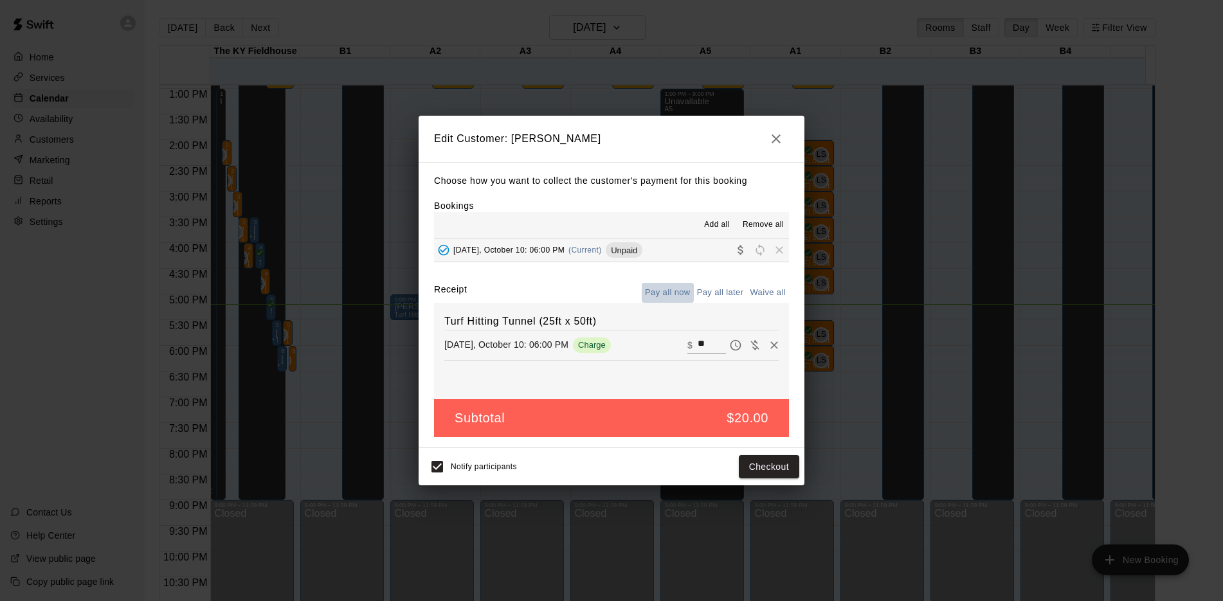
click at [683, 291] on button "Pay all now" at bounding box center [668, 293] width 52 height 20
click at [758, 463] on button "Checkout" at bounding box center [769, 467] width 60 height 24
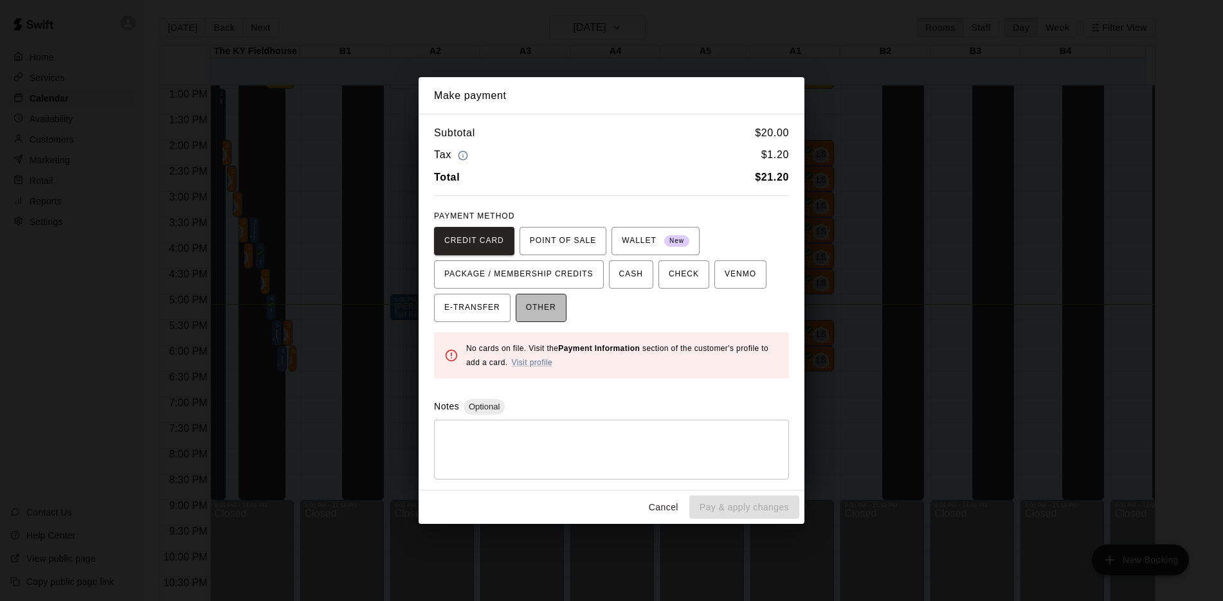
click at [550, 308] on span "OTHER" at bounding box center [541, 308] width 30 height 21
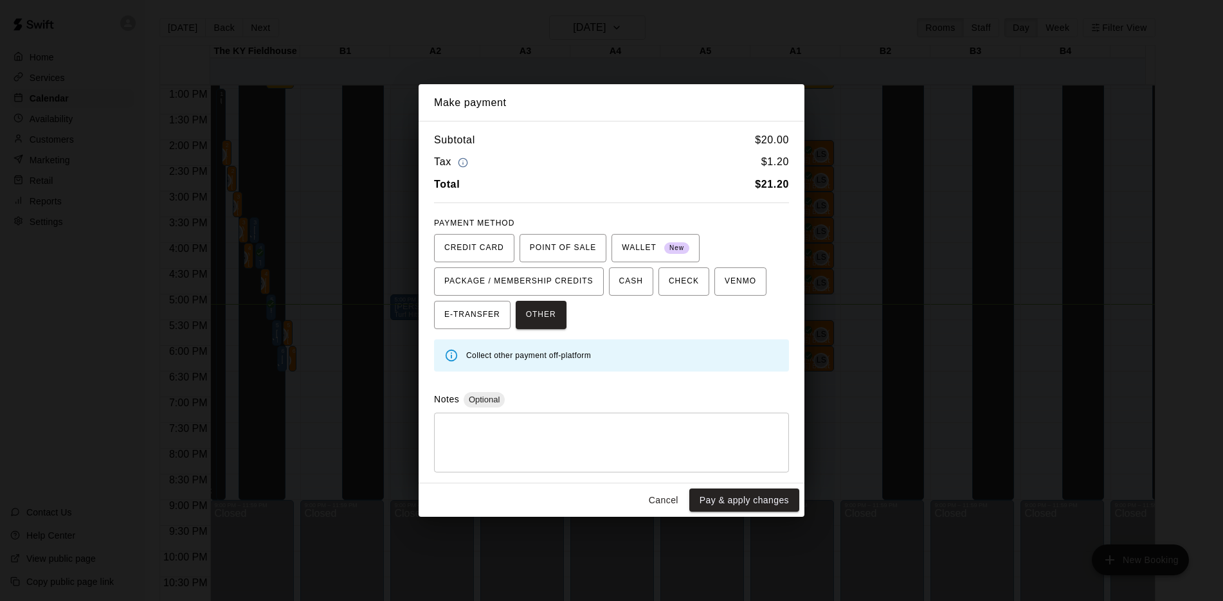
click at [528, 415] on div "* ​" at bounding box center [611, 443] width 355 height 60
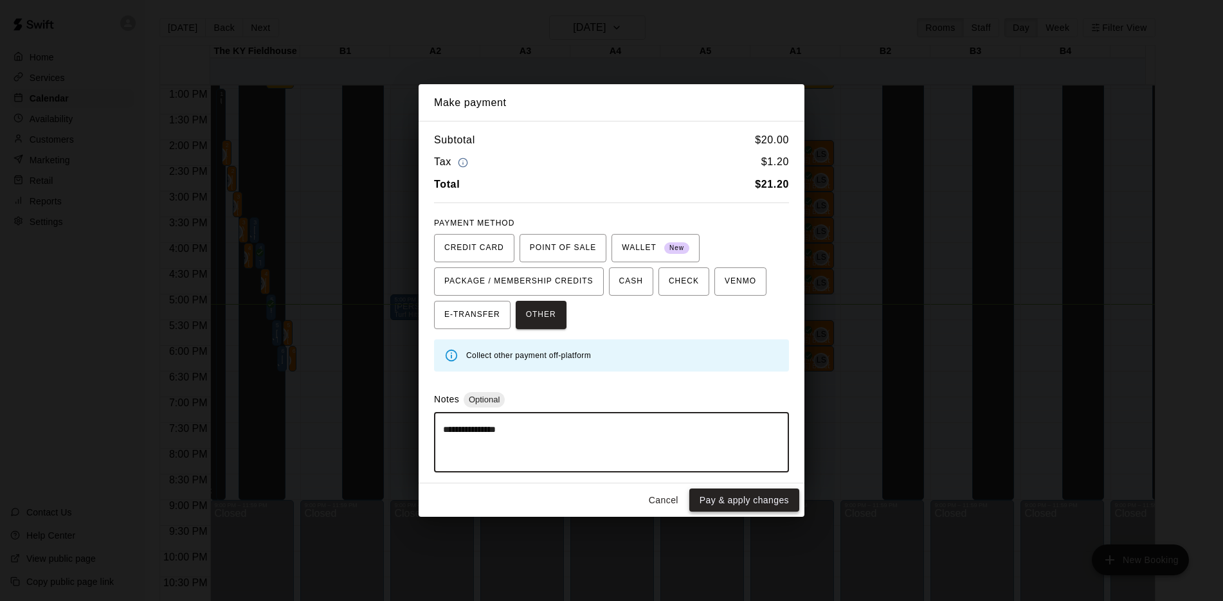
type textarea "**********"
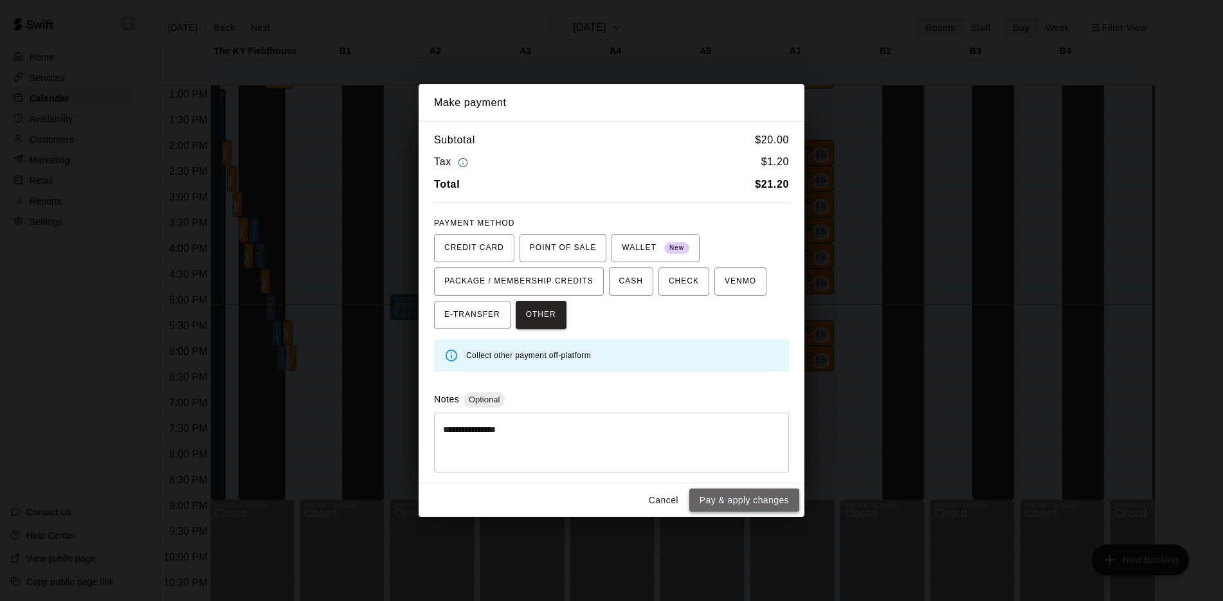
click at [739, 505] on button "Pay & apply changes" at bounding box center [744, 501] width 110 height 24
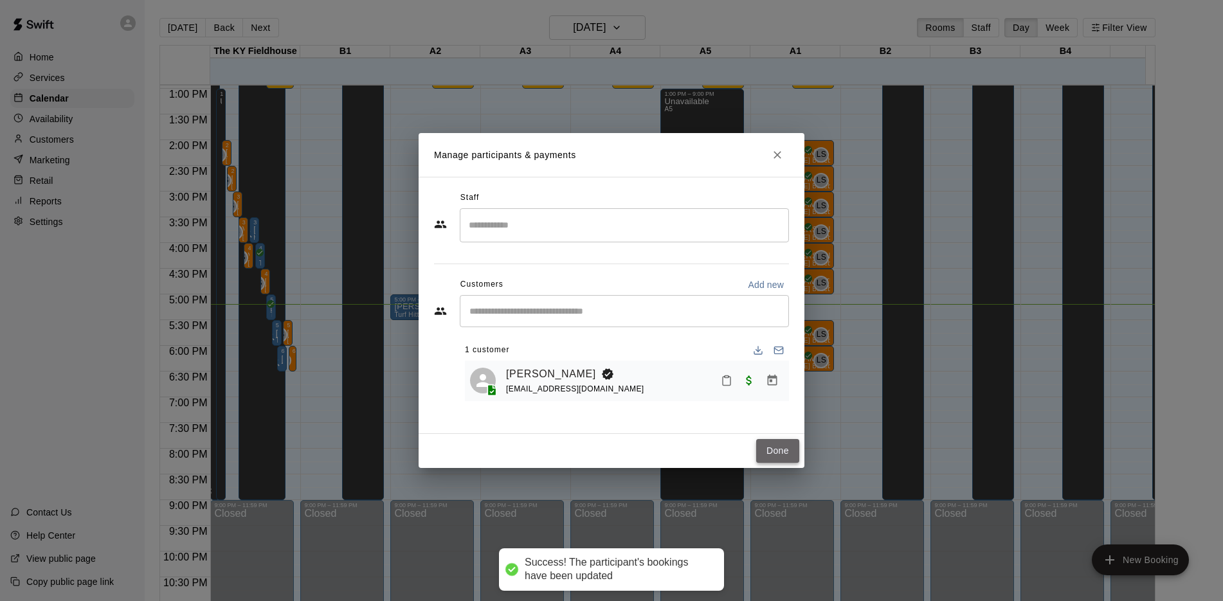
click at [787, 447] on button "Done" at bounding box center [777, 451] width 43 height 24
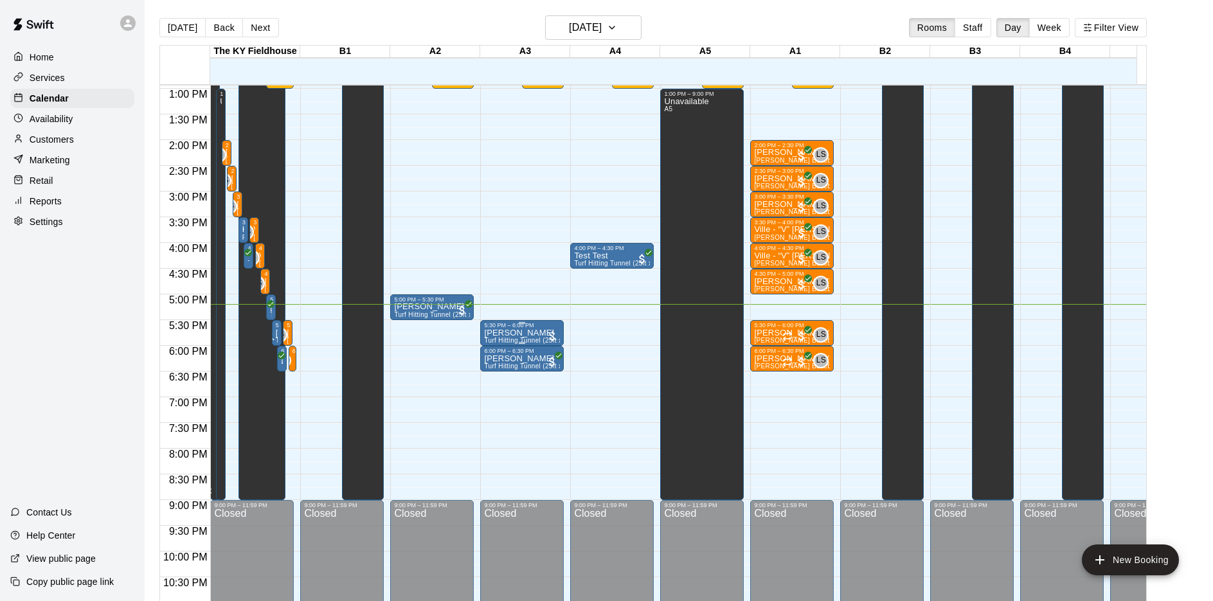
click at [552, 336] on div at bounding box center [552, 336] width 13 height 13
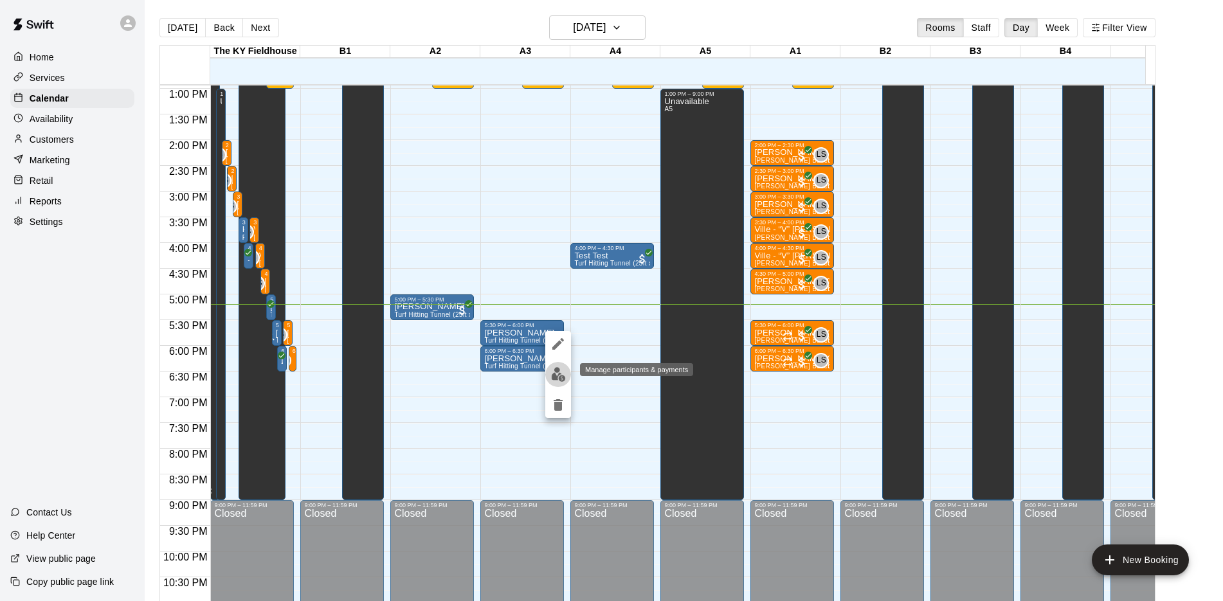
click at [552, 375] on img "edit" at bounding box center [558, 374] width 15 height 15
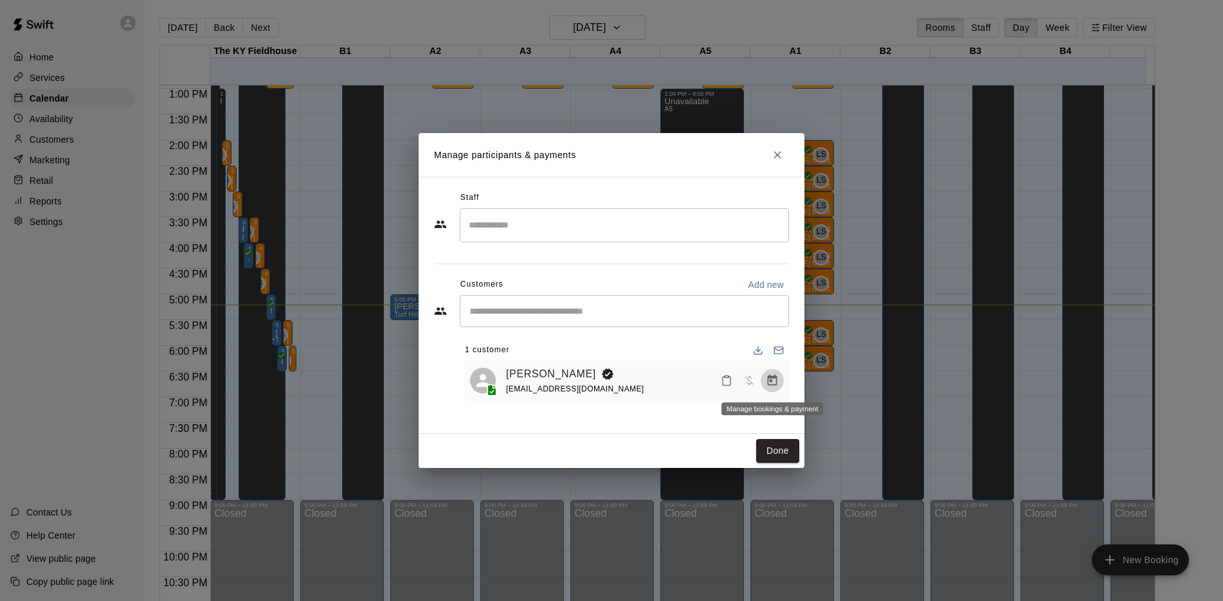
click at [770, 378] on icon "Manage bookings & payment" at bounding box center [773, 380] width 10 height 11
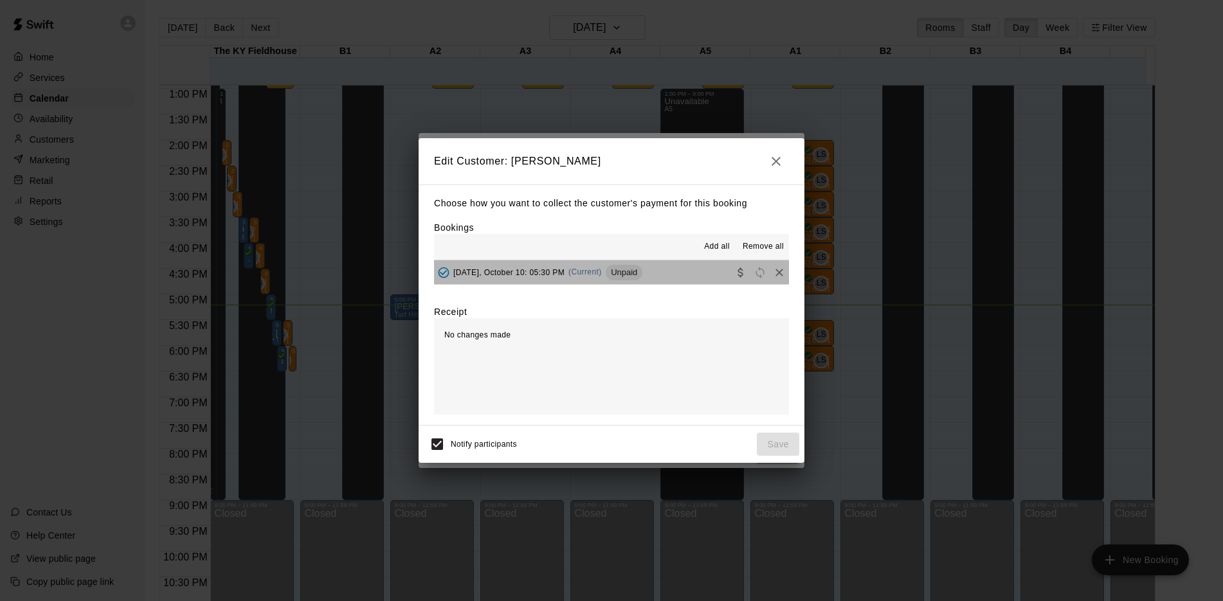
click at [627, 269] on span "Unpaid" at bounding box center [624, 272] width 37 height 10
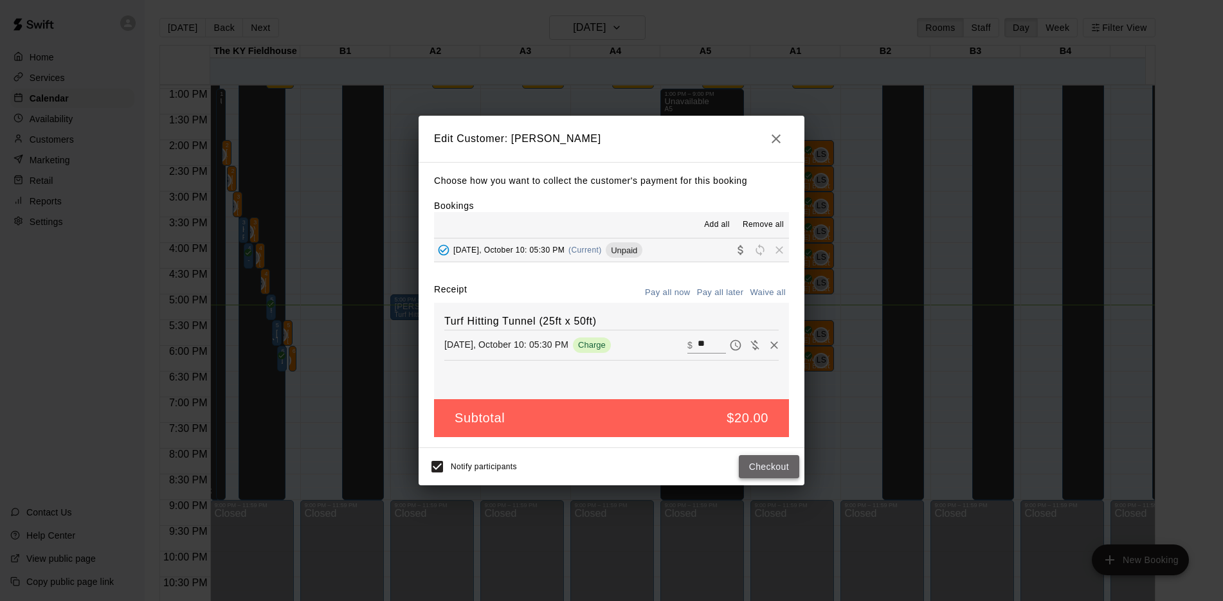
click at [752, 465] on button "Checkout" at bounding box center [769, 467] width 60 height 24
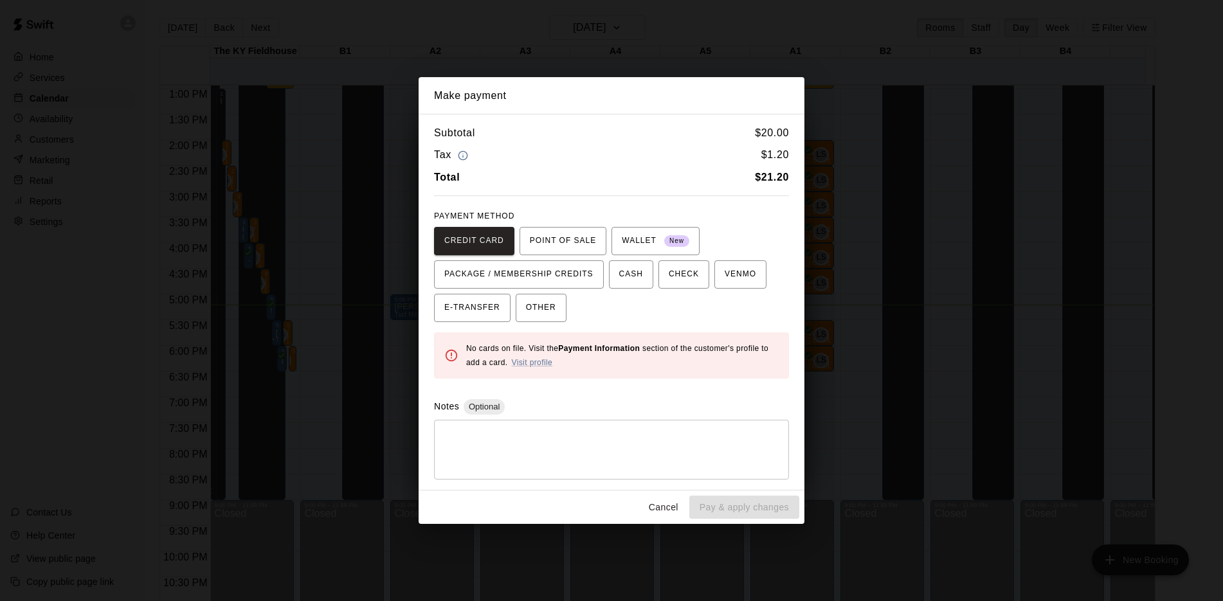
click at [595, 424] on div "* ​" at bounding box center [611, 450] width 355 height 60
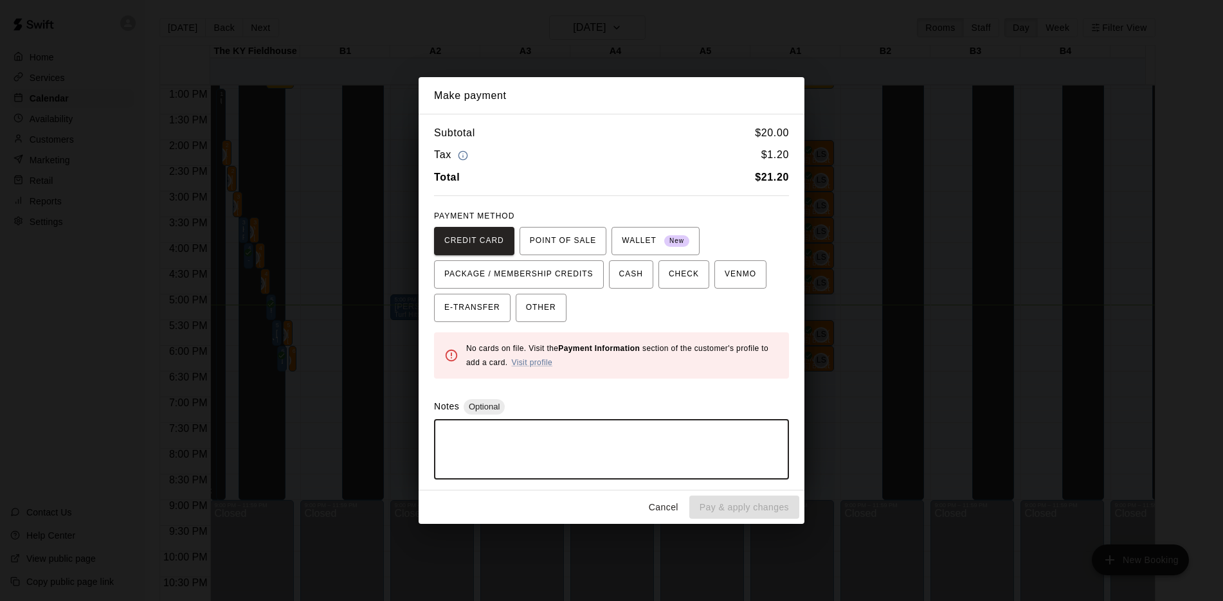
click at [595, 424] on div "* ​" at bounding box center [611, 450] width 355 height 60
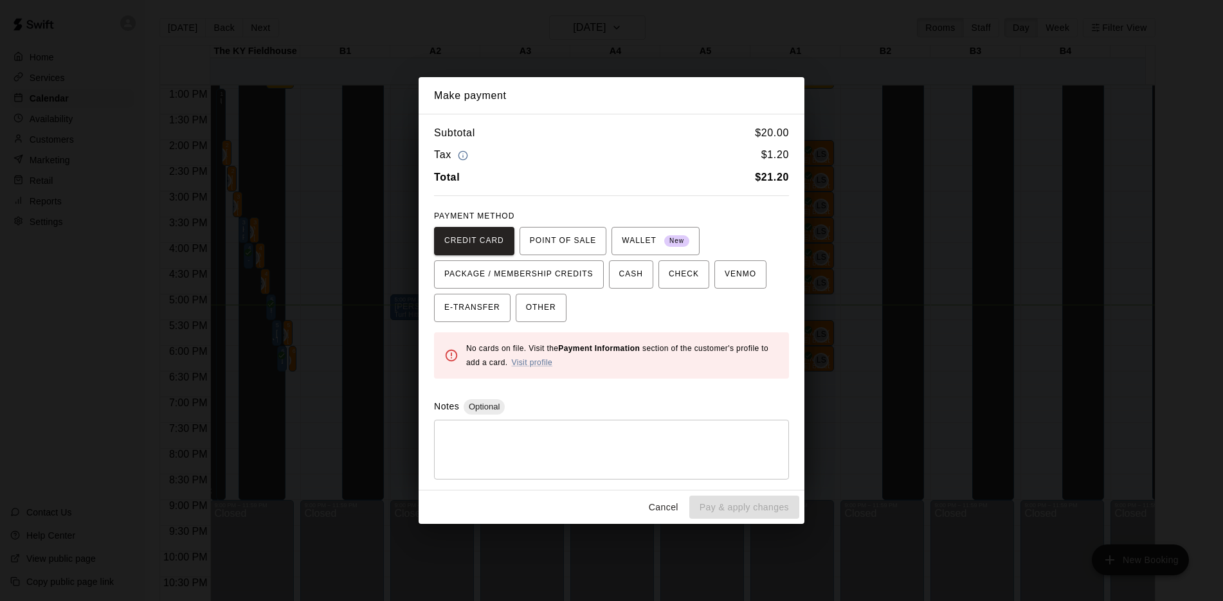
click at [595, 424] on div "* ​" at bounding box center [611, 450] width 355 height 60
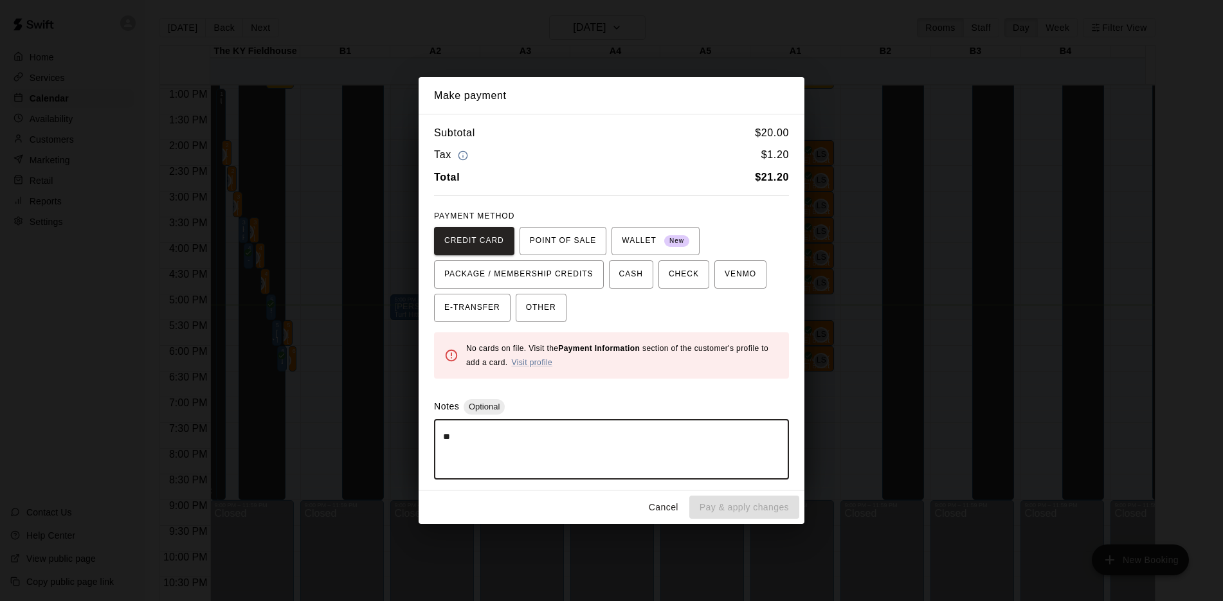
type textarea "*"
type textarea "**********"
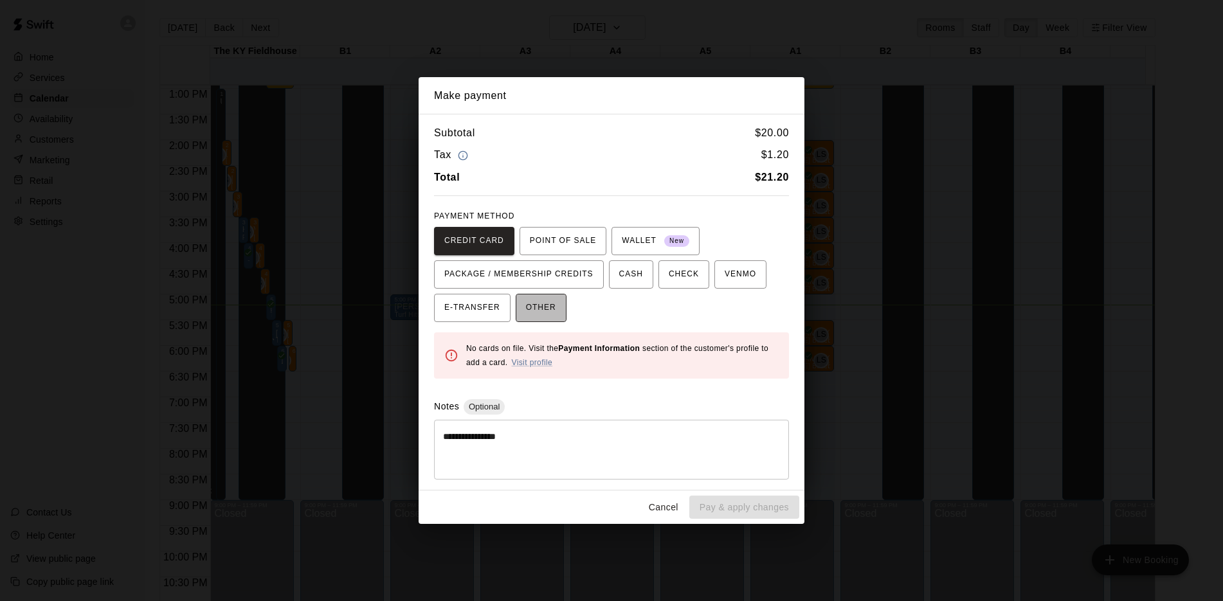
click at [541, 309] on span "OTHER" at bounding box center [541, 308] width 30 height 21
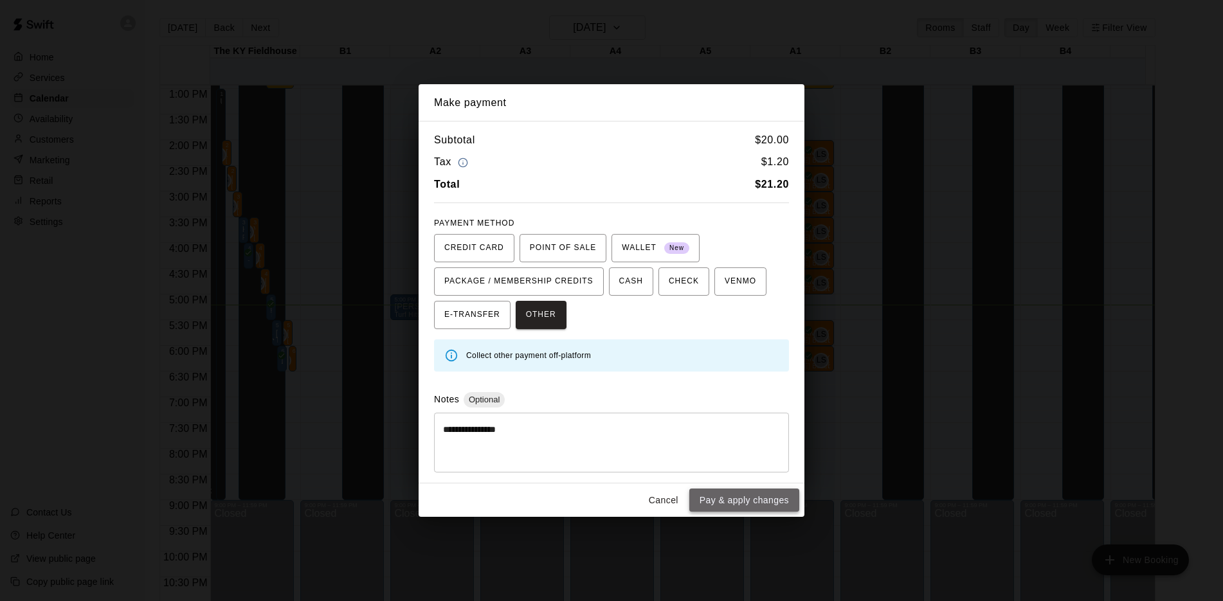
click at [732, 501] on button "Pay & apply changes" at bounding box center [744, 501] width 110 height 24
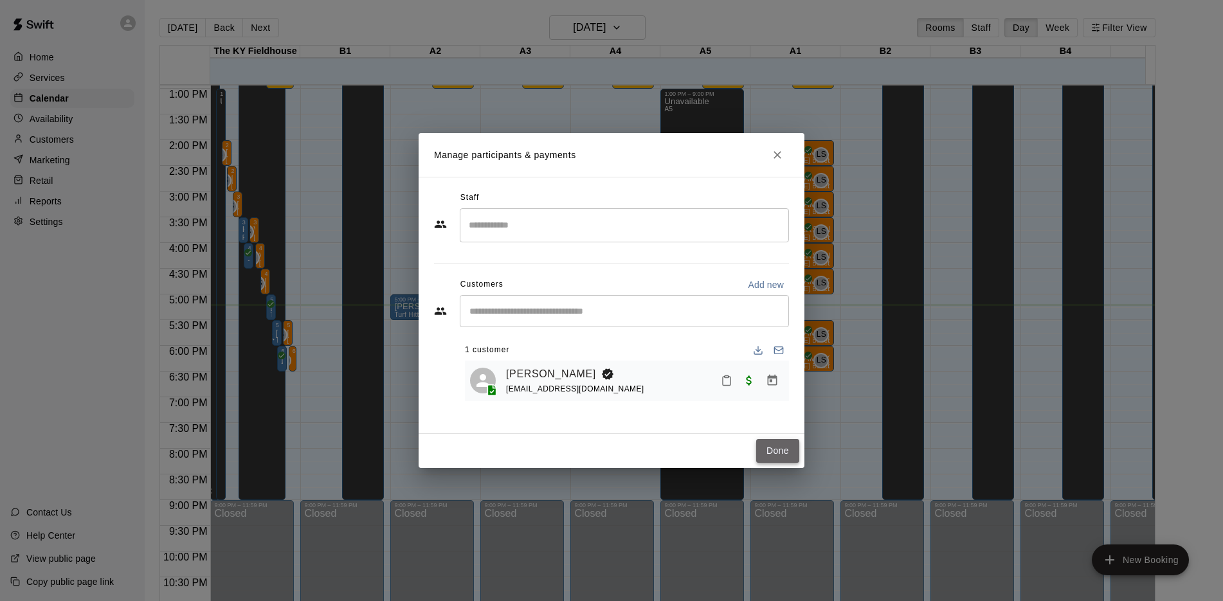
click at [776, 443] on button "Done" at bounding box center [777, 451] width 43 height 24
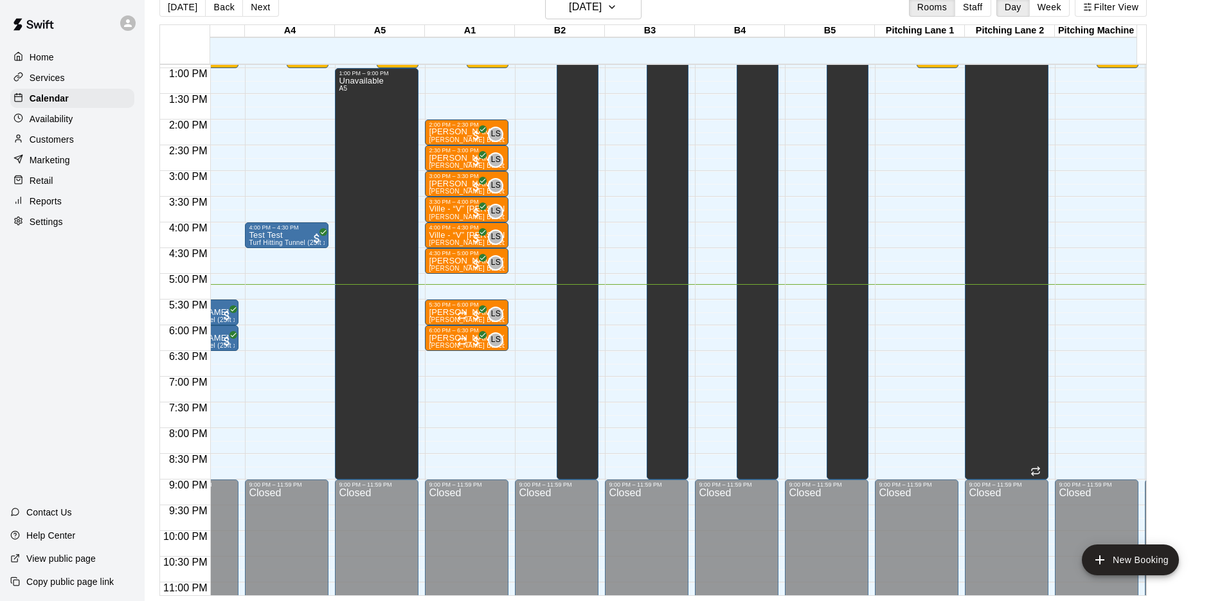
scroll to position [0, 255]
